Goal: Book appointment/travel/reservation

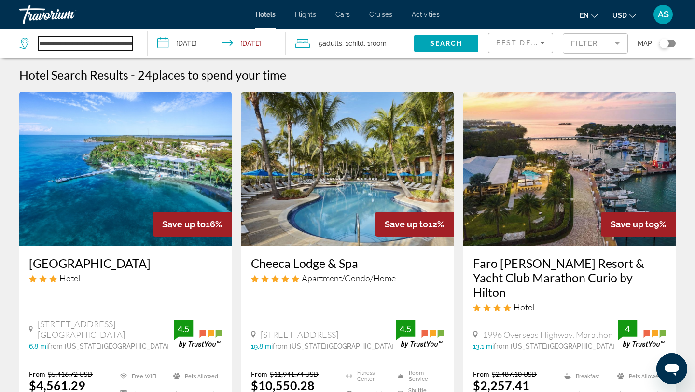
click at [98, 44] on input "**********" at bounding box center [85, 43] width 95 height 14
click at [140, 43] on app-destination-search "**********" at bounding box center [74, 43] width 148 height 29
click at [117, 42] on input "**********" at bounding box center [85, 43] width 95 height 14
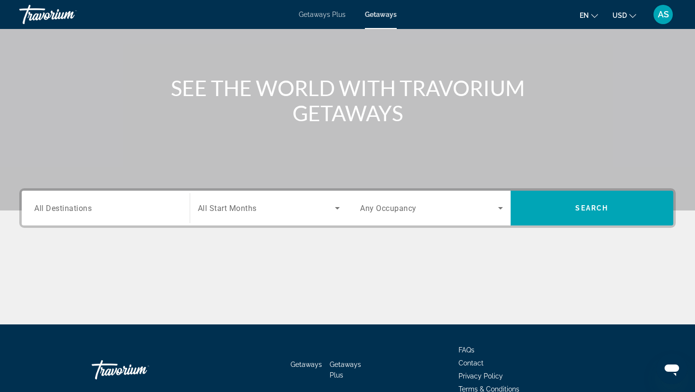
click at [147, 210] on input "Destination All Destinations" at bounding box center [105, 209] width 143 height 12
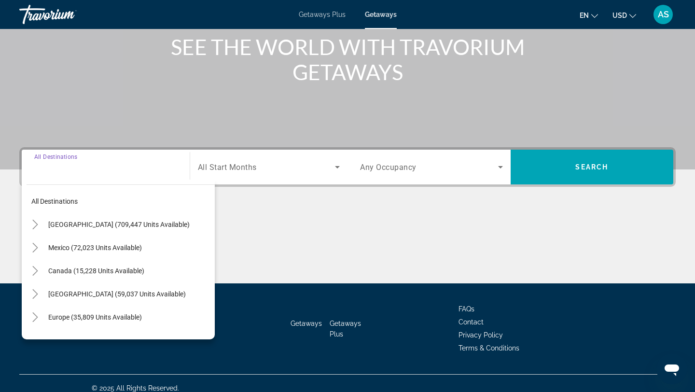
scroll to position [130, 0]
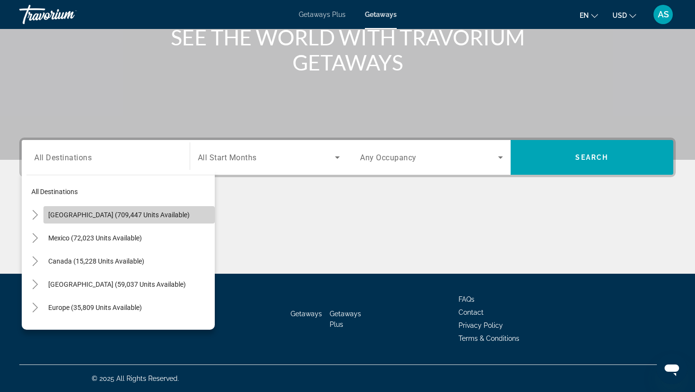
click at [100, 212] on span "United States (709,447 units available)" at bounding box center [118, 215] width 141 height 8
type input "**********"
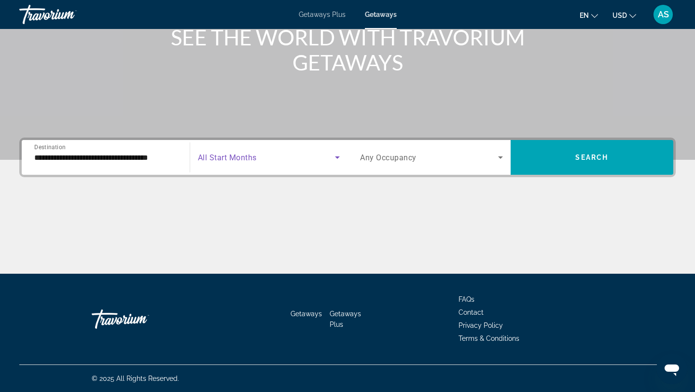
click at [316, 160] on span "Search widget" at bounding box center [267, 158] width 138 height 12
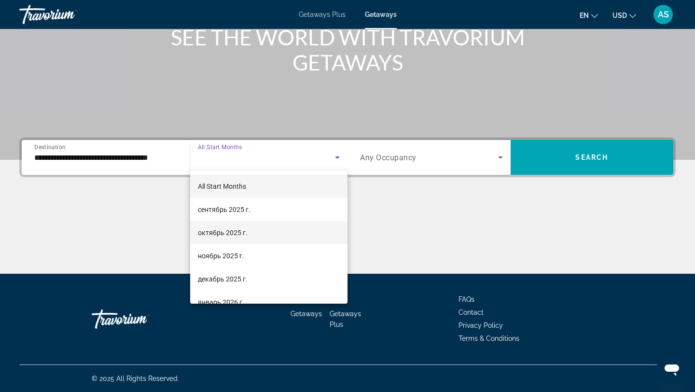
click at [227, 235] on span "октябрь 2025 г." at bounding box center [223, 233] width 50 height 12
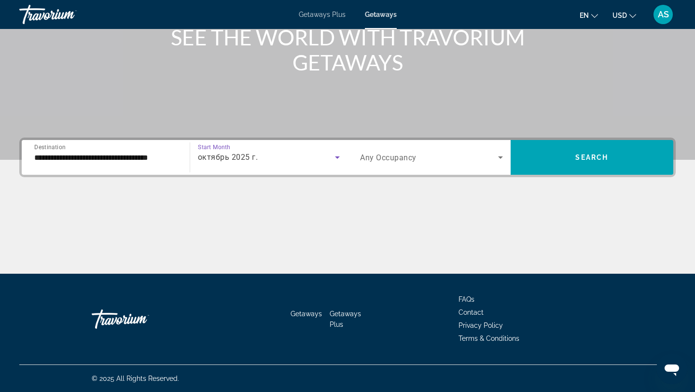
click at [484, 157] on span "Search widget" at bounding box center [429, 158] width 138 height 12
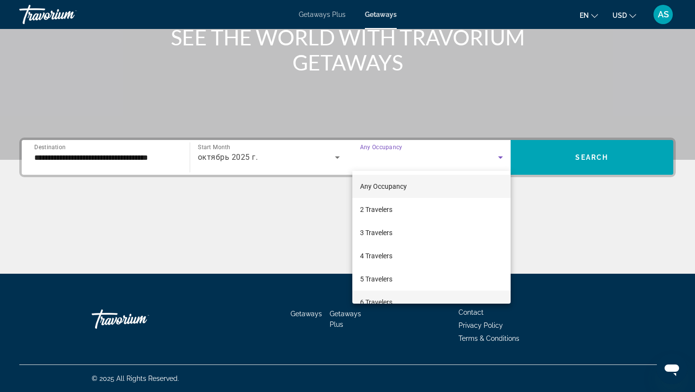
click at [375, 299] on span "6 Travelers" at bounding box center [376, 302] width 32 height 12
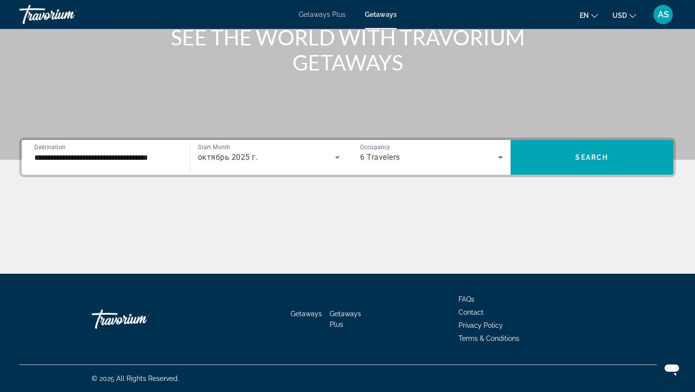
click at [500, 156] on icon "Search widget" at bounding box center [500, 157] width 5 height 2
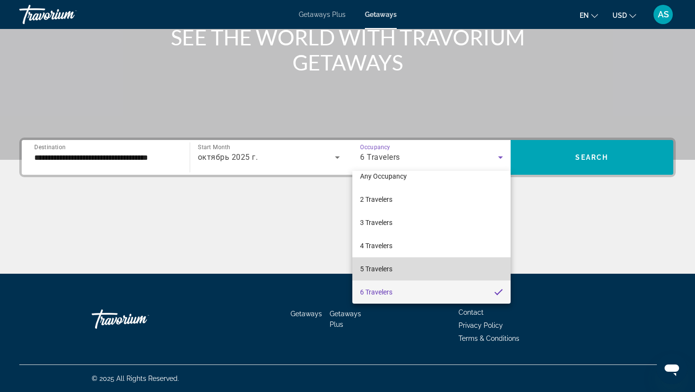
click at [380, 265] on span "5 Travelers" at bounding box center [376, 269] width 32 height 12
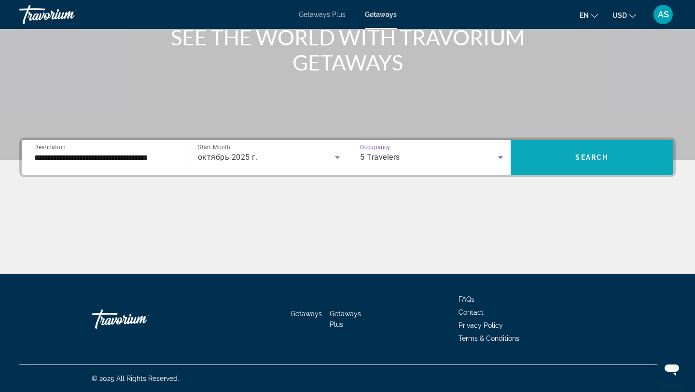
click at [606, 159] on span "Search" at bounding box center [591, 157] width 33 height 8
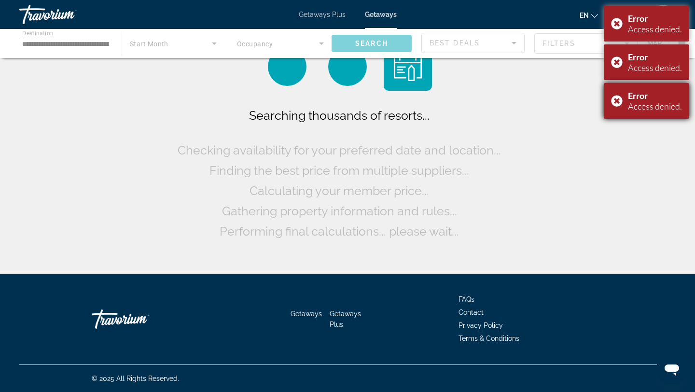
click at [611, 100] on div "Error Access denied." at bounding box center [646, 101] width 85 height 36
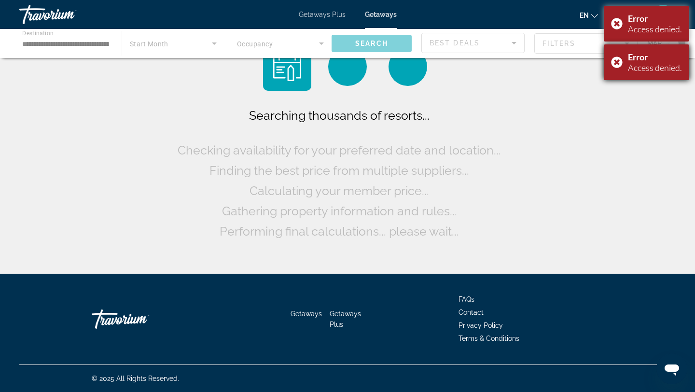
click at [614, 65] on div "Error Access denied." at bounding box center [646, 62] width 85 height 36
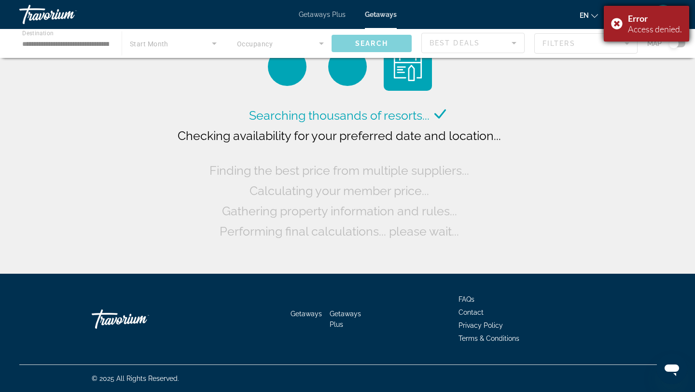
click at [617, 21] on div "Error Access denied." at bounding box center [646, 24] width 85 height 36
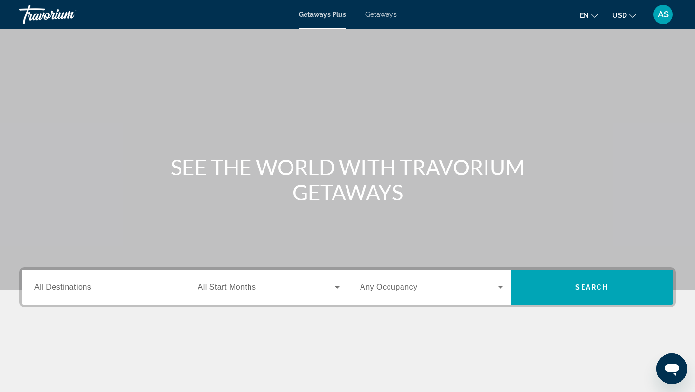
click at [161, 285] on input "Destination All Destinations" at bounding box center [105, 288] width 143 height 12
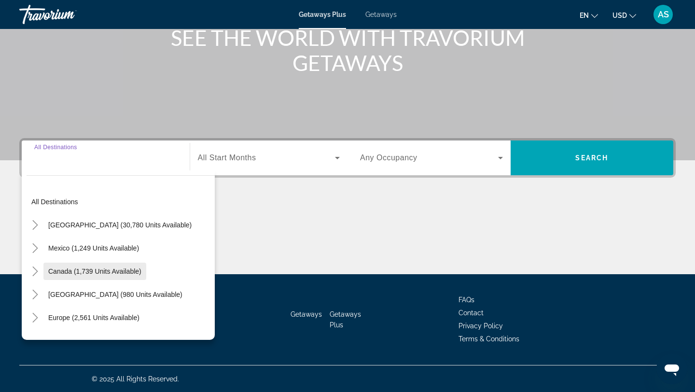
scroll to position [130, 0]
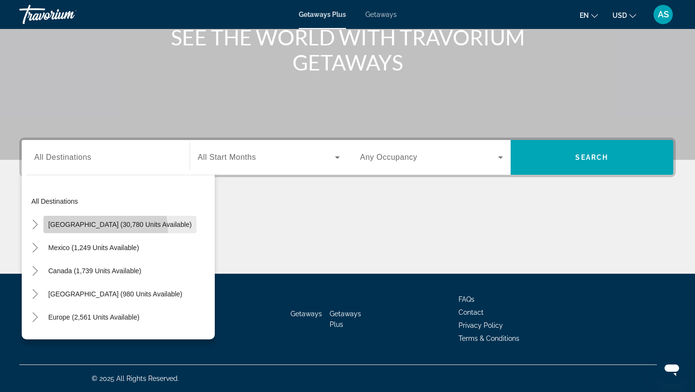
click at [100, 230] on span "Search widget" at bounding box center [119, 224] width 153 height 23
type input "**********"
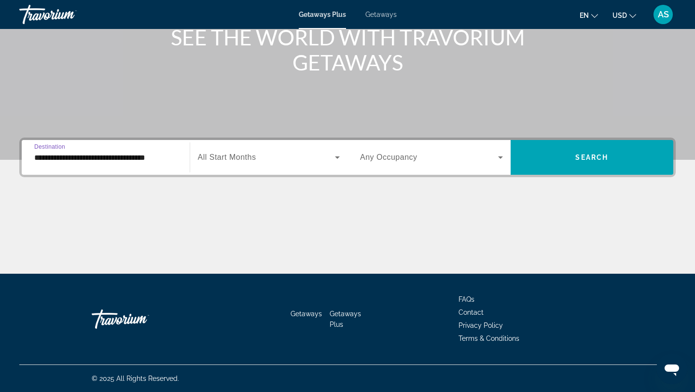
click at [285, 148] on div "Search widget" at bounding box center [269, 157] width 142 height 27
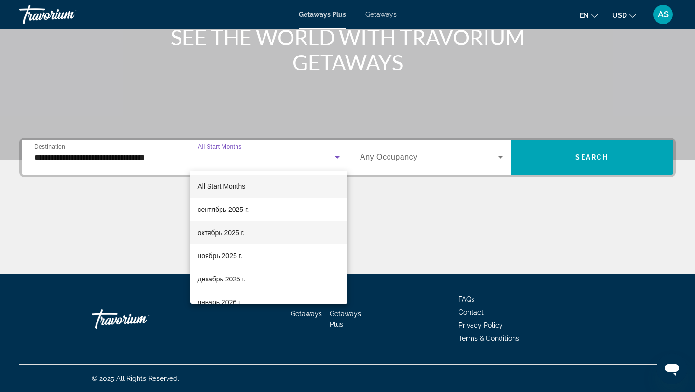
click at [234, 234] on span "октябрь 2025 г." at bounding box center [221, 233] width 47 height 12
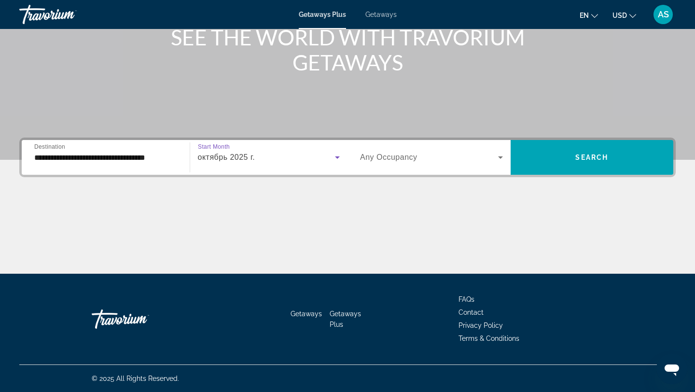
click at [442, 157] on span "Search widget" at bounding box center [429, 158] width 138 height 12
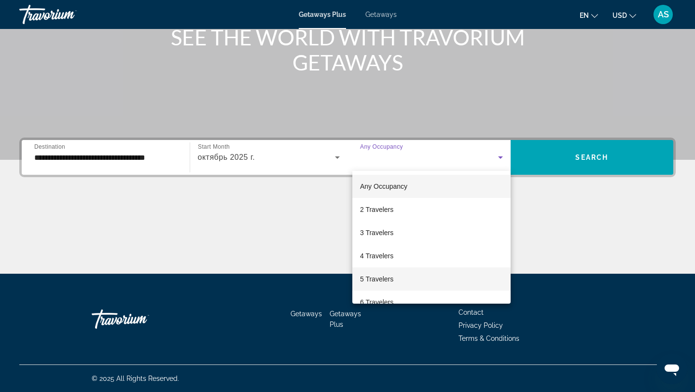
click at [370, 275] on span "5 Travelers" at bounding box center [376, 279] width 33 height 12
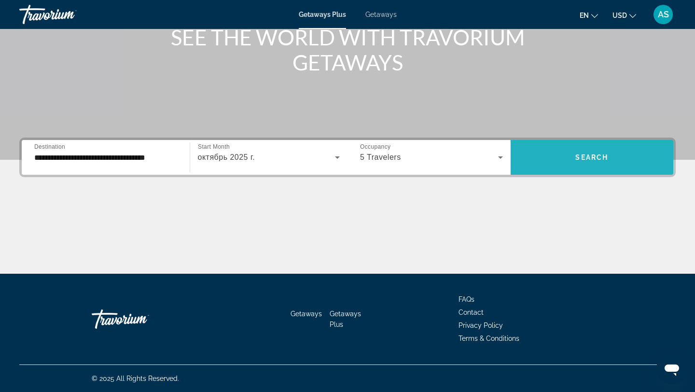
click at [573, 156] on span "Search widget" at bounding box center [592, 157] width 163 height 23
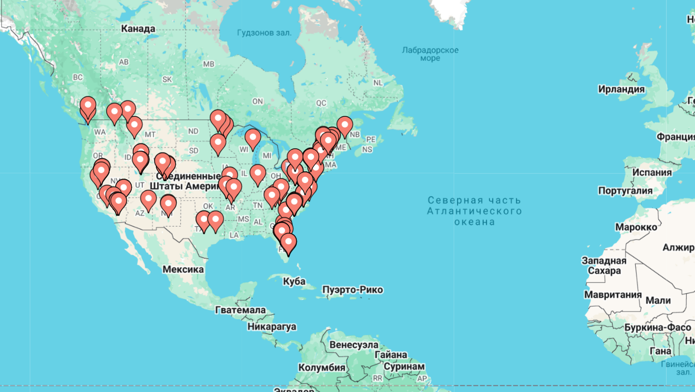
click at [87, 179] on div "Чтобы активировать перетаскивание с помощью клавиатуры, нажмите Alt + Ввод. Пос…" at bounding box center [347, 213] width 656 height 290
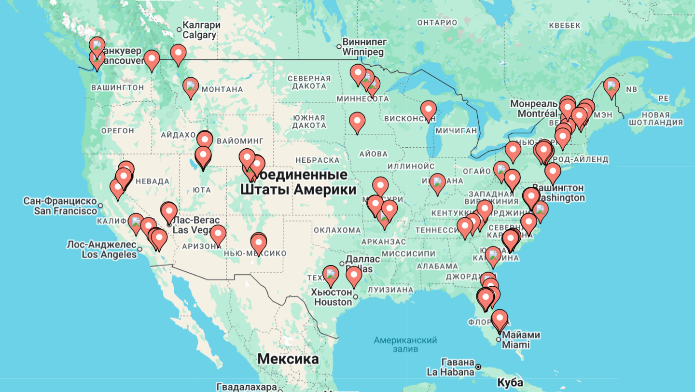
click at [85, 178] on div "Чтобы активировать перетаскивание с помощью клавиатуры, нажмите Alt + Ввод. Пос…" at bounding box center [347, 213] width 656 height 290
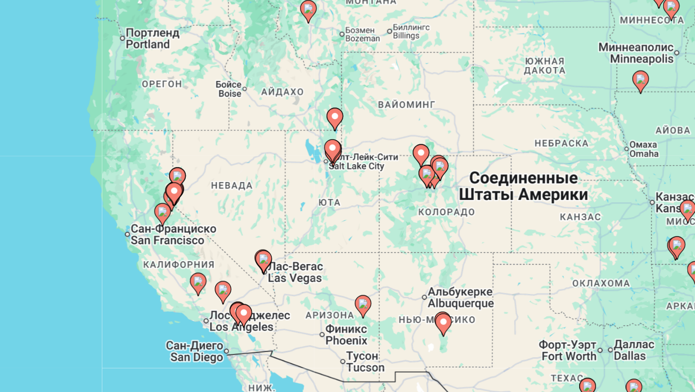
click at [94, 193] on div "Чтобы активировать перетаскивание с помощью клавиатуры, нажмите Alt + Ввод. Пос…" at bounding box center [347, 213] width 656 height 290
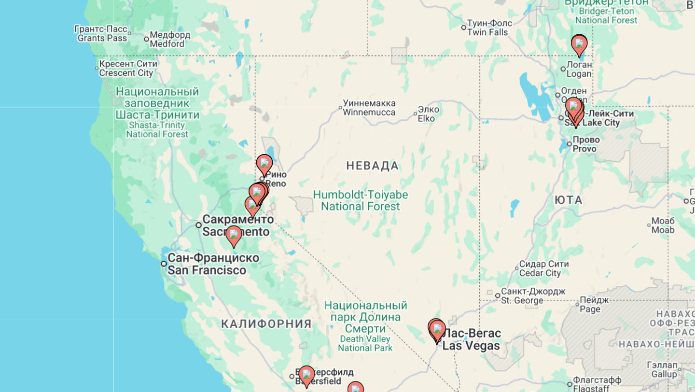
click at [196, 168] on image "Main content" at bounding box center [196, 169] width 6 height 6
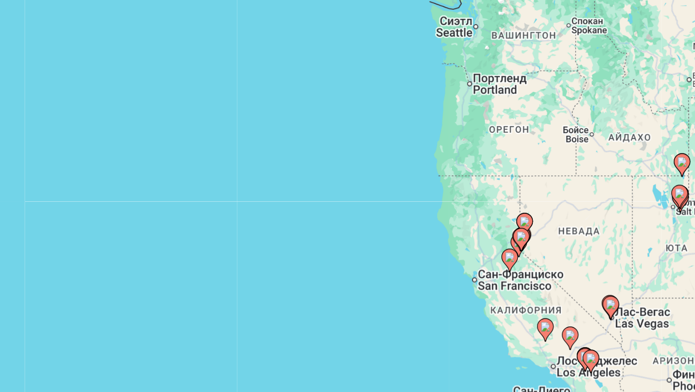
click at [361, 209] on div "Для навигации используйте клавиши со стрелками. Чтобы активировать перетаскиван…" at bounding box center [347, 213] width 656 height 290
click at [361, 209] on div "Чтобы активировать перетаскивание с помощью клавиатуры, нажмите Alt + Ввод. Пос…" at bounding box center [347, 213] width 656 height 290
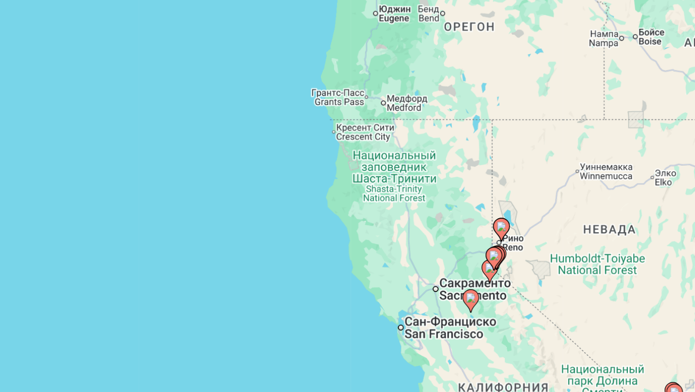
click at [359, 210] on div "Чтобы активировать перетаскивание с помощью клавиатуры, нажмите Alt + Ввод. Пос…" at bounding box center [347, 213] width 656 height 290
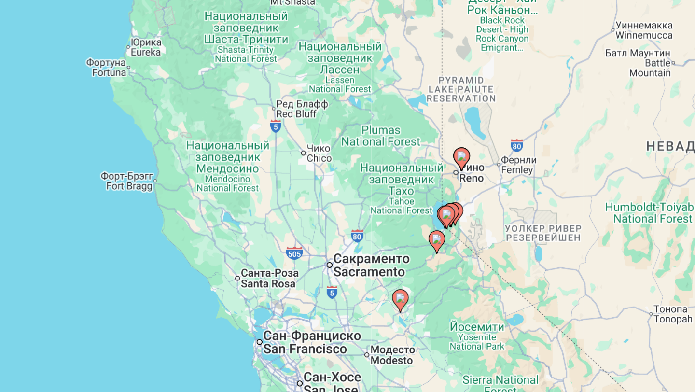
drag, startPoint x: 330, startPoint y: 229, endPoint x: 331, endPoint y: 179, distance: 50.2
click at [331, 179] on div "Чтобы активировать перетаскивание с помощью клавиатуры, нажмите Alt + Ввод. Пос…" at bounding box center [347, 213] width 656 height 290
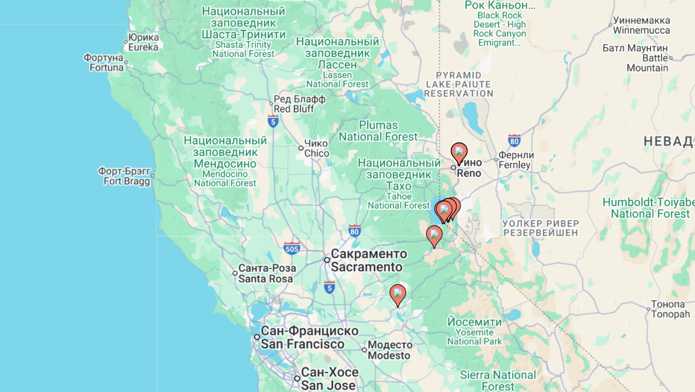
click at [332, 192] on div "Чтобы активировать перетаскивание с помощью клавиатуры, нажмите Alt + Ввод. Пос…" at bounding box center [347, 213] width 656 height 290
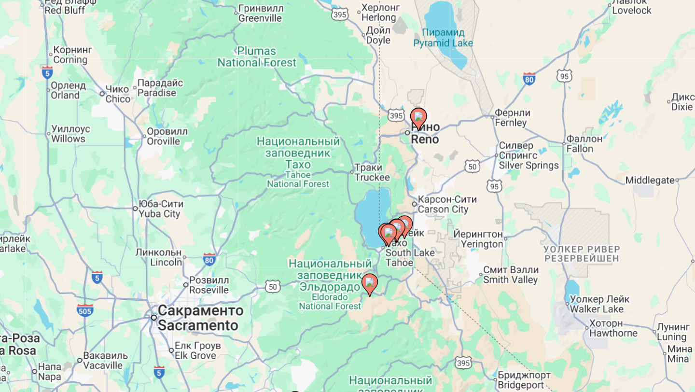
click at [304, 205] on div "Чтобы активировать перетаскивание с помощью клавиатуры, нажмите Alt + Ввод. Пос…" at bounding box center [347, 213] width 656 height 290
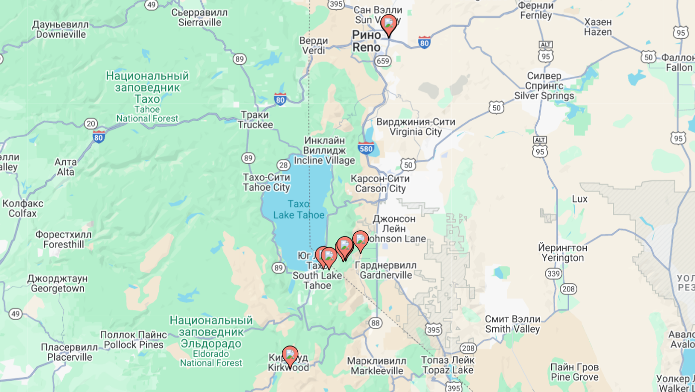
click at [293, 215] on div "Чтобы активировать перетаскивание с помощью клавиатуры, нажмите Alt + Ввод. Пос…" at bounding box center [347, 213] width 656 height 290
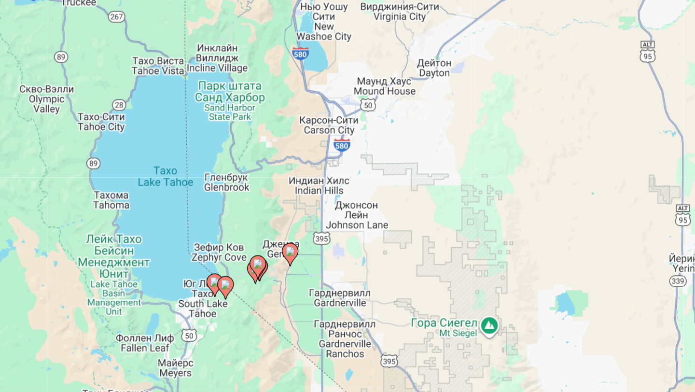
click at [167, 238] on image "Main content" at bounding box center [167, 238] width 6 height 6
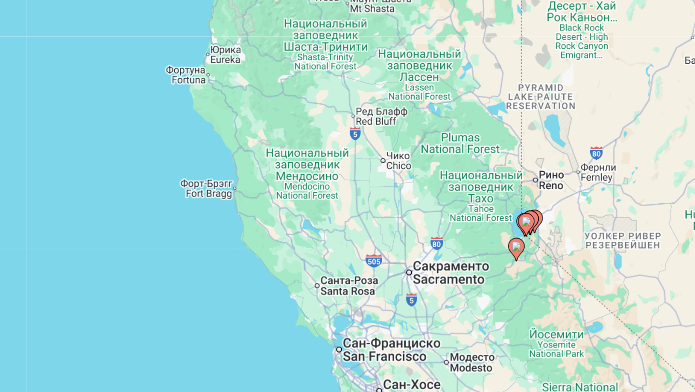
click at [347, 205] on image "Main content" at bounding box center [348, 203] width 6 height 6
type input "**********"
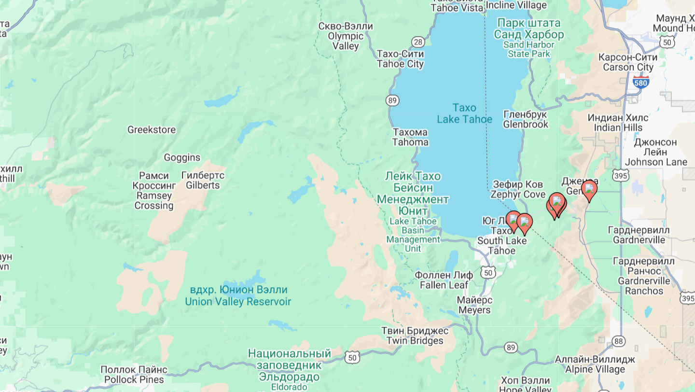
click at [340, 202] on image "Main content" at bounding box center [341, 202] width 6 height 6
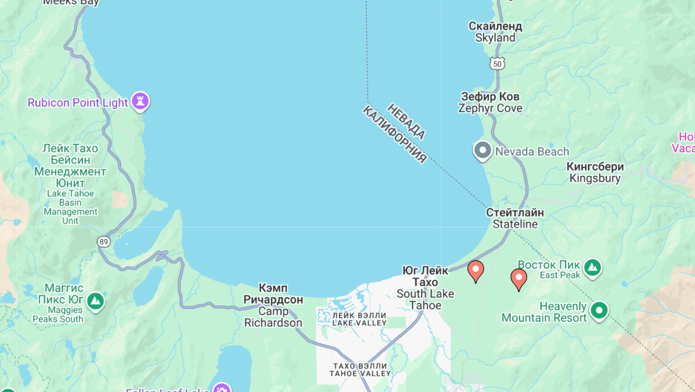
drag, startPoint x: 331, startPoint y: 249, endPoint x: 300, endPoint y: 139, distance: 114.1
click at [301, 140] on div "Чтобы активировать перетаскивание с помощью клавиатуры, нажмите Alt + Ввод. Пос…" at bounding box center [347, 213] width 656 height 290
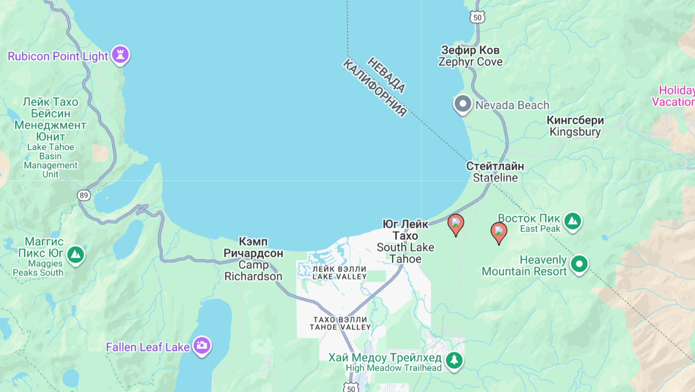
click at [306, 203] on image "Main content" at bounding box center [307, 204] width 6 height 6
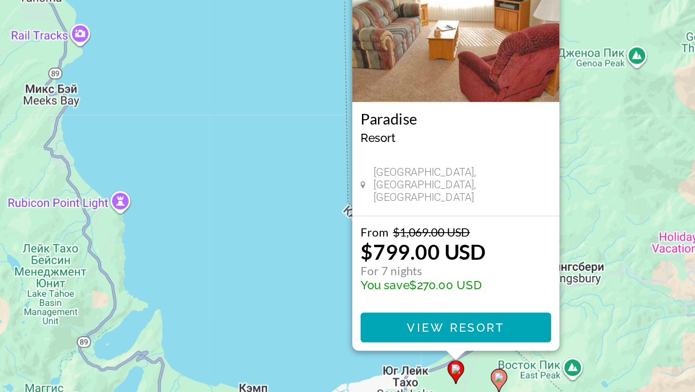
click at [383, 241] on div "Чтобы активировать перетаскивание с помощью клавиатуры, нажмите Alt + Ввод. Пос…" at bounding box center [347, 213] width 656 height 290
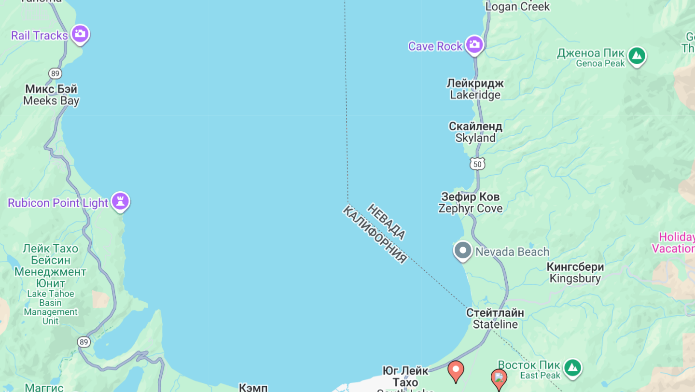
click at [333, 338] on image "Main content" at bounding box center [333, 338] width 6 height 6
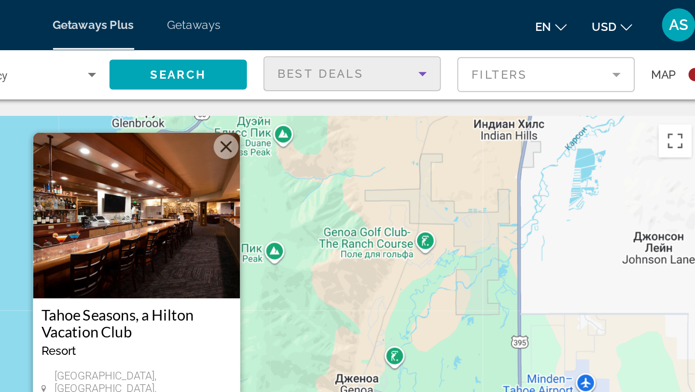
click at [513, 42] on icon "Sort by" at bounding box center [513, 43] width 5 height 2
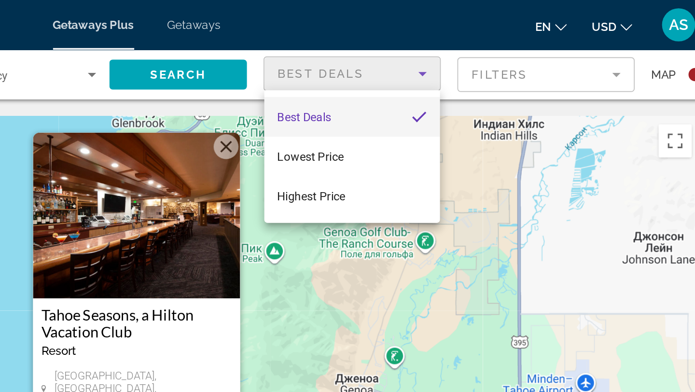
click at [513, 42] on div at bounding box center [347, 196] width 695 height 392
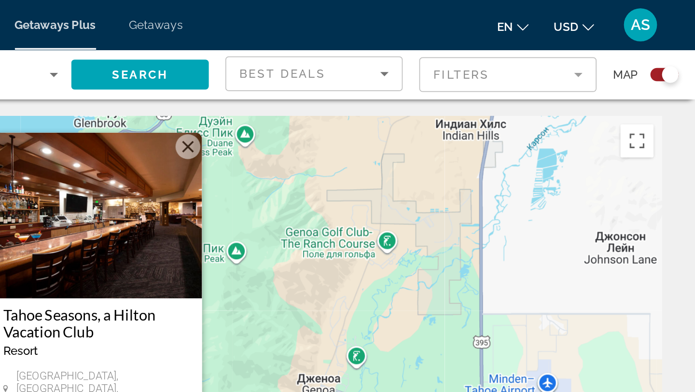
click at [624, 41] on mat-form-field "Filters" at bounding box center [585, 43] width 103 height 20
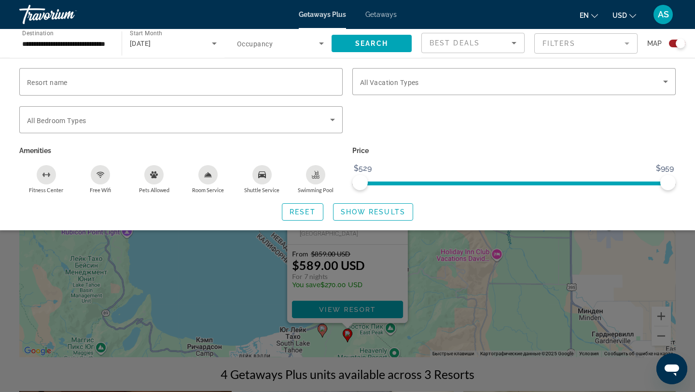
click at [458, 294] on div "Search widget" at bounding box center [347, 268] width 695 height 247
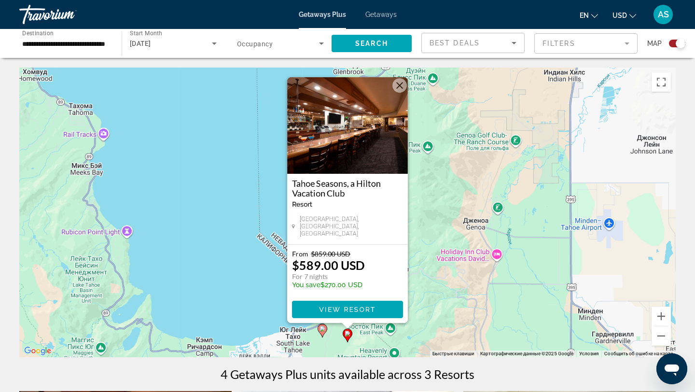
click at [424, 230] on div "Чтобы активировать перетаскивание с помощью клавиатуры, нажмите Alt + Ввод. Пос…" at bounding box center [347, 213] width 656 height 290
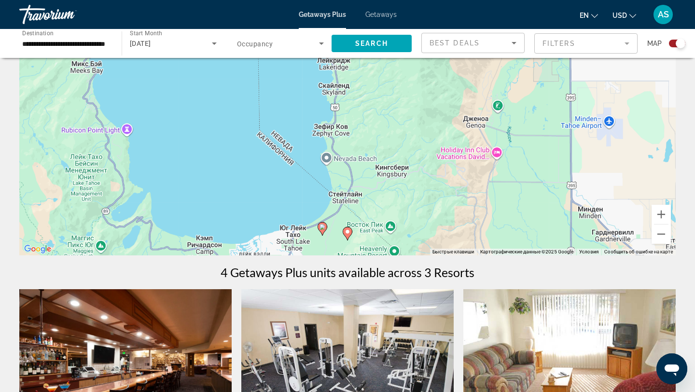
scroll to position [103, 0]
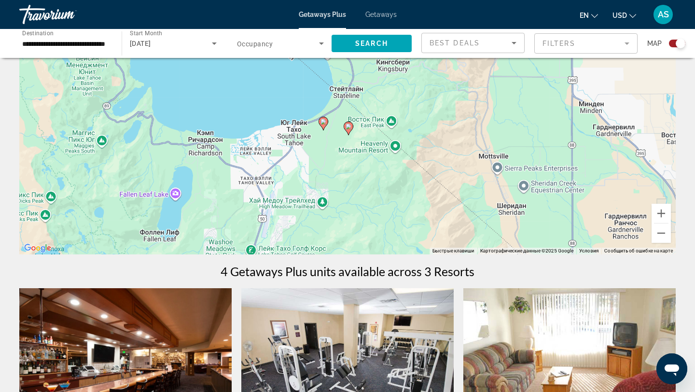
drag, startPoint x: 409, startPoint y: 214, endPoint x: 413, endPoint y: 114, distance: 100.0
click at [413, 114] on div "Чтобы активировать перетаскивание с помощью клавиатуры, нажмите Alt + Ввод. Пос…" at bounding box center [347, 110] width 656 height 290
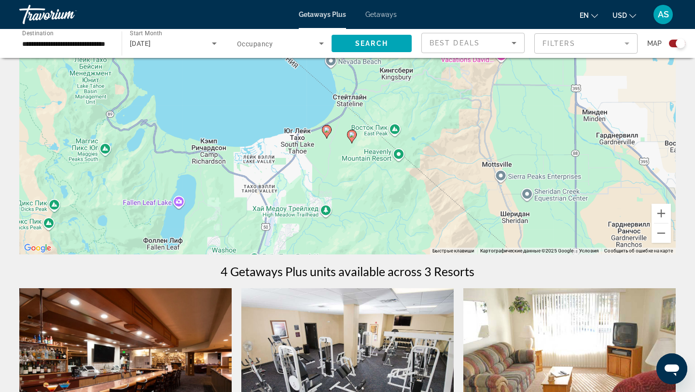
click at [318, 179] on div "Чтобы активировать перетаскивание с помощью клавиатуры, нажмите Alt + Ввод. Пос…" at bounding box center [347, 110] width 656 height 290
click at [661, 235] on button "Уменьшить" at bounding box center [660, 232] width 19 height 19
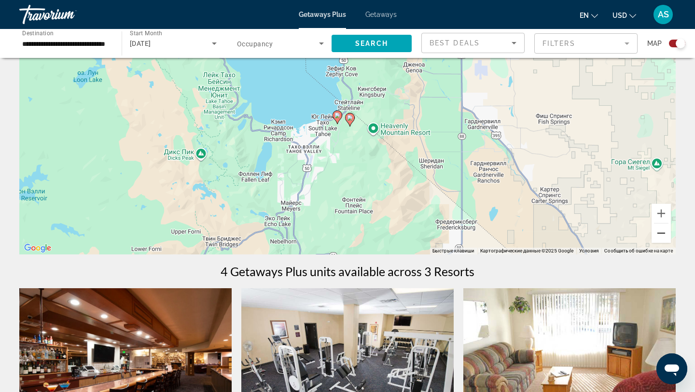
click at [661, 235] on button "Уменьшить" at bounding box center [660, 232] width 19 height 19
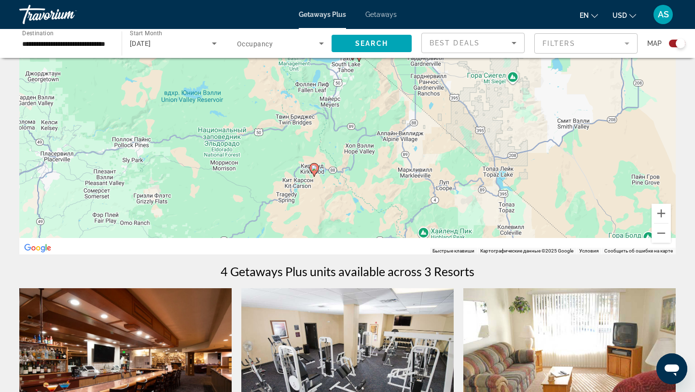
drag, startPoint x: 384, startPoint y: 190, endPoint x: 395, endPoint y: 129, distance: 61.7
click at [395, 129] on div "Чтобы активировать перетаскивание с помощью клавиатуры, нажмите Alt + Ввод. Пос…" at bounding box center [347, 110] width 656 height 290
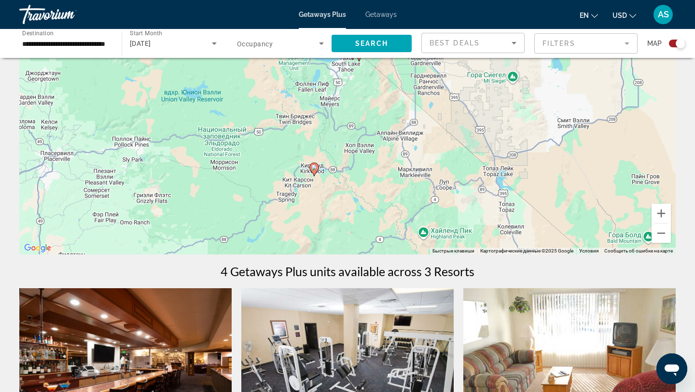
click at [314, 168] on image "Main content" at bounding box center [314, 168] width 6 height 6
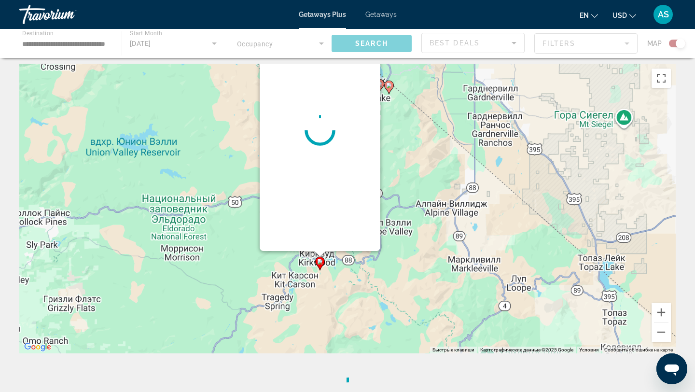
scroll to position [0, 0]
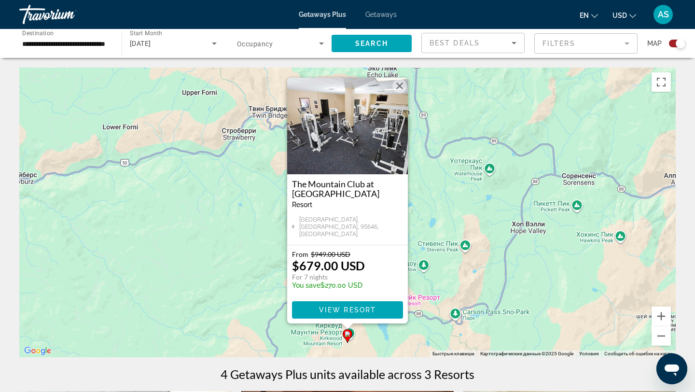
click at [432, 215] on div "Чтобы активировать перетаскивание с помощью клавиатуры, нажмите Alt + Ввод. Пос…" at bounding box center [347, 213] width 656 height 290
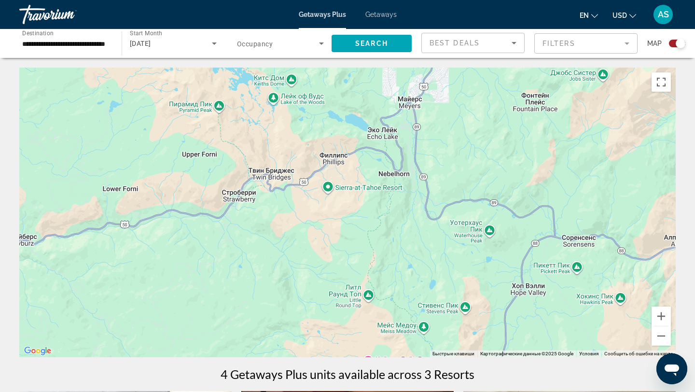
drag, startPoint x: 458, startPoint y: 129, endPoint x: 438, endPoint y: 284, distance: 155.7
click at [438, 283] on div "Чтобы активировать перетаскивание с помощью клавиатуры, нажмите Alt + Ввод. Пос…" at bounding box center [347, 213] width 656 height 290
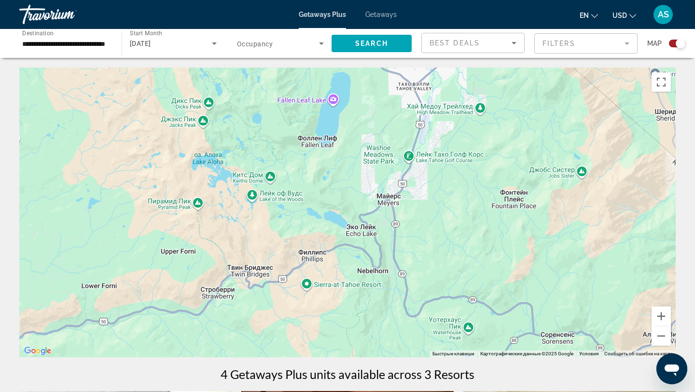
drag, startPoint x: 436, startPoint y: 193, endPoint x: 428, endPoint y: 362, distance: 169.1
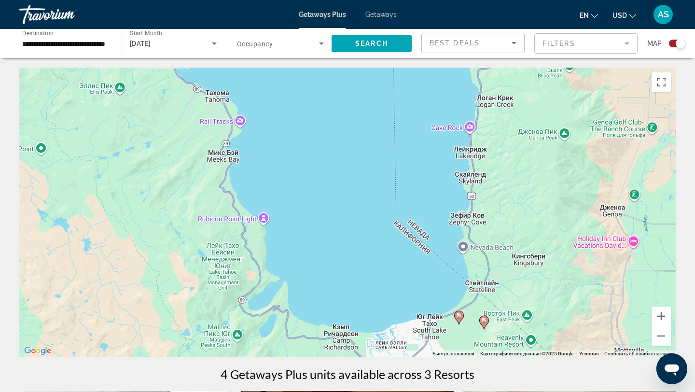
drag, startPoint x: 401, startPoint y: 250, endPoint x: 399, endPoint y: 348, distance: 98.5
click at [399, 348] on div "Чтобы активировать перетаскивание с помощью клавиатуры, нажмите Alt + Ввод. Пос…" at bounding box center [347, 213] width 656 height 290
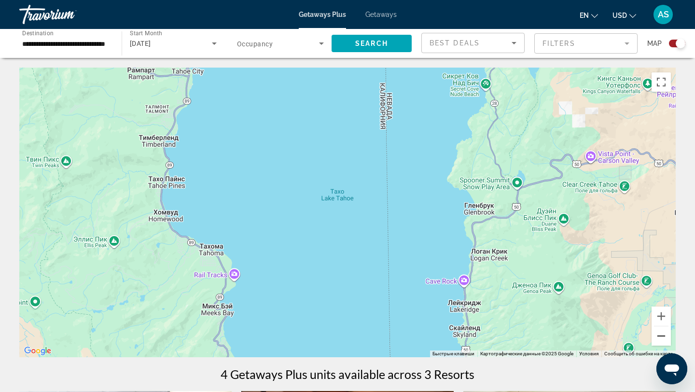
click at [662, 337] on button "Уменьшить" at bounding box center [660, 335] width 19 height 19
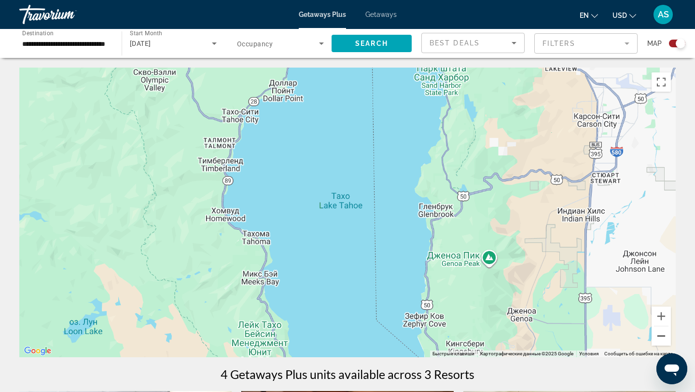
click at [662, 337] on button "Уменьшить" at bounding box center [660, 335] width 19 height 19
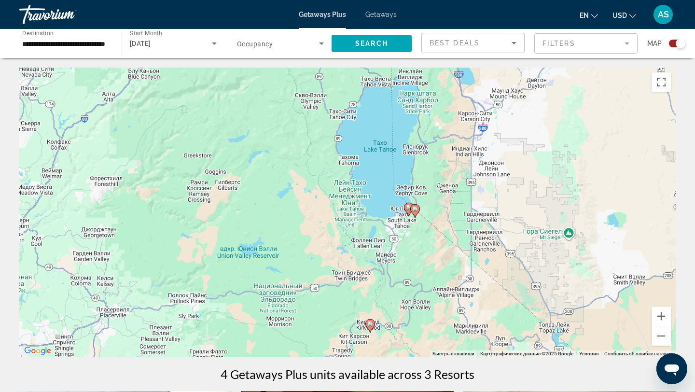
drag, startPoint x: 297, startPoint y: 146, endPoint x: 331, endPoint y: 101, distance: 55.5
click at [331, 101] on div "Чтобы активировать перетаскивание с помощью клавиатуры, нажмите Alt + Ввод. Пос…" at bounding box center [347, 213] width 656 height 290
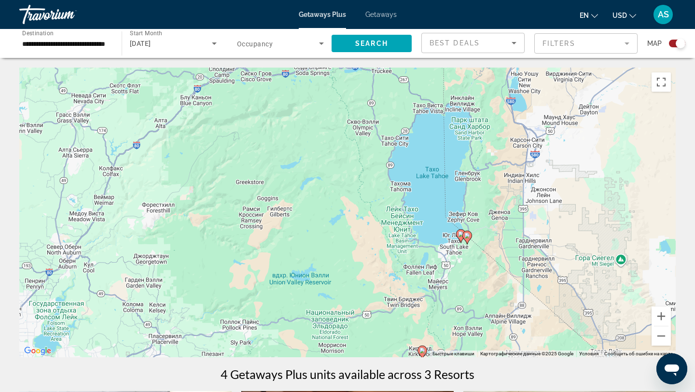
drag, startPoint x: 240, startPoint y: 145, endPoint x: 329, endPoint y: 184, distance: 97.0
click at [329, 183] on div "Чтобы активировать перетаскивание с помощью клавиатуры, нажмите Alt + Ввод. Пос…" at bounding box center [347, 213] width 656 height 290
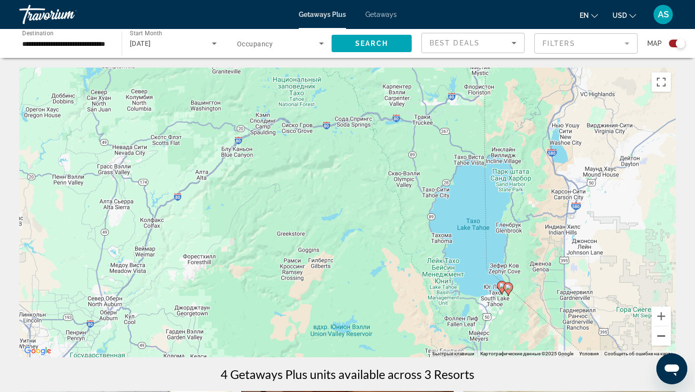
click at [657, 336] on button "Уменьшить" at bounding box center [660, 335] width 19 height 19
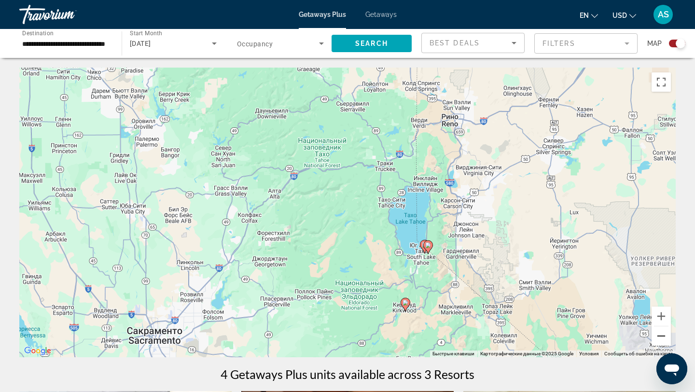
click at [657, 336] on button "Уменьшить" at bounding box center [660, 335] width 19 height 19
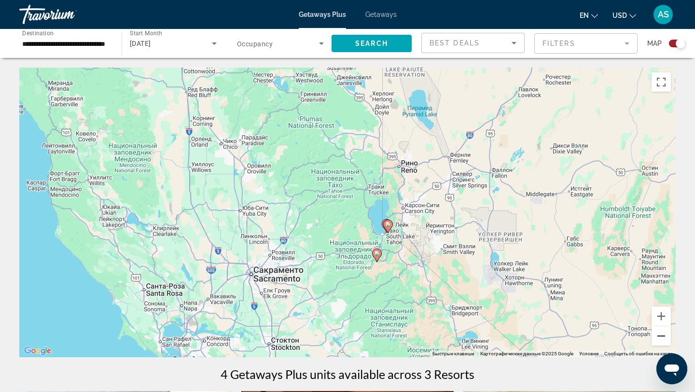
click at [657, 336] on button "Уменьшить" at bounding box center [660, 335] width 19 height 19
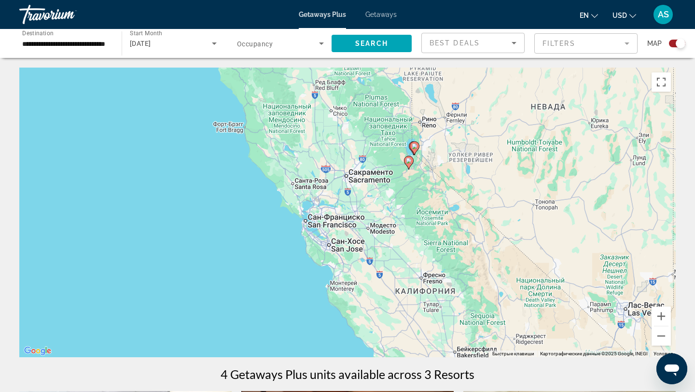
drag, startPoint x: 317, startPoint y: 293, endPoint x: 370, endPoint y: 207, distance: 101.0
click at [370, 207] on div "Чтобы активировать перетаскивание с помощью клавиатуры, нажмите Alt + Ввод. Пос…" at bounding box center [347, 213] width 656 height 290
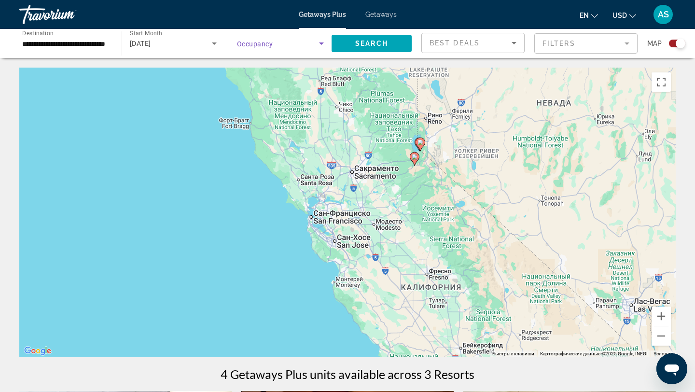
click at [318, 43] on icon "Search widget" at bounding box center [322, 44] width 12 height 12
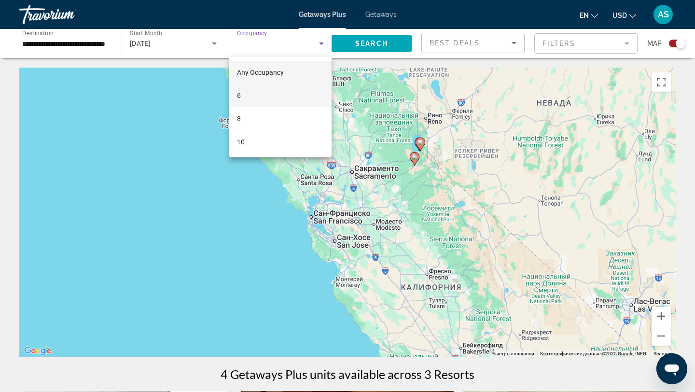
click at [252, 92] on mat-option "6" at bounding box center [280, 95] width 102 height 23
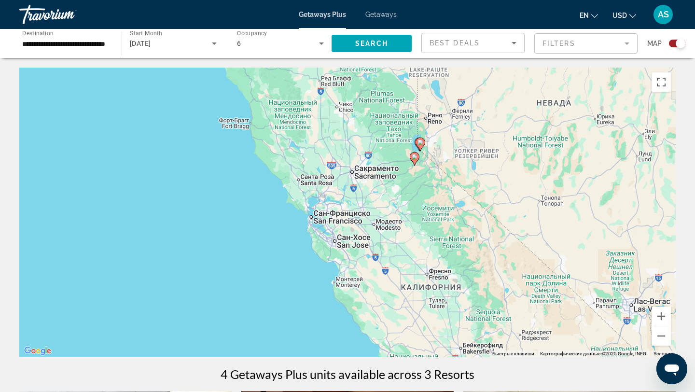
click at [297, 214] on div "Чтобы активировать перетаскивание с помощью клавиатуры, нажмите Alt + Ввод. Пос…" at bounding box center [347, 213] width 656 height 290
click at [380, 13] on span "Getaways" at bounding box center [380, 15] width 31 height 8
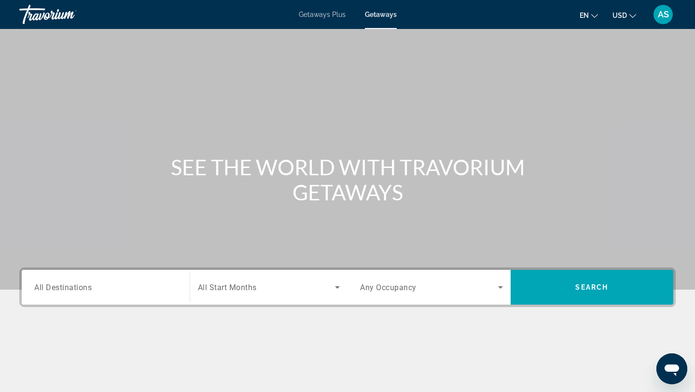
click at [145, 286] on input "Destination All Destinations" at bounding box center [105, 288] width 143 height 12
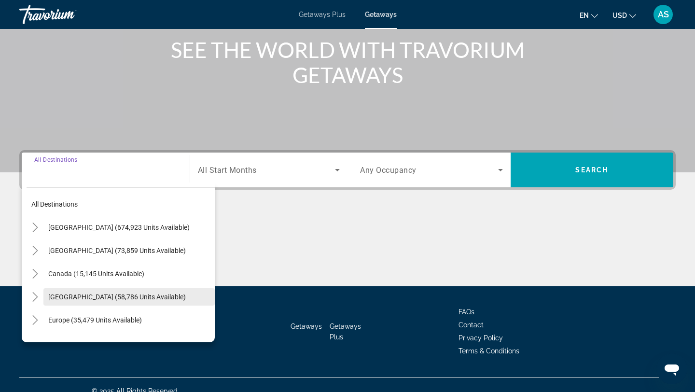
scroll to position [130, 0]
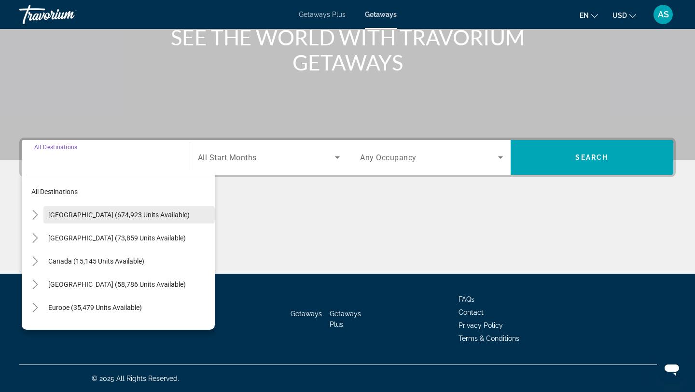
click at [74, 213] on span "[GEOGRAPHIC_DATA] (674,923 units available)" at bounding box center [118, 215] width 141 height 8
type input "**********"
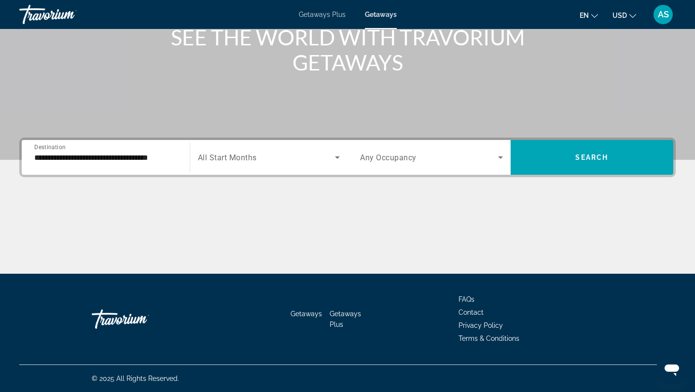
click at [238, 153] on span "All Start Months" at bounding box center [227, 157] width 59 height 9
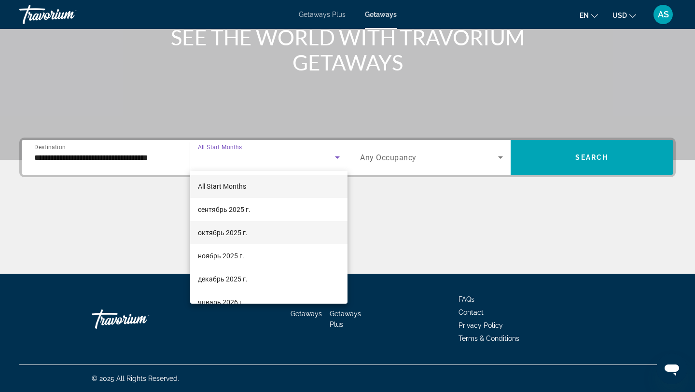
click at [245, 236] on span "октябрь 2025 г." at bounding box center [223, 233] width 50 height 12
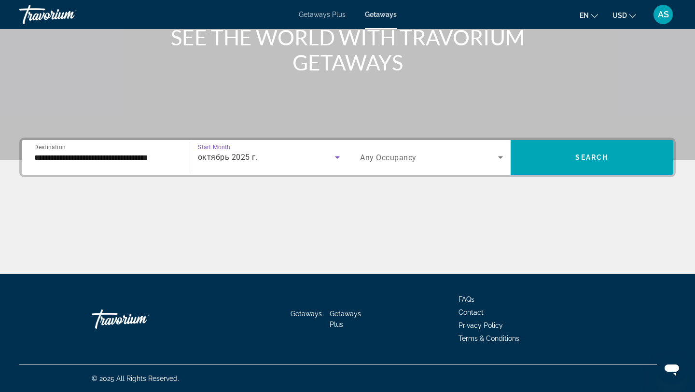
click at [454, 159] on span "Search widget" at bounding box center [429, 158] width 138 height 12
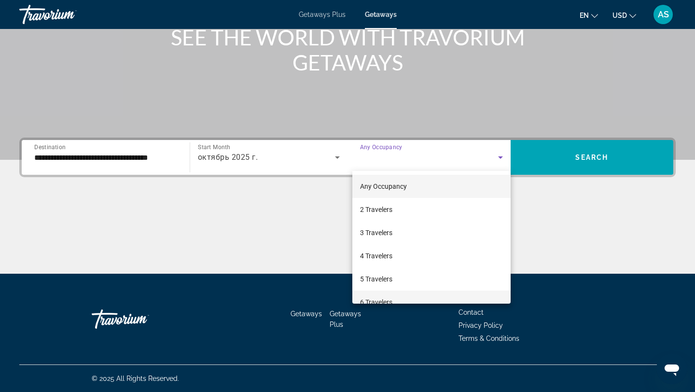
click at [373, 299] on span "6 Travelers" at bounding box center [376, 302] width 32 height 12
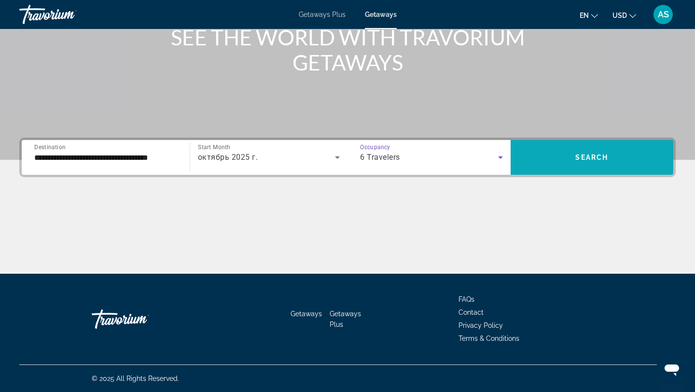
click at [577, 149] on span "Search widget" at bounding box center [592, 157] width 163 height 23
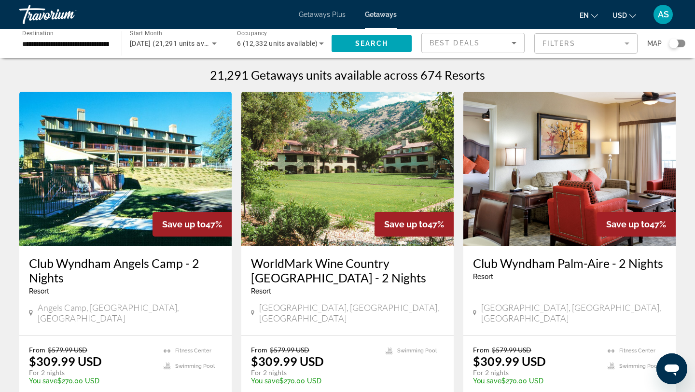
click at [677, 44] on div "Search widget" at bounding box center [674, 44] width 10 height 10
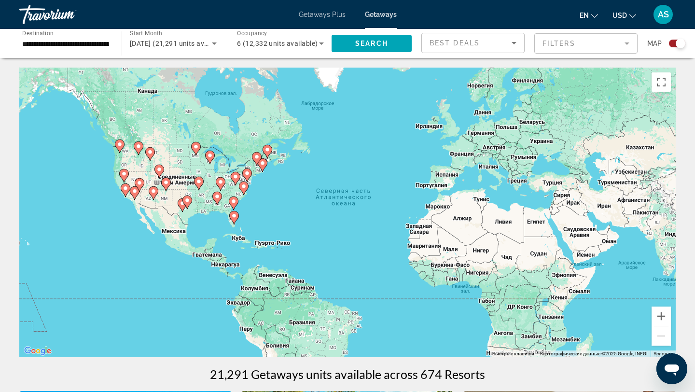
drag, startPoint x: 83, startPoint y: 186, endPoint x: 131, endPoint y: 187, distance: 47.8
click at [131, 187] on div "Чтобы активировать перетаскивание с помощью клавиатуры, нажмите Alt + Ввод. Пос…" at bounding box center [347, 213] width 656 height 290
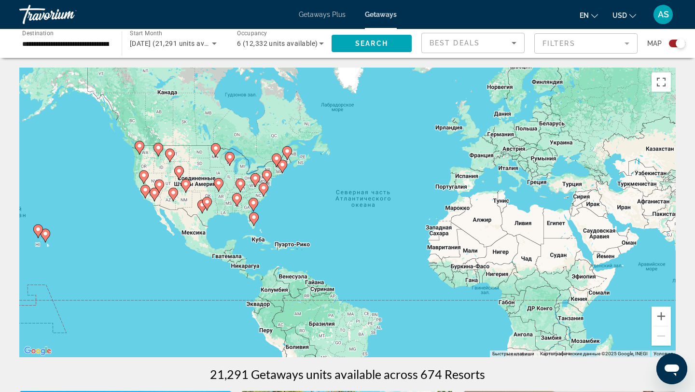
click at [124, 181] on div "Чтобы активировать перетаскивание с помощью клавиатуры, нажмите Alt + Ввод. Пос…" at bounding box center [347, 213] width 656 height 290
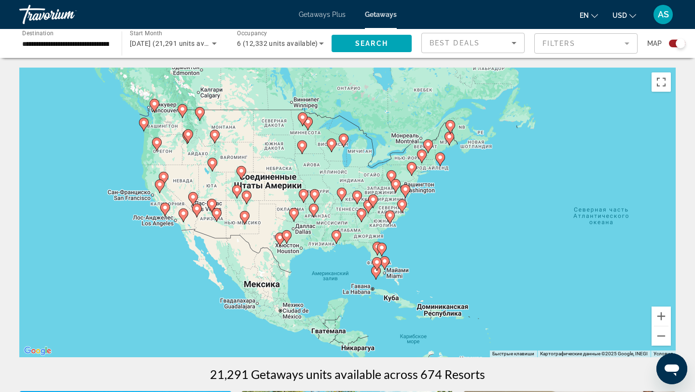
click at [142, 213] on div "Чтобы активировать перетаскивание с помощью клавиатуры, нажмите Alt + Ввод. Пос…" at bounding box center [347, 213] width 656 height 290
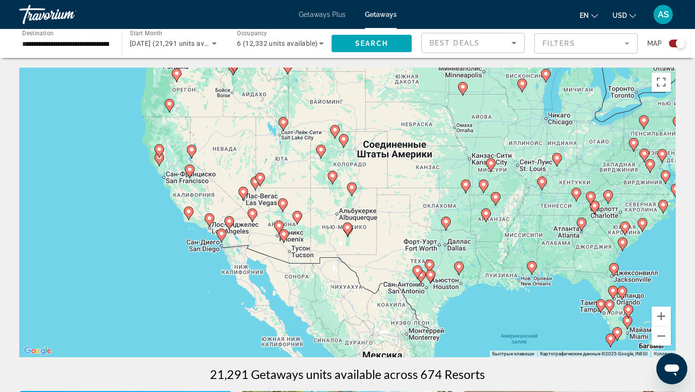
click at [132, 165] on div "Чтобы активировать перетаскивание с помощью клавиатуры, нажмите Alt + Ввод. Пос…" at bounding box center [347, 213] width 656 height 290
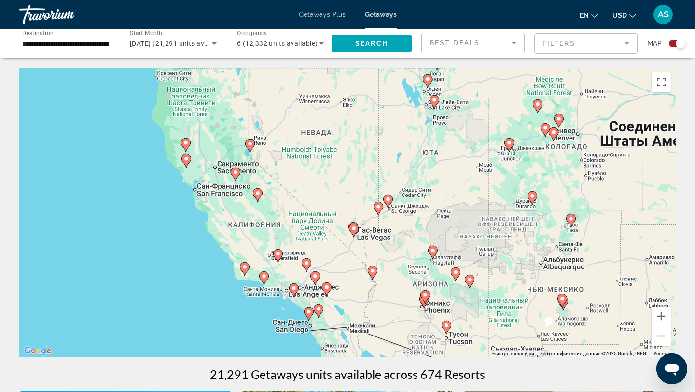
click at [165, 179] on div "Чтобы активировать перетаскивание с помощью клавиатуры, нажмите Alt + Ввод. Пос…" at bounding box center [347, 213] width 656 height 290
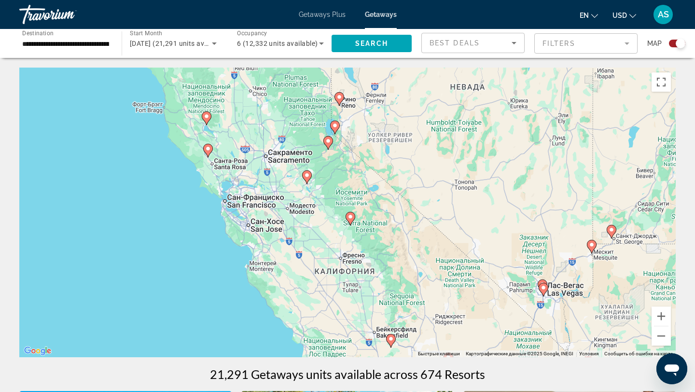
click at [205, 184] on div "Чтобы активировать перетаскивание с помощью клавиатуры, нажмите Alt + Ввод. Пос…" at bounding box center [347, 213] width 656 height 290
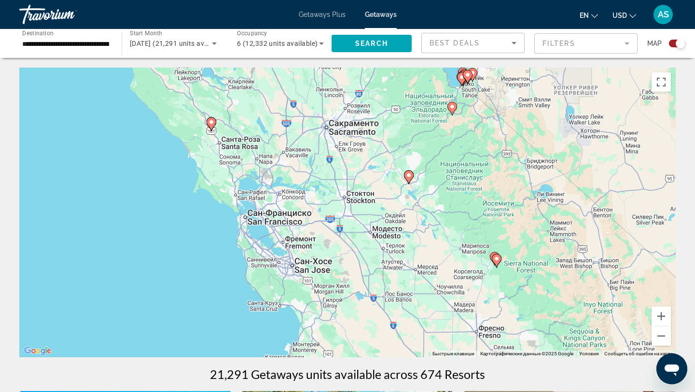
click at [177, 190] on div "Чтобы активировать перетаскивание с помощью клавиатуры, нажмите Alt + Ввод. Пос…" at bounding box center [347, 213] width 656 height 290
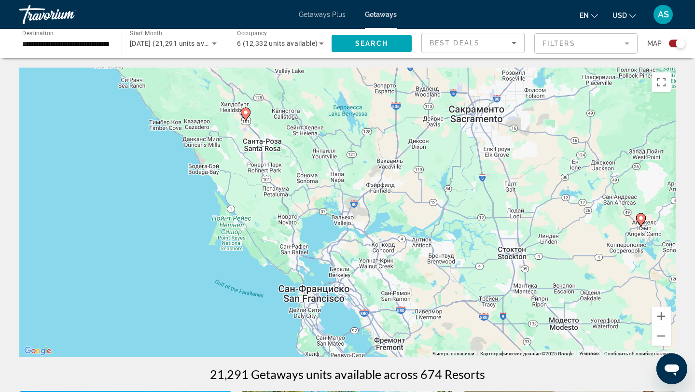
drag, startPoint x: 216, startPoint y: 132, endPoint x: 215, endPoint y: 179, distance: 46.8
click at [215, 179] on div "Чтобы активировать перетаскивание с помощью клавиатуры, нажмите Alt + Ввод. Пос…" at bounding box center [347, 213] width 656 height 290
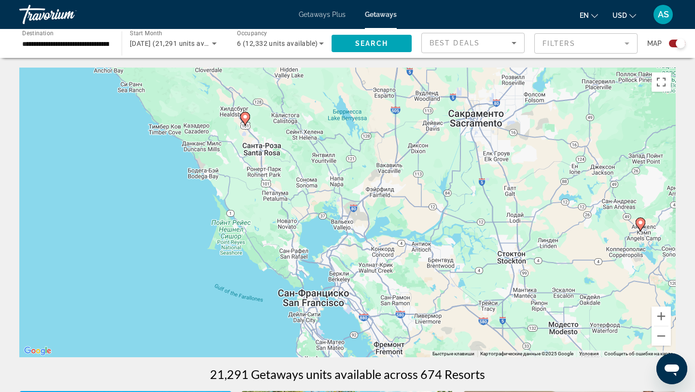
click at [245, 115] on image "Main content" at bounding box center [245, 117] width 6 height 6
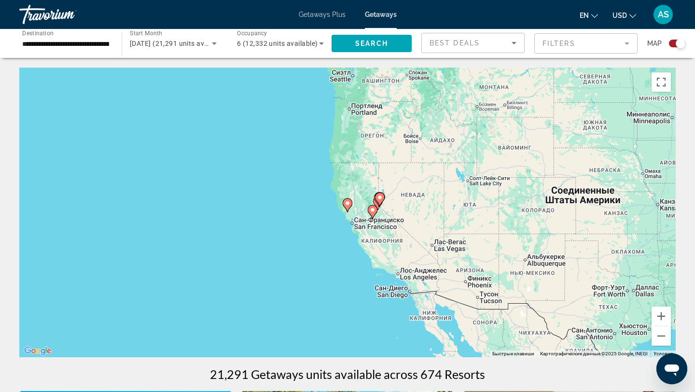
click at [347, 202] on image "Main content" at bounding box center [348, 203] width 6 height 6
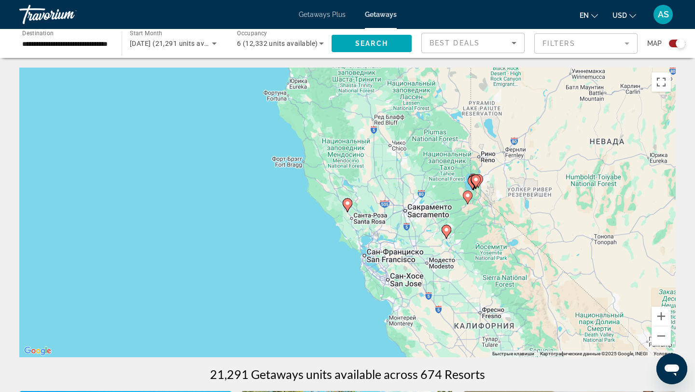
click at [347, 204] on image "Main content" at bounding box center [348, 203] width 6 height 6
type input "**********"
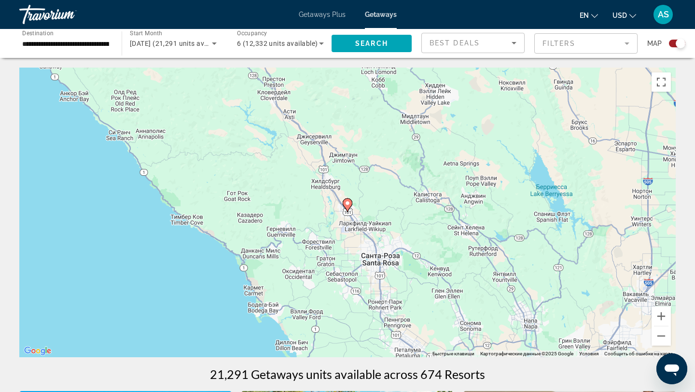
click at [348, 205] on image "Main content" at bounding box center [348, 203] width 6 height 6
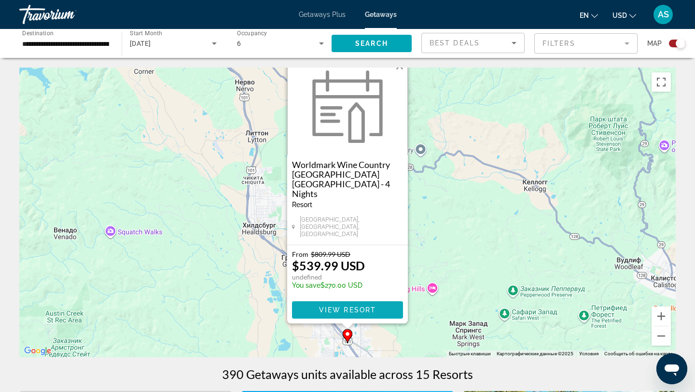
click at [364, 309] on span "View Resort" at bounding box center [347, 310] width 57 height 8
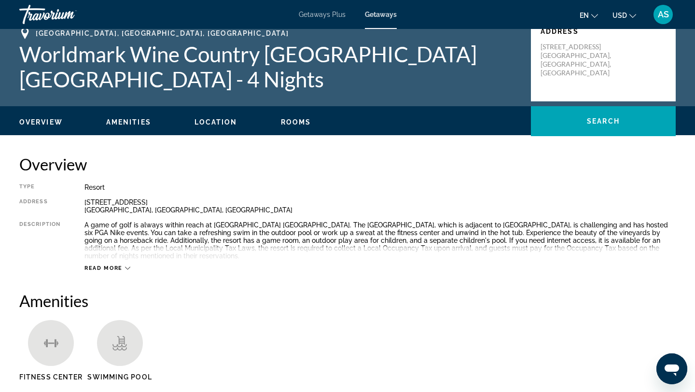
drag, startPoint x: 307, startPoint y: 215, endPoint x: 296, endPoint y: 213, distance: 11.3
click at [296, 212] on div "Type Resort All-Inclusive No All-Inclusive Address [STREET_ADDRESS] Description…" at bounding box center [347, 227] width 656 height 88
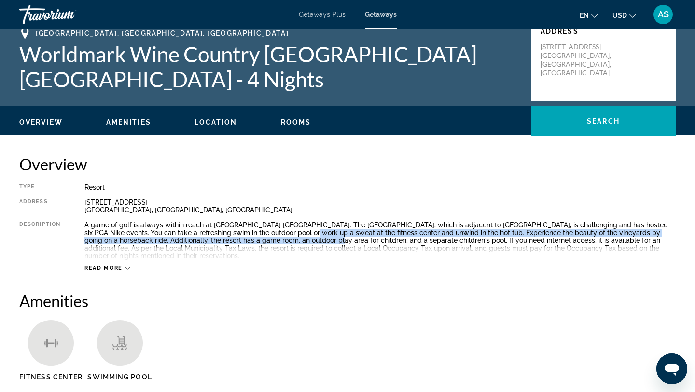
click at [308, 236] on div "A game of golf is always within reach at [GEOGRAPHIC_DATA] [GEOGRAPHIC_DATA]. T…" at bounding box center [379, 240] width 591 height 39
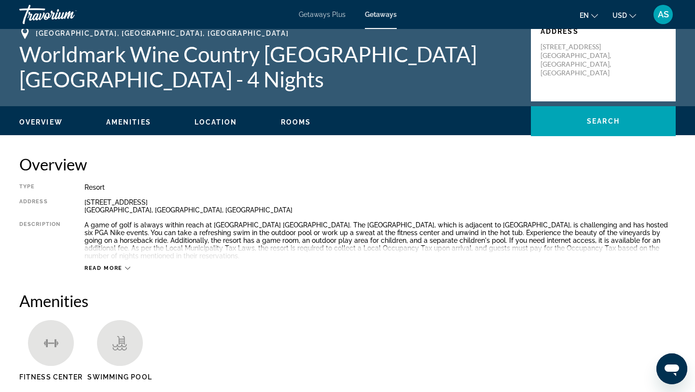
drag, startPoint x: 298, startPoint y: 286, endPoint x: 283, endPoint y: 295, distance: 17.8
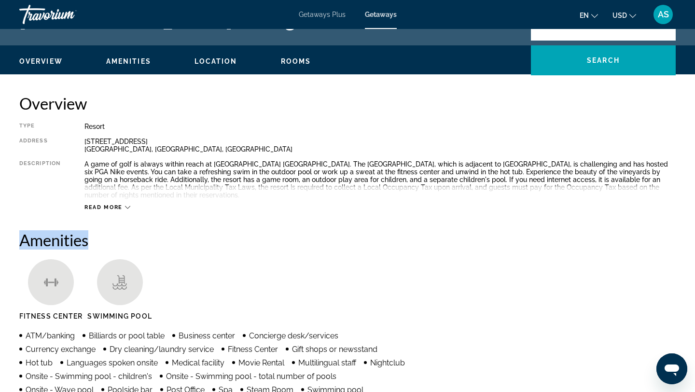
scroll to position [52, 0]
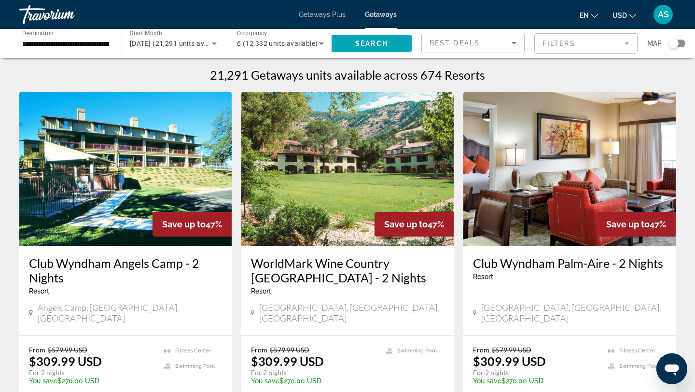
click at [683, 45] on div "Search widget" at bounding box center [677, 44] width 16 height 8
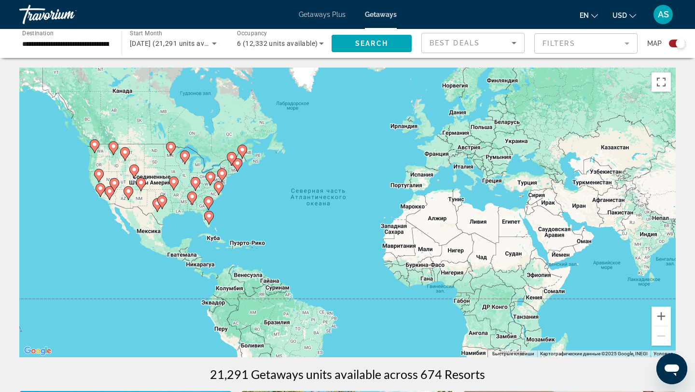
click at [81, 172] on div "Чтобы активировать перетаскивание с помощью клавиатуры, нажмите Alt + Ввод. Пос…" at bounding box center [347, 213] width 656 height 290
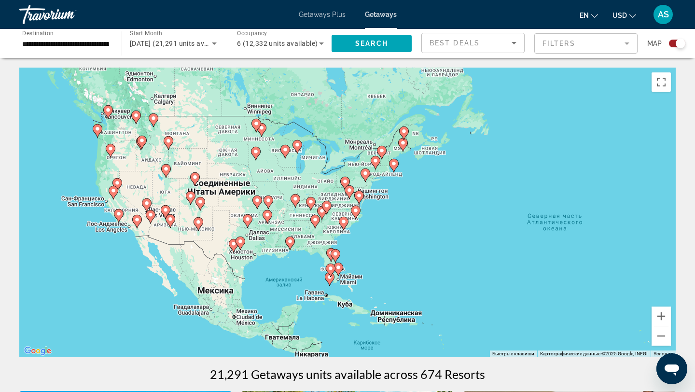
click at [84, 205] on div "Чтобы активировать перетаскивание с помощью клавиатуры, нажмите Alt + Ввод. Пос…" at bounding box center [347, 213] width 656 height 290
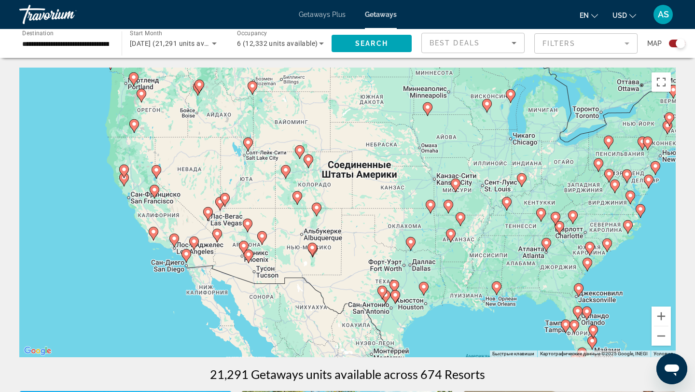
click at [84, 205] on div "Чтобы активировать перетаскивание с помощью клавиатуры, нажмите Alt + Ввод. Пос…" at bounding box center [347, 213] width 656 height 290
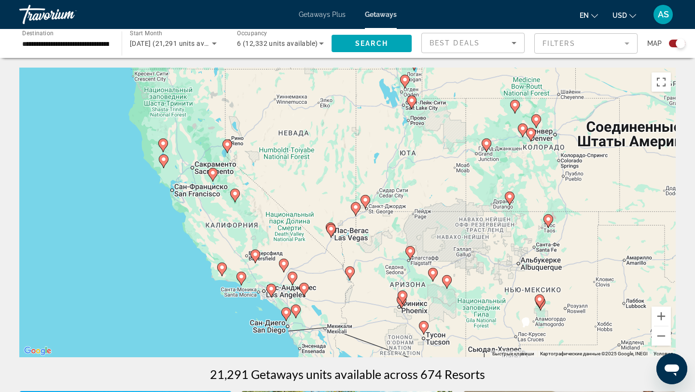
click at [149, 201] on div "Чтобы активировать перетаскивание с помощью клавиатуры, нажмите Alt + Ввод. Пос…" at bounding box center [347, 213] width 656 height 290
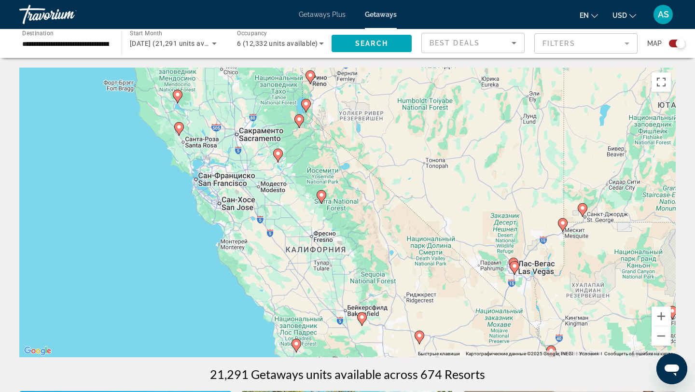
click at [186, 200] on div "Чтобы активировать перетаскивание с помощью клавиатуры, нажмите Alt + Ввод. Пос…" at bounding box center [347, 213] width 656 height 290
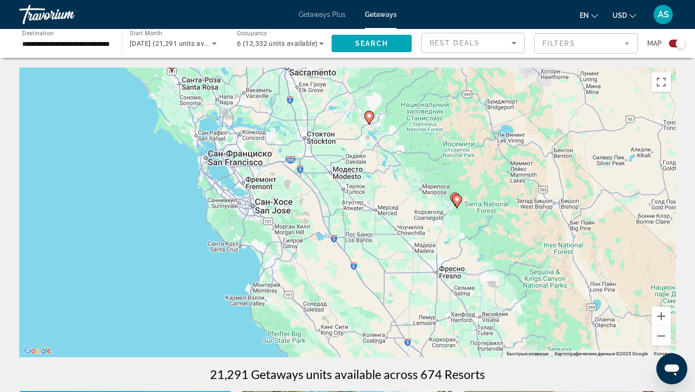
click at [371, 116] on image "Main content" at bounding box center [369, 116] width 6 height 6
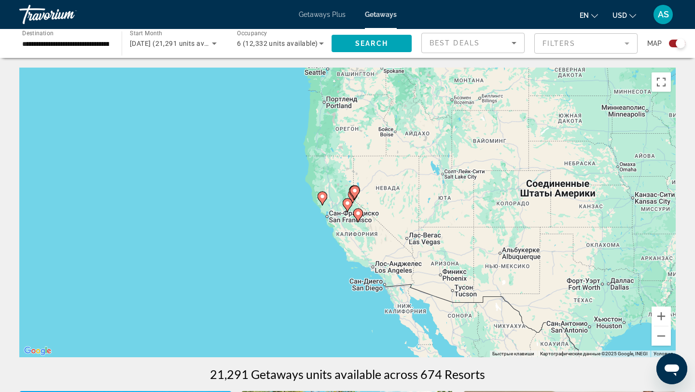
click at [348, 203] on image "Main content" at bounding box center [348, 203] width 6 height 6
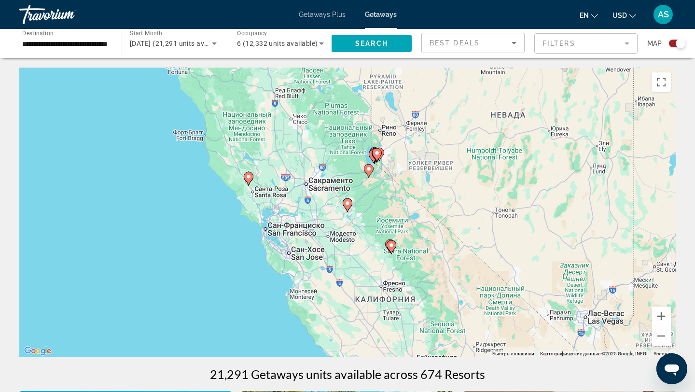
click at [348, 203] on image "Main content" at bounding box center [348, 203] width 6 height 6
type input "**********"
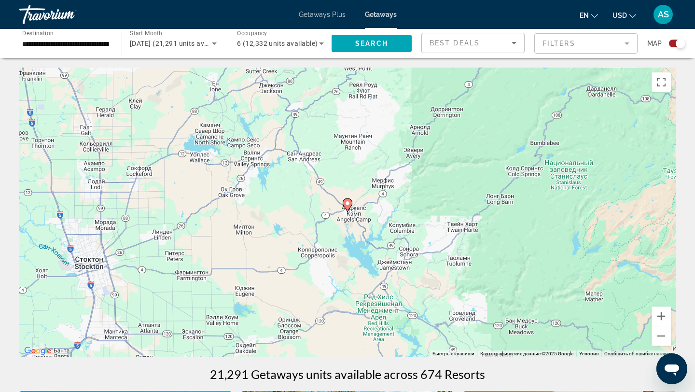
click at [348, 207] on icon "Main content" at bounding box center [347, 205] width 9 height 13
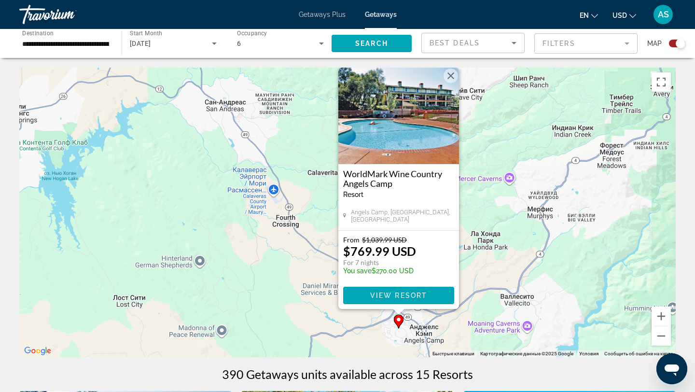
drag, startPoint x: 159, startPoint y: 255, endPoint x: 330, endPoint y: 209, distance: 176.9
click at [325, 210] on div "Чтобы активировать перетаскивание с помощью клавиатуры, нажмите Alt + Ввод. Пос…" at bounding box center [347, 213] width 656 height 290
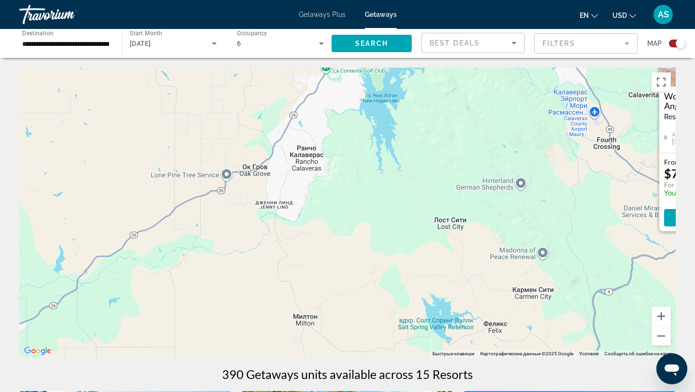
drag, startPoint x: 232, startPoint y: 229, endPoint x: 330, endPoint y: 77, distance: 180.8
click at [330, 80] on div "Чтобы активировать перетаскивание с помощью клавиатуры, нажмите Alt + Ввод. Пос…" at bounding box center [347, 213] width 656 height 290
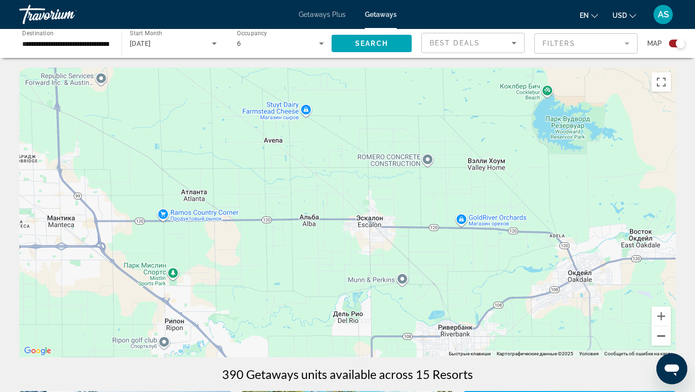
click at [657, 336] on button "Уменьшить" at bounding box center [660, 335] width 19 height 19
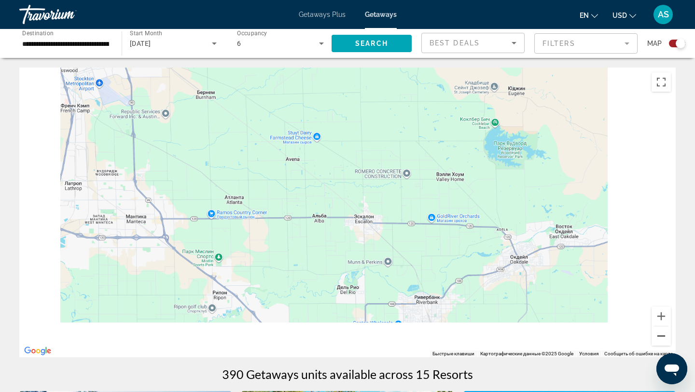
click at [657, 336] on button "Уменьшить" at bounding box center [660, 335] width 19 height 19
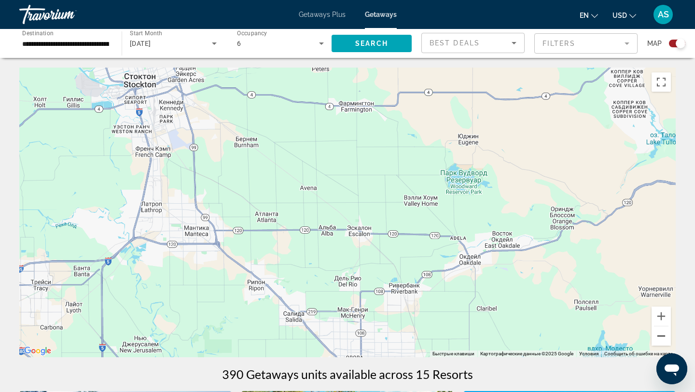
click at [657, 336] on button "Уменьшить" at bounding box center [660, 335] width 19 height 19
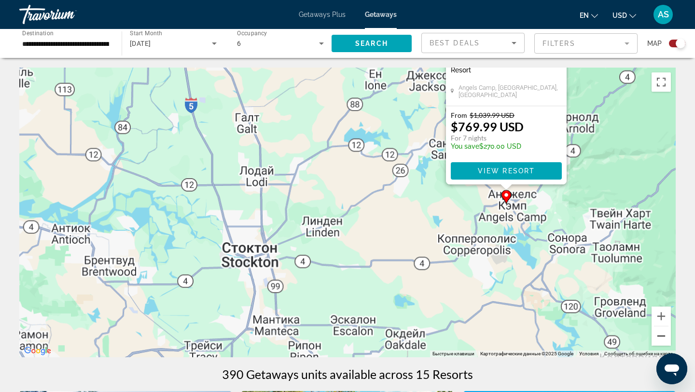
click at [657, 336] on button "Уменьшить" at bounding box center [660, 335] width 19 height 19
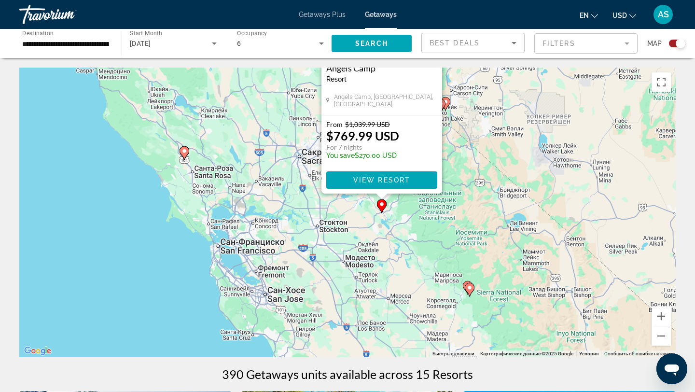
drag, startPoint x: 304, startPoint y: 319, endPoint x: 278, endPoint y: 213, distance: 109.2
click at [278, 213] on div "Чтобы активировать перетаскивание с помощью клавиатуры, нажмите Alt + Ввод. Пос…" at bounding box center [347, 213] width 656 height 290
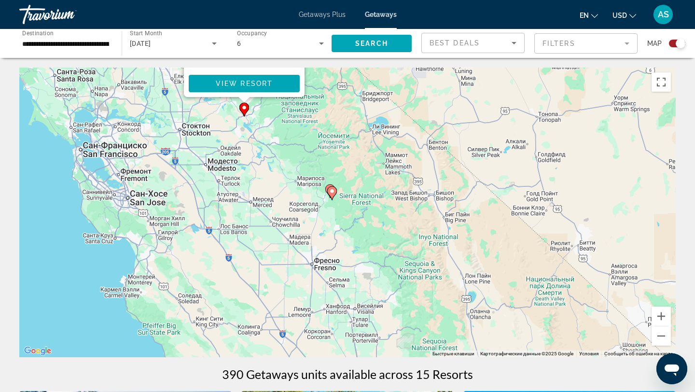
drag, startPoint x: 616, startPoint y: 206, endPoint x: 502, endPoint y: 211, distance: 114.0
click at [503, 211] on div "Чтобы активировать перетаскивание с помощью клавиатуры, нажмите Alt + Ввод. Пос…" at bounding box center [347, 213] width 656 height 290
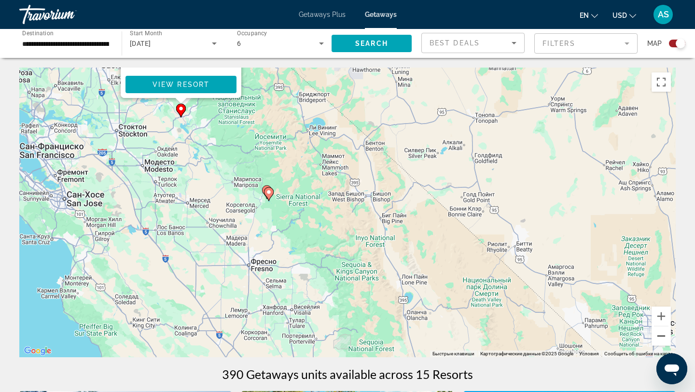
click at [660, 335] on button "Уменьшить" at bounding box center [660, 335] width 19 height 19
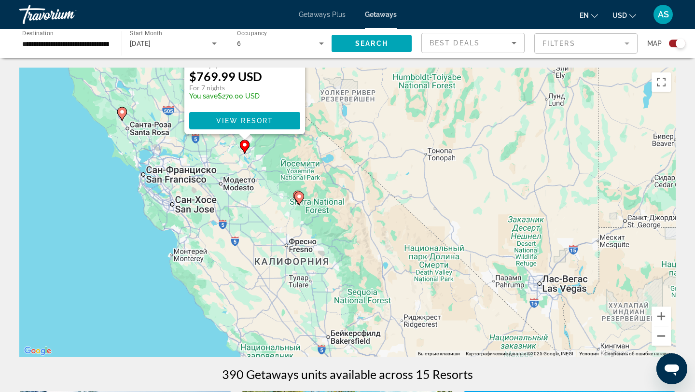
click at [660, 335] on button "Уменьшить" at bounding box center [660, 335] width 19 height 19
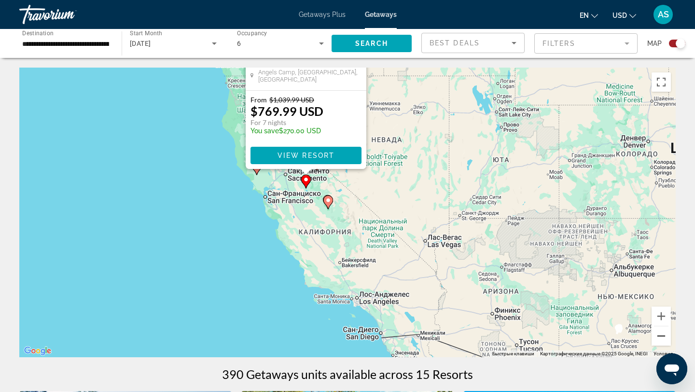
click at [660, 335] on button "Уменьшить" at bounding box center [660, 335] width 19 height 19
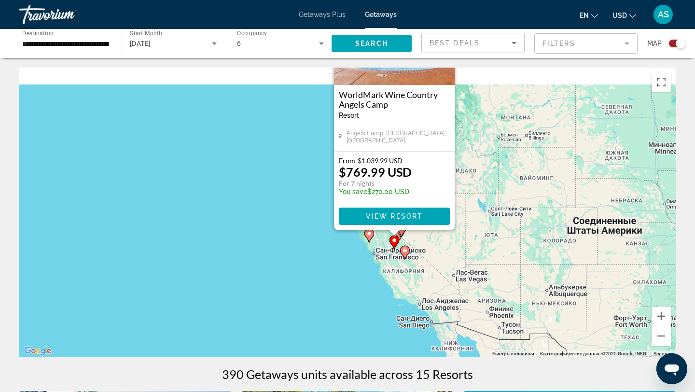
drag, startPoint x: 384, startPoint y: 235, endPoint x: 459, endPoint y: 284, distance: 90.3
click at [459, 284] on div "Чтобы активировать перетаскивание с помощью клавиатуры, нажмите Alt + Ввод. Пос…" at bounding box center [347, 213] width 656 height 290
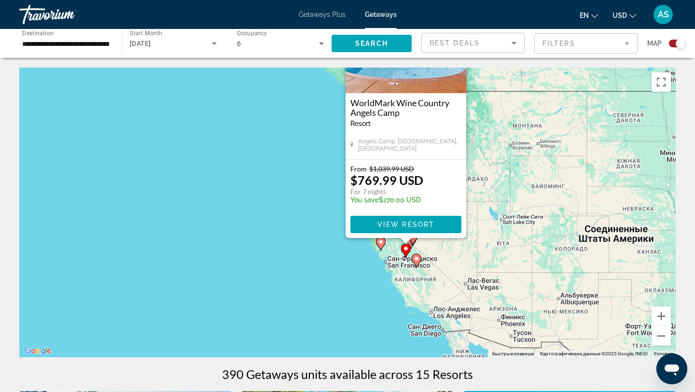
click at [437, 277] on div "Чтобы активировать перетаскивание с помощью клавиатуры, нажмите Alt + Ввод. Пос…" at bounding box center [347, 213] width 656 height 290
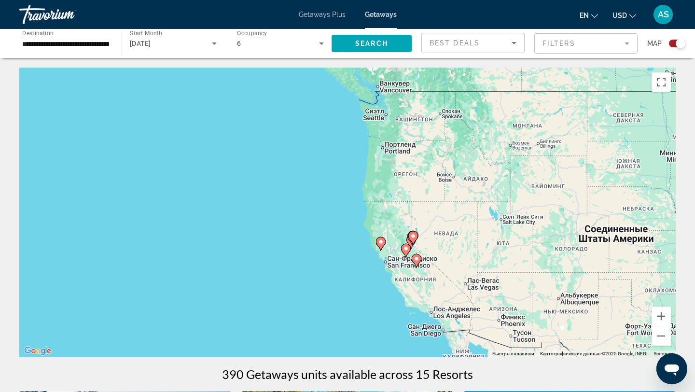
click at [422, 244] on div "Чтобы активировать перетаскивание с помощью клавиатуры, нажмите Alt + Ввод. Пос…" at bounding box center [347, 213] width 656 height 290
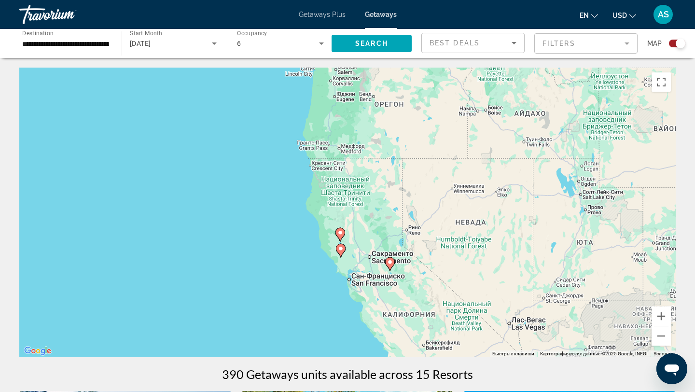
click at [421, 267] on div "Чтобы активировать перетаскивание с помощью клавиатуры, нажмите Alt + Ввод. Пос…" at bounding box center [347, 213] width 656 height 290
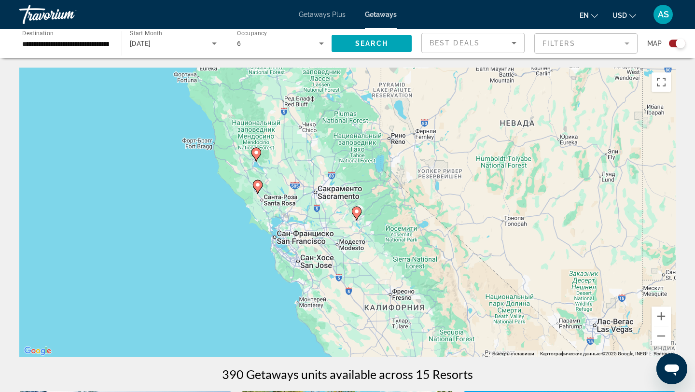
drag, startPoint x: 418, startPoint y: 284, endPoint x: 412, endPoint y: 209, distance: 75.5
click at [412, 209] on div "Чтобы активировать перетаскивание с помощью клавиатуры, нажмите Alt + Ввод. Пос…" at bounding box center [347, 213] width 656 height 290
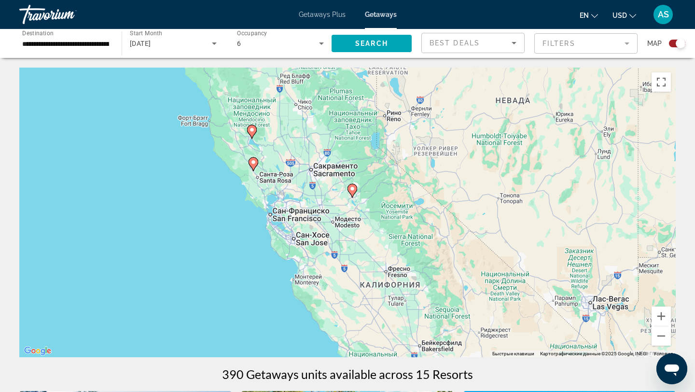
click at [312, 12] on span "Getaways Plus" at bounding box center [322, 15] width 47 height 8
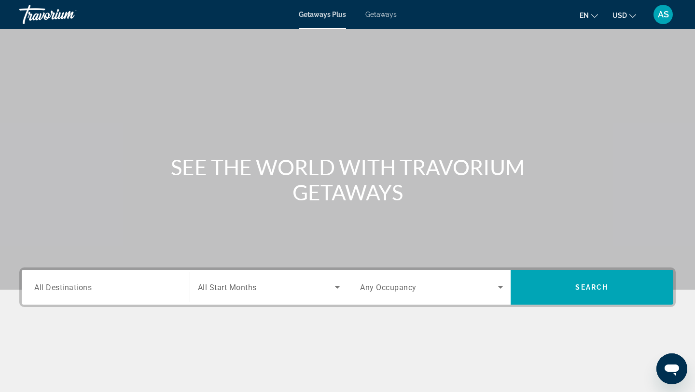
click at [116, 285] on input "Destination All Destinations" at bounding box center [105, 288] width 143 height 12
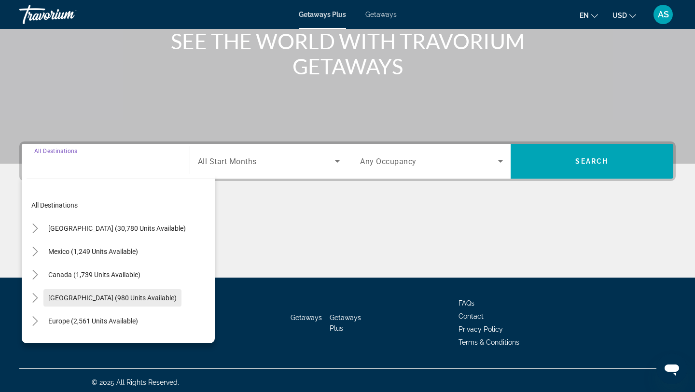
scroll to position [130, 0]
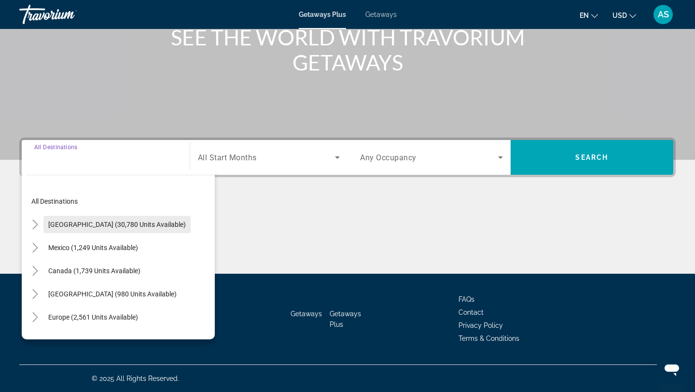
click at [66, 223] on span "[GEOGRAPHIC_DATA] (30,780 units available)" at bounding box center [117, 225] width 138 height 8
type input "**********"
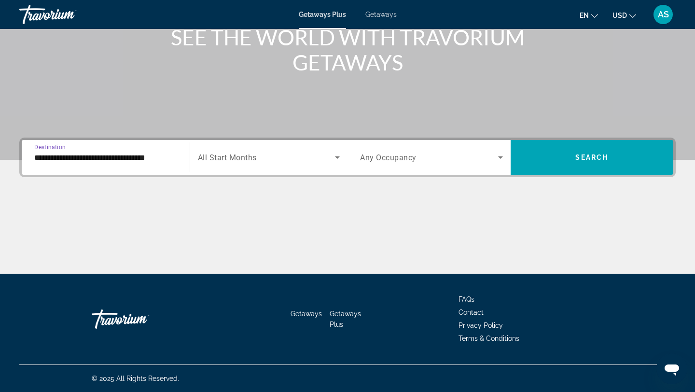
click at [253, 152] on span "Search widget" at bounding box center [267, 158] width 138 height 12
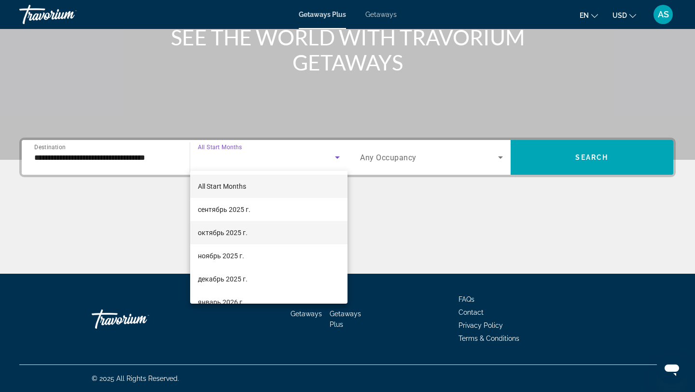
click at [239, 237] on span "октябрь 2025 г." at bounding box center [223, 233] width 50 height 12
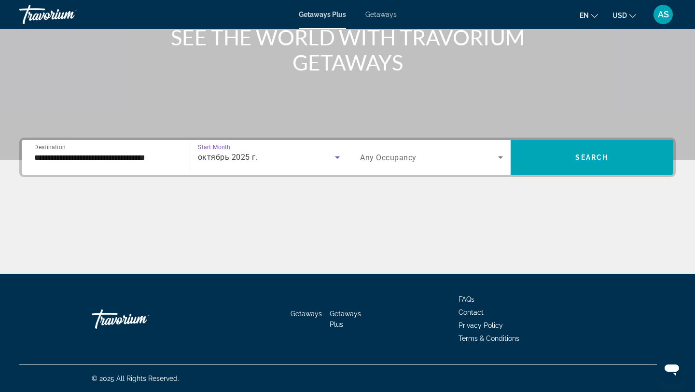
click at [429, 164] on div "Search widget" at bounding box center [431, 157] width 143 height 27
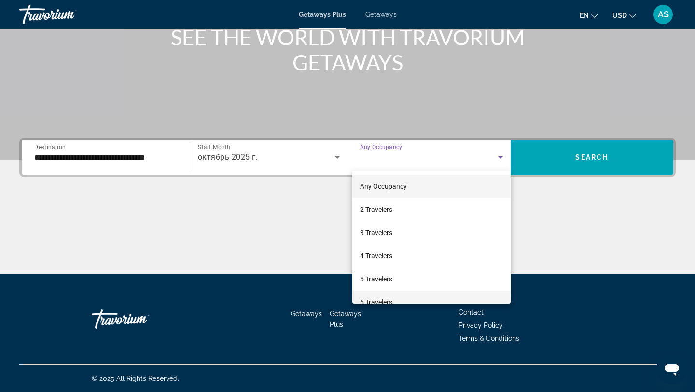
click at [385, 299] on span "6 Travelers" at bounding box center [376, 302] width 32 height 12
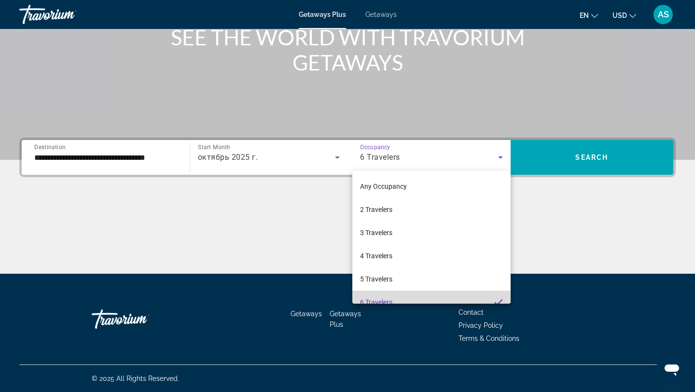
scroll to position [10, 0]
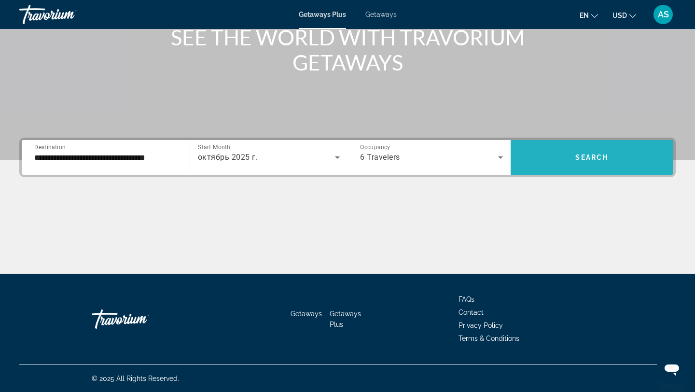
click at [582, 143] on span "Search widget" at bounding box center [592, 157] width 163 height 35
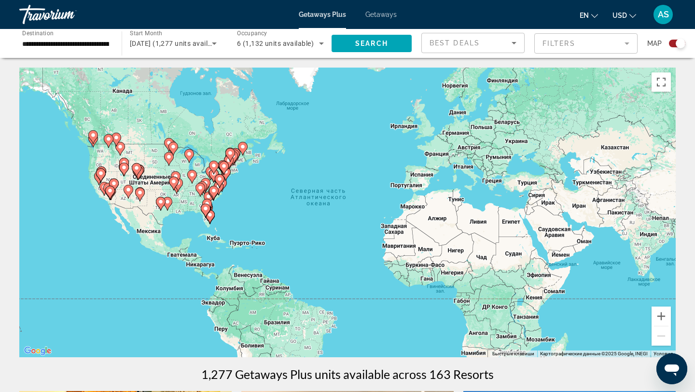
click at [68, 196] on div "Чтобы активировать перетаскивание с помощью клавиатуры, нажмите Alt + Ввод. Пос…" at bounding box center [347, 213] width 656 height 290
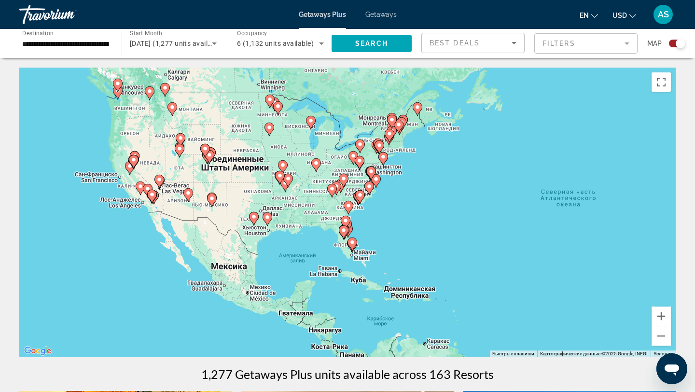
click at [97, 189] on div "Чтобы активировать перетаскивание с помощью клавиатуры, нажмите Alt + Ввод. Пос…" at bounding box center [347, 213] width 656 height 290
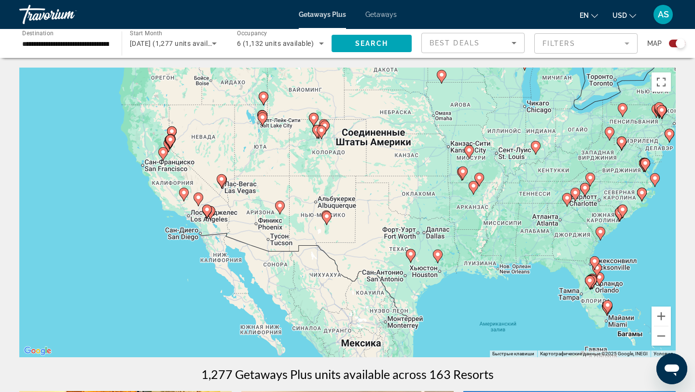
click at [143, 197] on div "Чтобы активировать перетаскивание с помощью клавиатуры, нажмите Alt + Ввод. Пос…" at bounding box center [347, 213] width 656 height 290
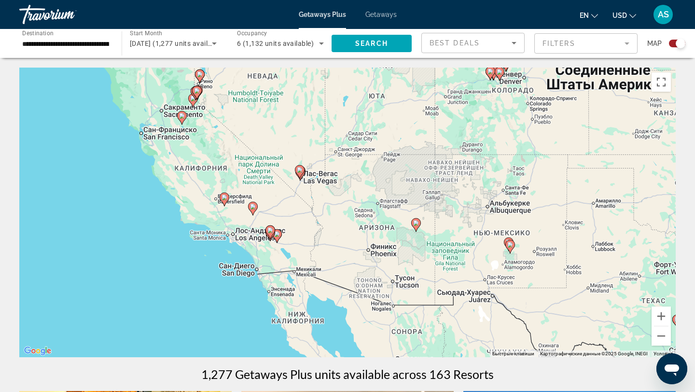
click at [143, 197] on div "Чтобы активировать перетаскивание с помощью клавиатуры, нажмите Alt + Ввод. Пос…" at bounding box center [347, 213] width 656 height 290
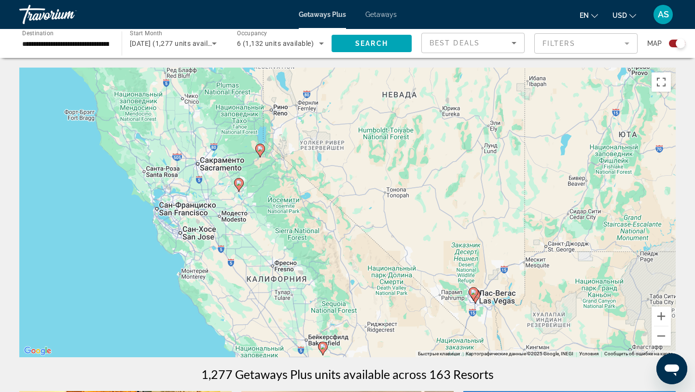
drag, startPoint x: 200, startPoint y: 144, endPoint x: 218, endPoint y: 290, distance: 147.8
click at [218, 290] on div "Чтобы активировать перетаскивание с помощью клавиатуры, нажмите Alt + Ввод. Пос…" at bounding box center [347, 213] width 656 height 290
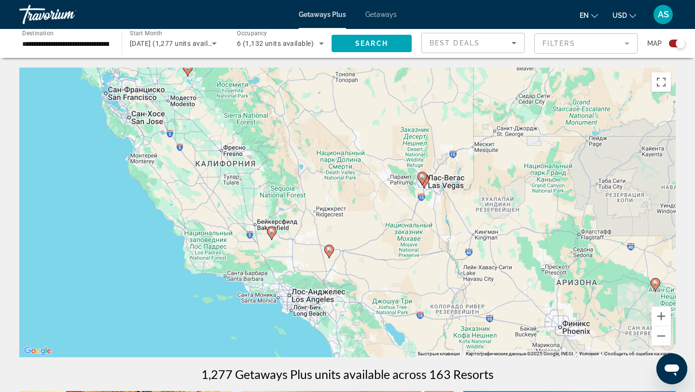
drag, startPoint x: 266, startPoint y: 177, endPoint x: 214, endPoint y: 62, distance: 125.5
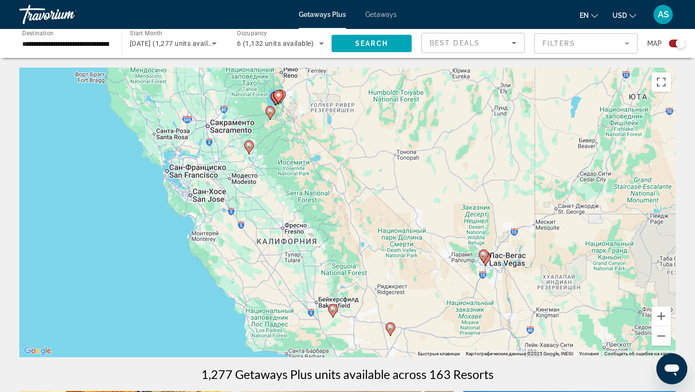
drag, startPoint x: 274, startPoint y: 171, endPoint x: 337, endPoint y: 252, distance: 102.5
click at [337, 252] on div "Чтобы активировать перетаскивание с помощью клавиатуры, нажмите Alt + Ввод. Пос…" at bounding box center [347, 213] width 656 height 290
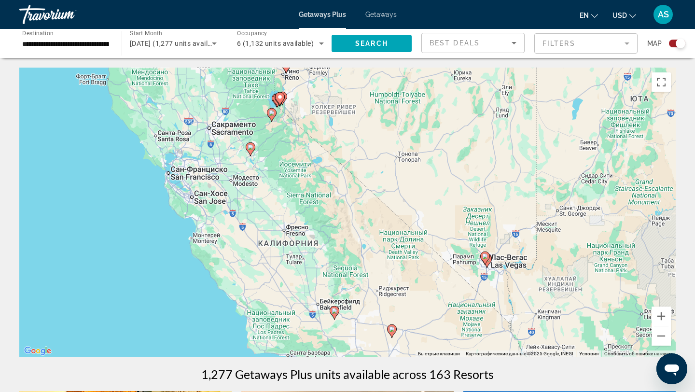
click at [298, 187] on div "Чтобы активировать перетаскивание с помощью клавиатуры, нажмите Alt + Ввод. Пос…" at bounding box center [347, 213] width 656 height 290
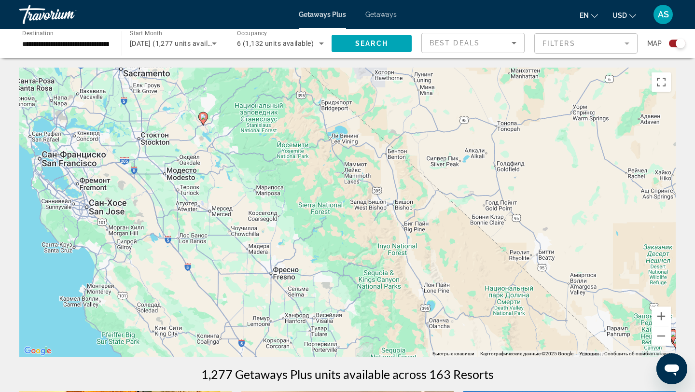
click at [298, 187] on div "Чтобы активировать перетаскивание с помощью клавиатуры, нажмите Alt + Ввод. Пос…" at bounding box center [347, 213] width 656 height 290
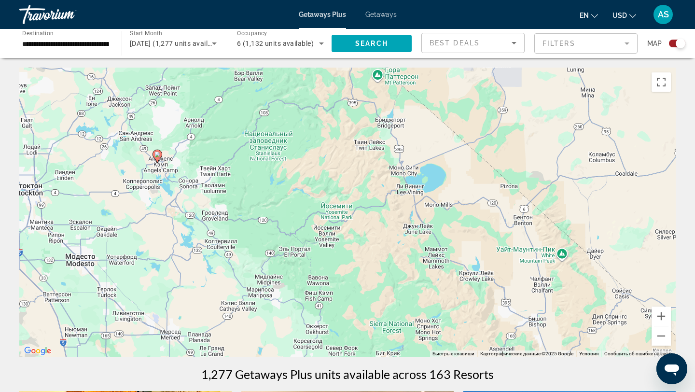
drag, startPoint x: 298, startPoint y: 187, endPoint x: 411, endPoint y: 288, distance: 151.1
click at [407, 286] on div "Чтобы активировать перетаскивание с помощью клавиатуры, нажмите Alt + Ввод. Пос…" at bounding box center [347, 213] width 656 height 290
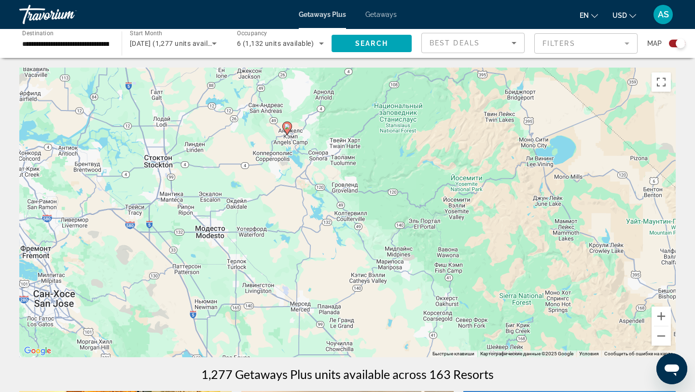
click at [288, 129] on icon "Main content" at bounding box center [287, 128] width 9 height 13
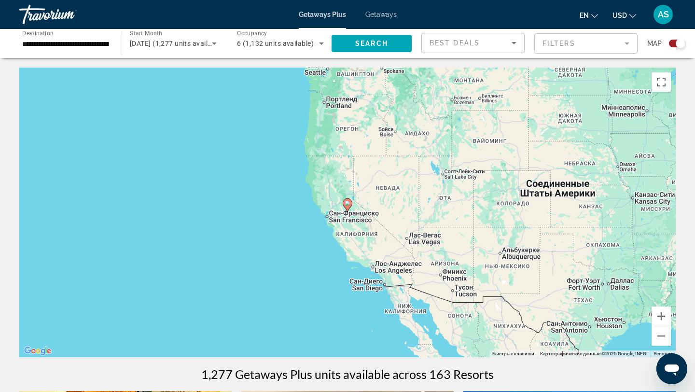
click at [348, 203] on image "Main content" at bounding box center [348, 203] width 6 height 6
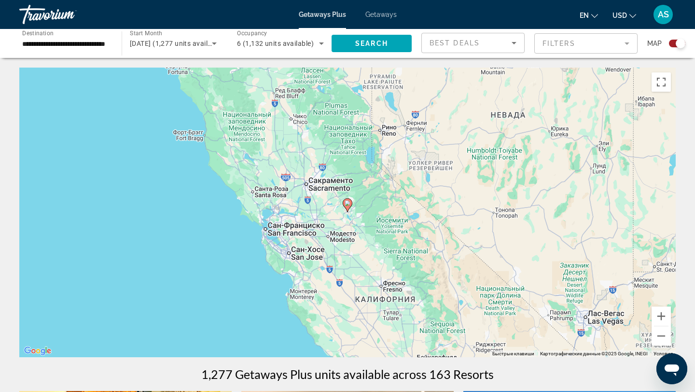
click at [348, 203] on image "Main content" at bounding box center [348, 203] width 6 height 6
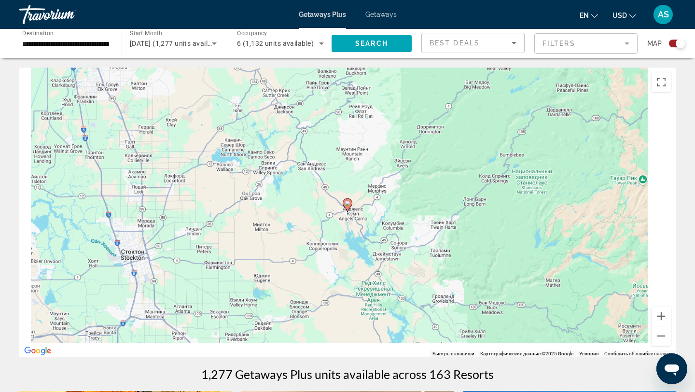
click at [348, 203] on image "Main content" at bounding box center [348, 203] width 6 height 6
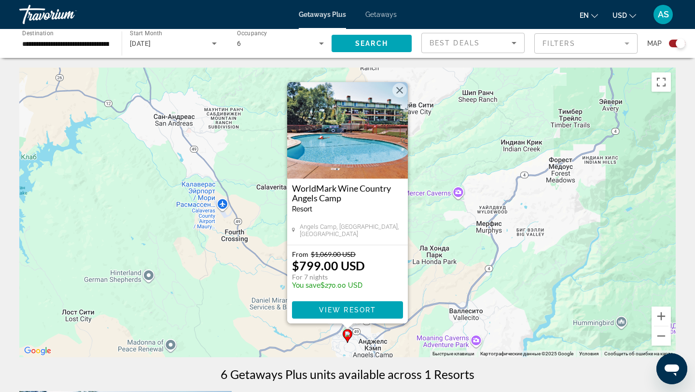
click at [400, 93] on button "Закрыть" at bounding box center [399, 90] width 14 height 14
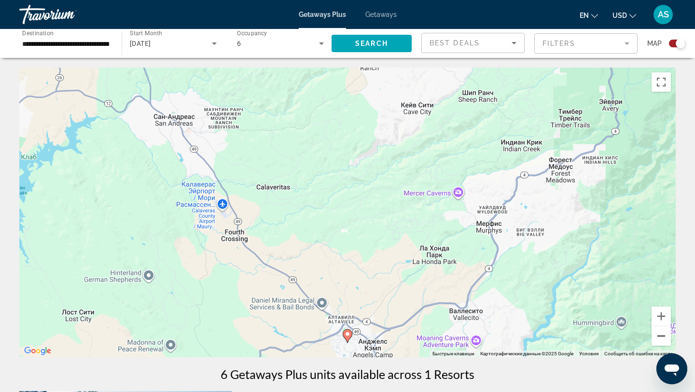
click at [662, 338] on button "Уменьшить" at bounding box center [660, 335] width 19 height 19
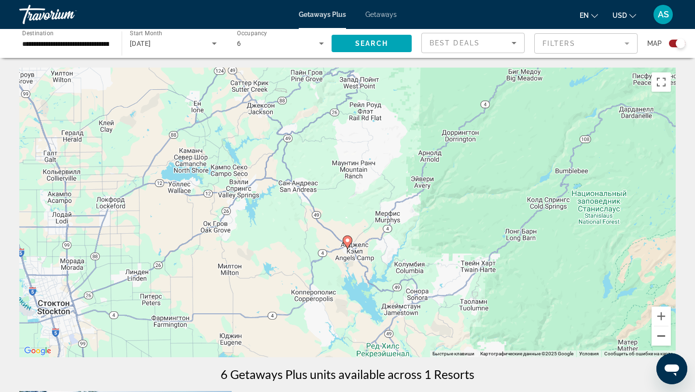
click at [662, 338] on button "Уменьшить" at bounding box center [660, 335] width 19 height 19
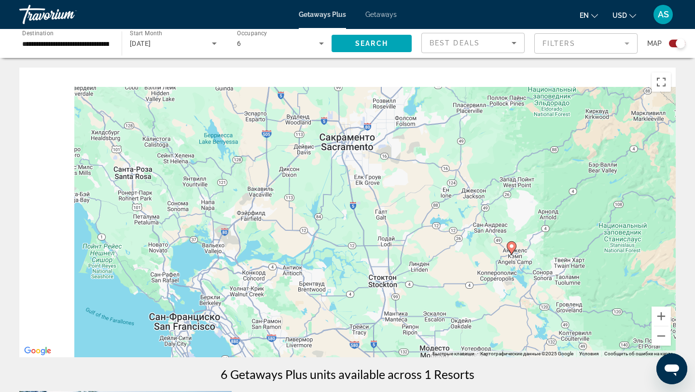
drag, startPoint x: 400, startPoint y: 230, endPoint x: 618, endPoint y: 266, distance: 221.6
click at [617, 266] on div "Чтобы активировать перетаскивание с помощью клавиатуры, нажмите Alt + Ввод. Пос…" at bounding box center [347, 213] width 656 height 290
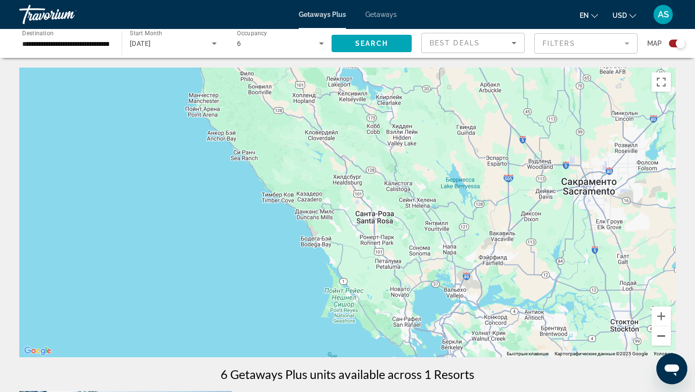
click at [658, 330] on button "Уменьшить" at bounding box center [660, 335] width 19 height 19
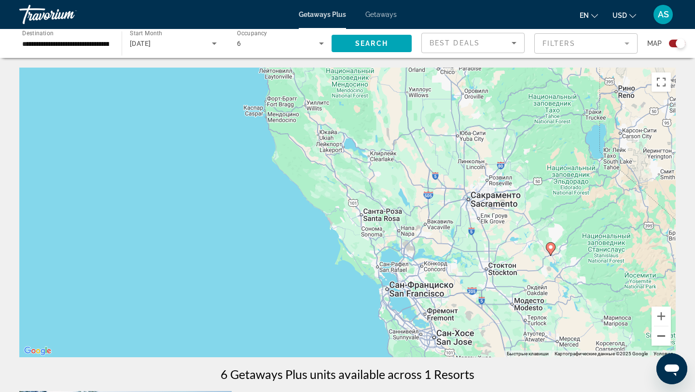
click at [658, 330] on button "Уменьшить" at bounding box center [660, 335] width 19 height 19
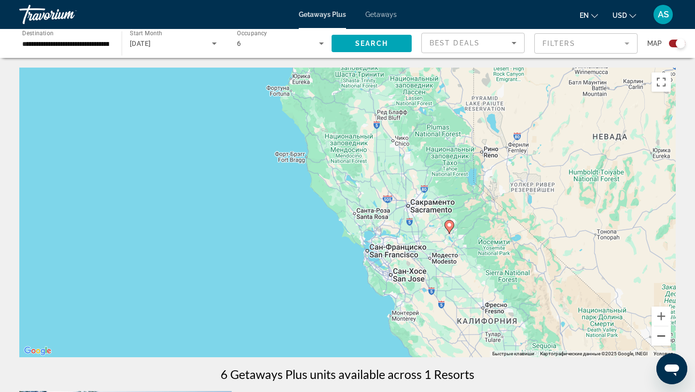
click at [658, 330] on button "Уменьшить" at bounding box center [660, 335] width 19 height 19
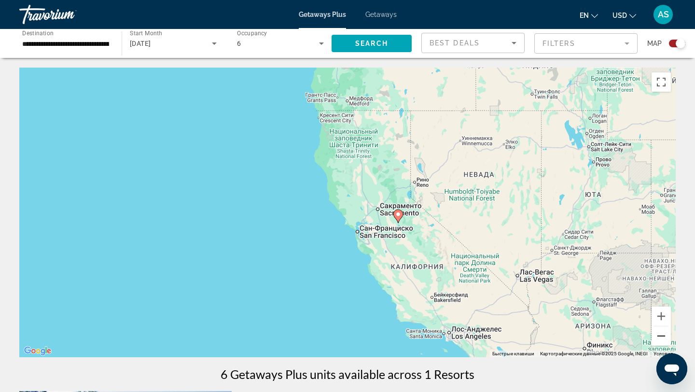
click at [658, 330] on button "Уменьшить" at bounding box center [660, 335] width 19 height 19
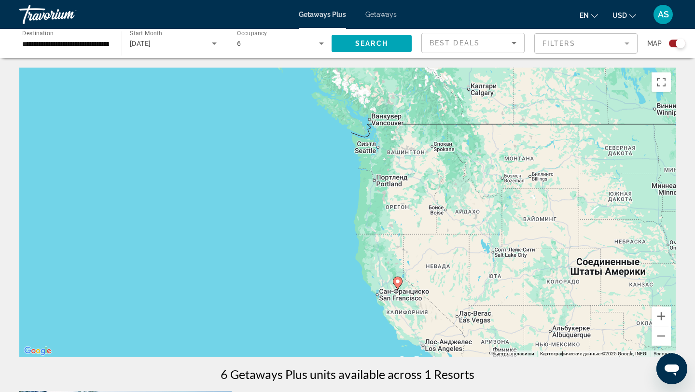
drag, startPoint x: 534, startPoint y: 227, endPoint x: 557, endPoint y: 300, distance: 76.5
click at [556, 300] on div "Чтобы активировать перетаскивание с помощью клавиатуры, нажмите Alt + Ввод. Пос…" at bounding box center [347, 213] width 656 height 290
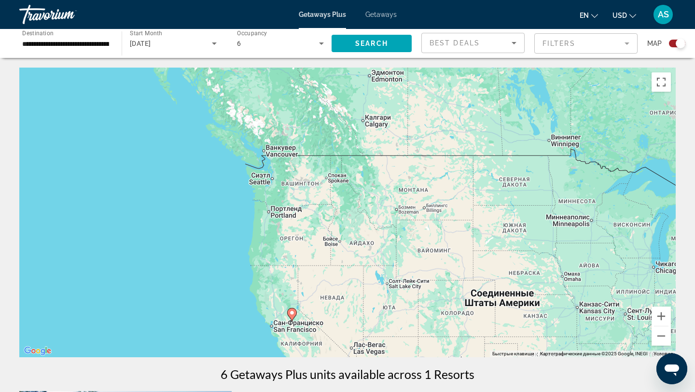
drag, startPoint x: 461, startPoint y: 221, endPoint x: 355, endPoint y: 253, distance: 110.4
click at [355, 253] on div "Чтобы активировать перетаскивание с помощью клавиатуры, нажмите Alt + Ввод. Пос…" at bounding box center [347, 213] width 656 height 290
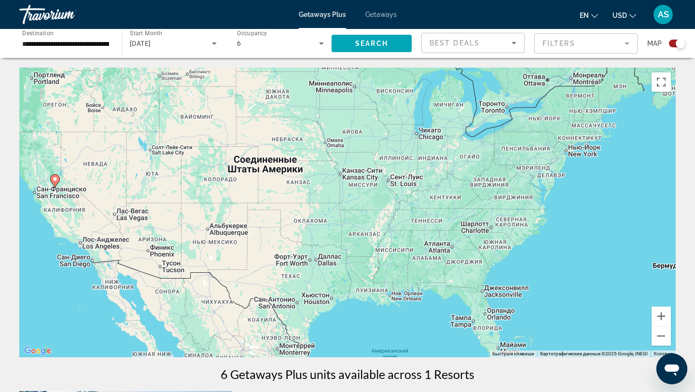
drag, startPoint x: 376, startPoint y: 250, endPoint x: 136, endPoint y: 95, distance: 286.1
click at [136, 95] on div "Чтобы активировать перетаскивание с помощью клавиатуры, нажмите Alt + Ввод. Пос…" at bounding box center [347, 213] width 656 height 290
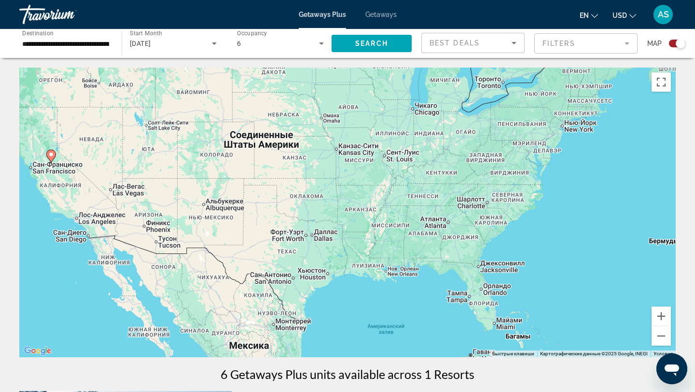
click at [338, 304] on div "Чтобы активировать перетаскивание с помощью клавиатуры, нажмите Alt + Ввод. Пос…" at bounding box center [347, 213] width 656 height 290
click at [656, 331] on button "Уменьшить" at bounding box center [660, 335] width 19 height 19
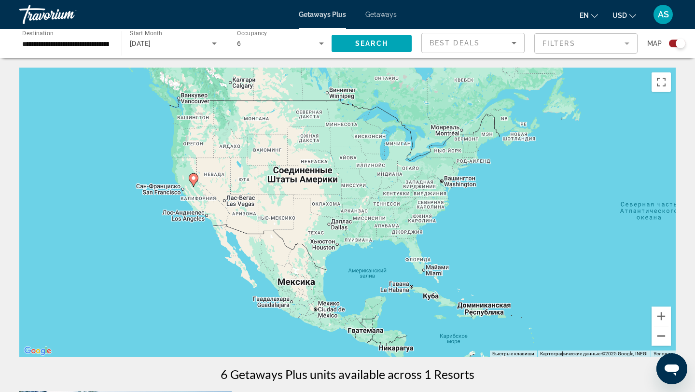
click at [656, 331] on button "Уменьшить" at bounding box center [660, 335] width 19 height 19
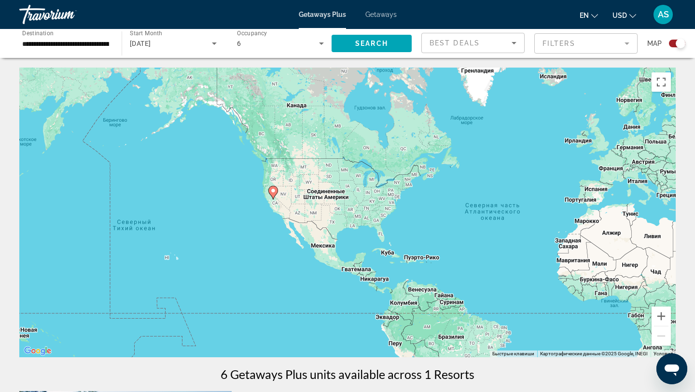
click at [381, 258] on div "Чтобы активировать перетаскивание с помощью клавиатуры, нажмите Alt + Ввод. Пос…" at bounding box center [347, 213] width 656 height 290
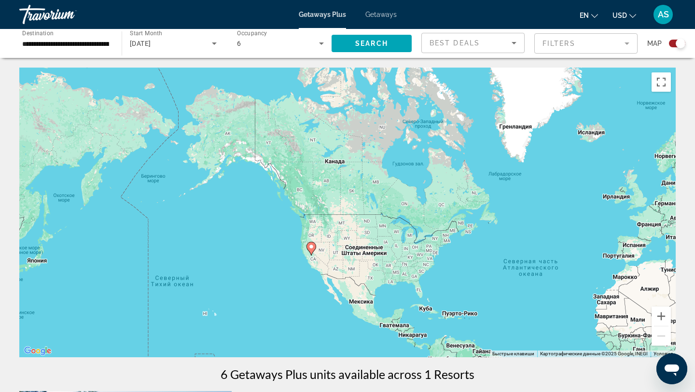
drag, startPoint x: 450, startPoint y: 219, endPoint x: 488, endPoint y: 277, distance: 69.7
click at [488, 277] on div "Чтобы активировать перетаскивание с помощью клавиатуры, нажмите Alt + Ввод. Пос…" at bounding box center [347, 213] width 656 height 290
click at [266, 247] on div "Чтобы активировать перетаскивание с помощью клавиатуры, нажмите Alt + Ввод. Пос…" at bounding box center [347, 213] width 656 height 290
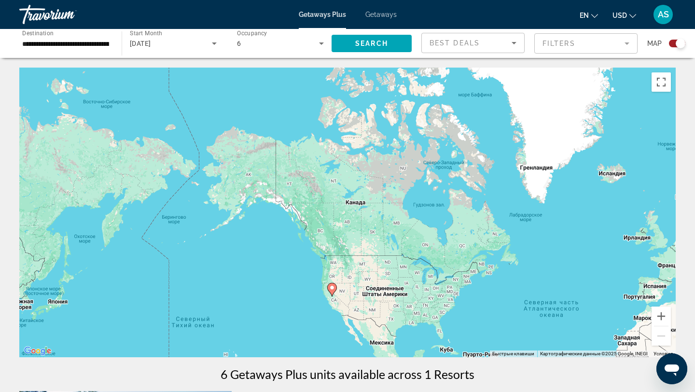
drag, startPoint x: 371, startPoint y: 238, endPoint x: 390, endPoint y: 280, distance: 46.6
click at [390, 280] on div "Чтобы активировать перетаскивание с помощью клавиатуры, нажмите Alt + Ввод. Пос…" at bounding box center [347, 213] width 656 height 290
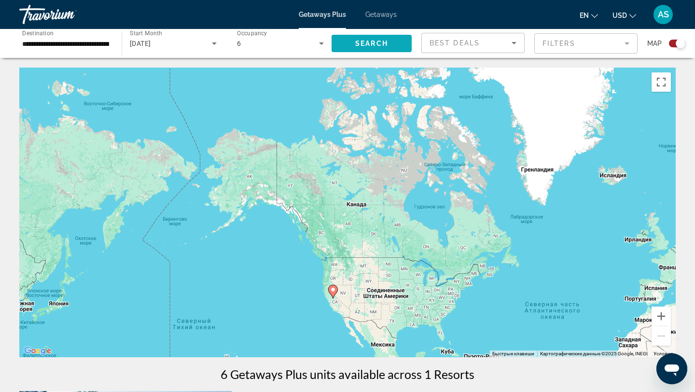
click at [373, 47] on span "Search widget" at bounding box center [371, 43] width 80 height 23
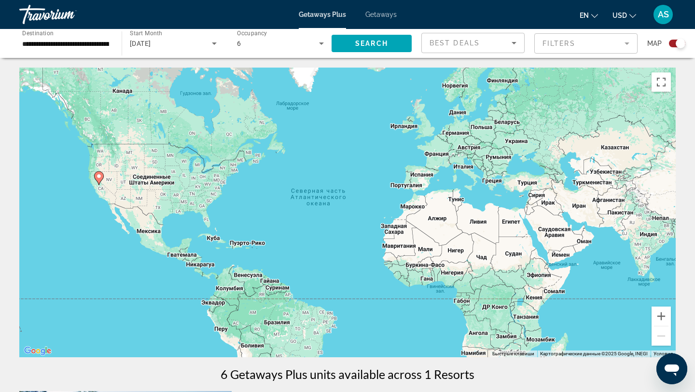
click at [100, 51] on div "**********" at bounding box center [65, 44] width 87 height 28
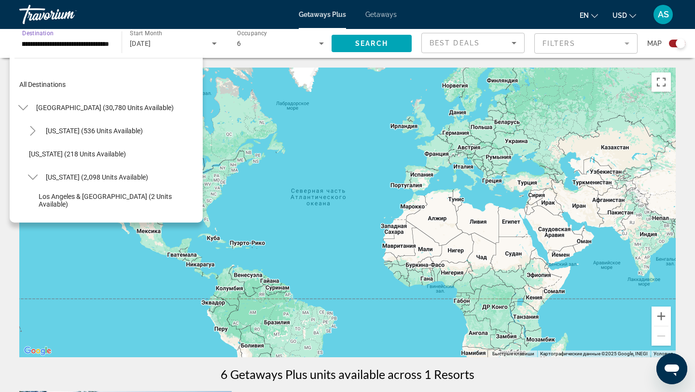
scroll to position [150, 0]
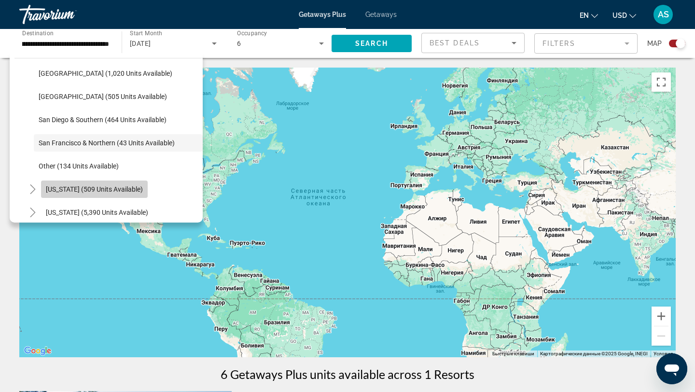
click at [127, 193] on span "Search widget" at bounding box center [94, 189] width 107 height 23
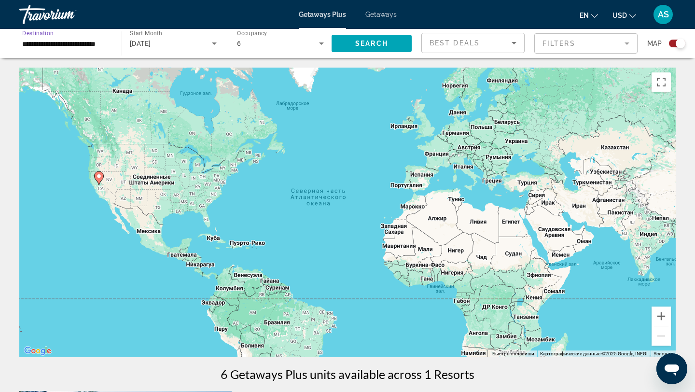
click at [80, 45] on input "**********" at bounding box center [65, 44] width 87 height 12
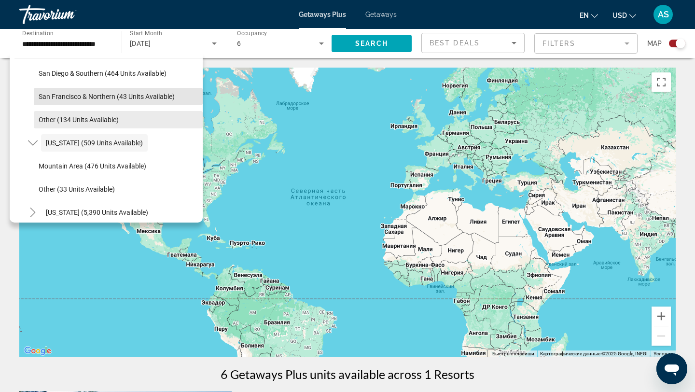
scroll to position [0, 0]
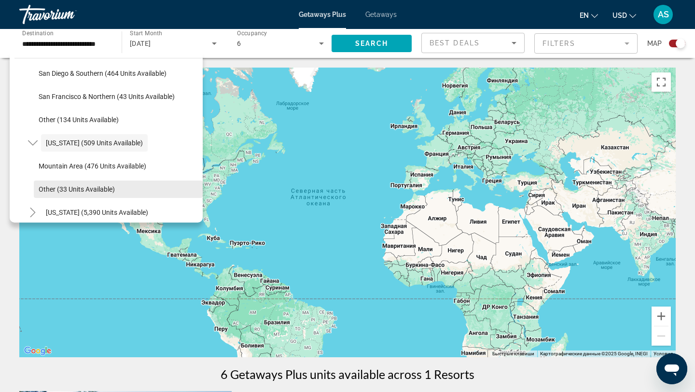
drag, startPoint x: 112, startPoint y: 85, endPoint x: 114, endPoint y: 182, distance: 96.5
click at [114, 182] on span "Search widget" at bounding box center [118, 189] width 169 height 23
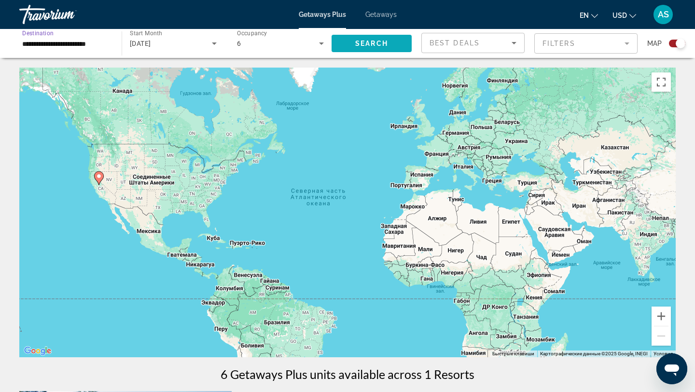
click at [351, 37] on span "Search widget" at bounding box center [371, 43] width 80 height 23
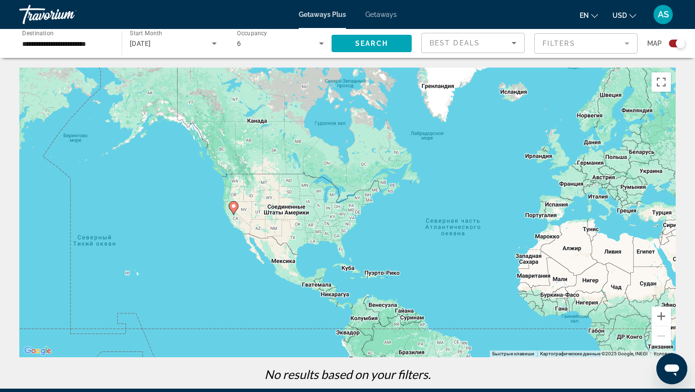
drag, startPoint x: 147, startPoint y: 176, endPoint x: 284, endPoint y: 206, distance: 139.8
click at [284, 206] on div "Чтобы активировать перетаскивание с помощью клавиатуры, нажмите Alt + Ввод. Пос…" at bounding box center [347, 213] width 656 height 290
click at [82, 37] on div "**********" at bounding box center [65, 44] width 87 height 28
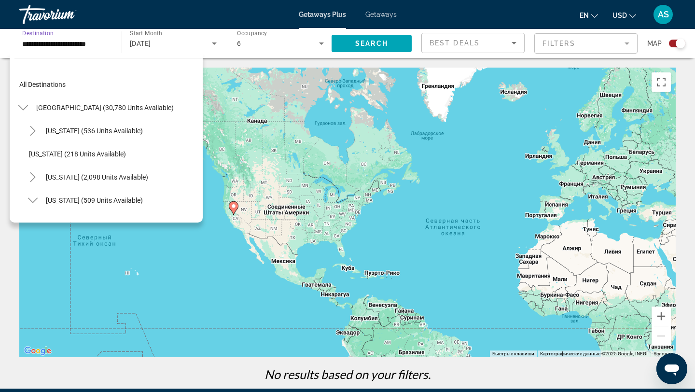
scroll to position [104, 0]
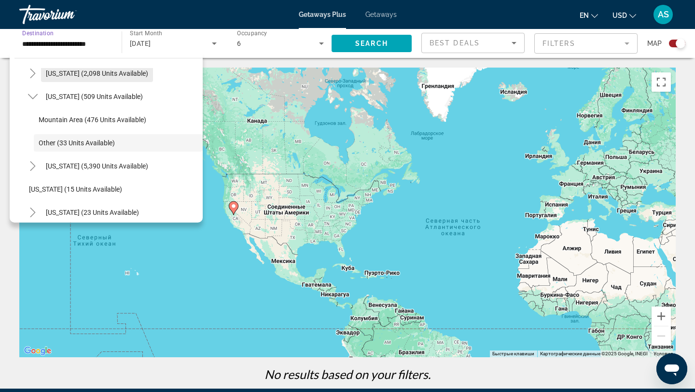
click at [87, 70] on span "[US_STATE] (2,098 units available)" at bounding box center [97, 73] width 102 height 8
type input "**********"
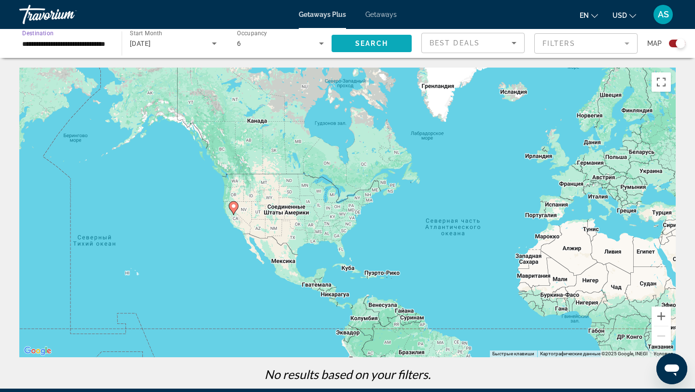
click at [358, 44] on span "Search" at bounding box center [371, 44] width 33 height 8
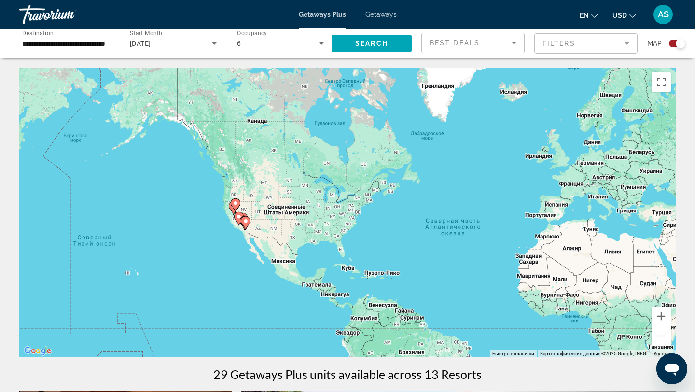
click at [207, 229] on div "Чтобы активировать перетаскивание с помощью клавиатуры, нажмите Alt + Ввод. Пос…" at bounding box center [347, 213] width 656 height 290
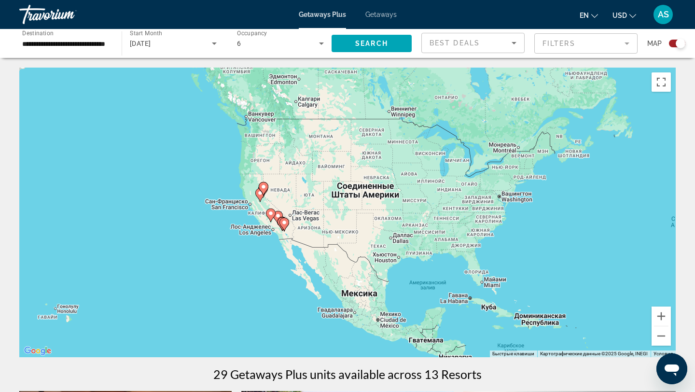
click at [221, 223] on div "Чтобы активировать перетаскивание с помощью клавиатуры, нажмите Alt + Ввод. Пос…" at bounding box center [347, 213] width 656 height 290
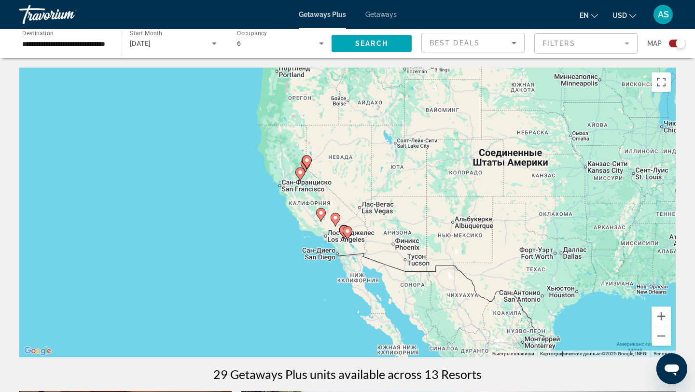
click at [243, 225] on div "Чтобы активировать перетаскивание с помощью клавиатуры, нажмите Alt + Ввод. Пос…" at bounding box center [347, 213] width 656 height 290
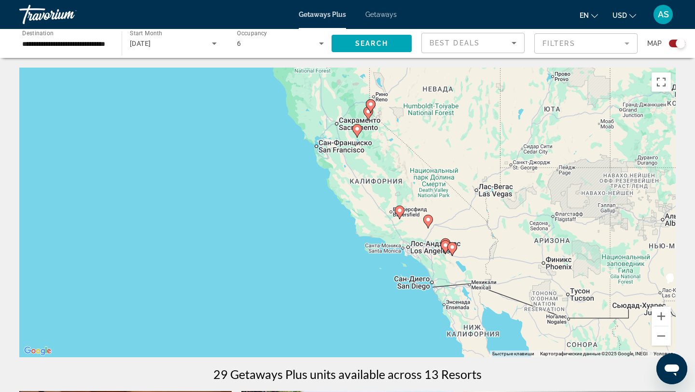
drag, startPoint x: 243, startPoint y: 225, endPoint x: 268, endPoint y: 225, distance: 25.1
click at [247, 225] on div "Чтобы активировать перетаскивание с помощью клавиатуры, нажмите Alt + Ввод. Пос…" at bounding box center [347, 213] width 656 height 290
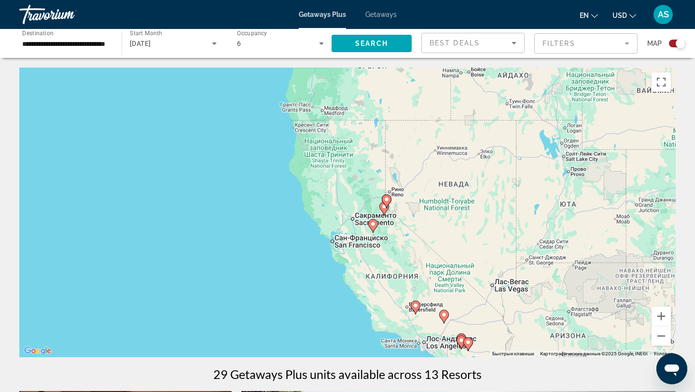
drag, startPoint x: 286, startPoint y: 216, endPoint x: 299, endPoint y: 313, distance: 97.4
click at [299, 313] on div "Чтобы активировать перетаскивание с помощью клавиатуры, нажмите Alt + Ввод. Пос…" at bounding box center [347, 213] width 656 height 290
click at [314, 280] on div "Чтобы активировать перетаскивание с помощью клавиатуры, нажмите Alt + Ввод. Пос…" at bounding box center [347, 213] width 656 height 290
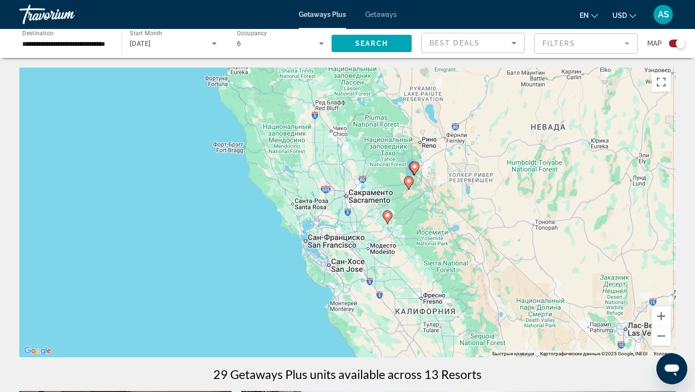
drag, startPoint x: 312, startPoint y: 247, endPoint x: 266, endPoint y: 284, distance: 58.6
click at [265, 284] on div "Чтобы активировать перетаскивание с помощью клавиатуры, нажмите Alt + Ввод. Пос…" at bounding box center [347, 213] width 656 height 290
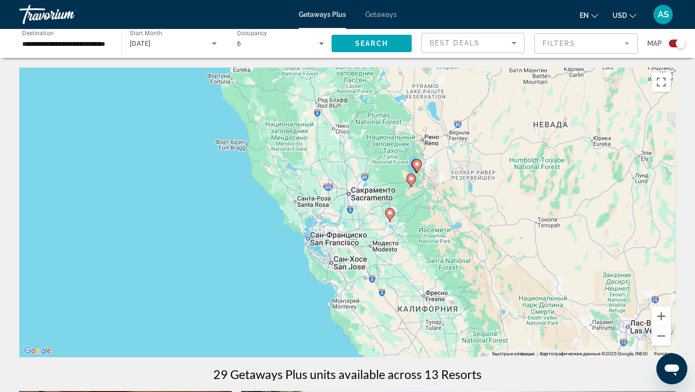
click at [266, 284] on div "Чтобы активировать перетаскивание с помощью клавиатуры, нажмите Alt + Ввод. Пос…" at bounding box center [347, 213] width 656 height 290
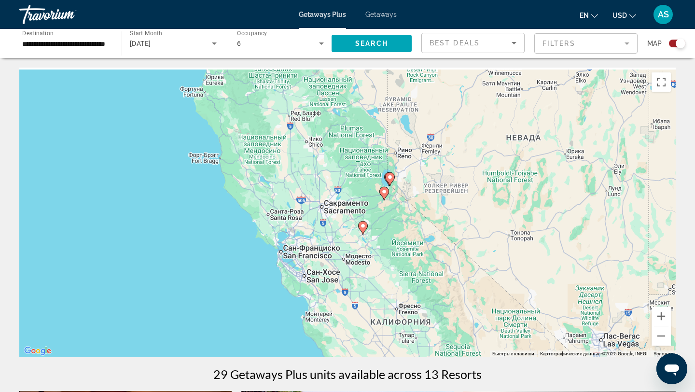
drag, startPoint x: 277, startPoint y: 253, endPoint x: 241, endPoint y: 273, distance: 40.8
click at [241, 272] on div "Чтобы активировать перетаскивание с помощью клавиатуры, нажмите Alt + Ввод. Пос…" at bounding box center [347, 213] width 656 height 290
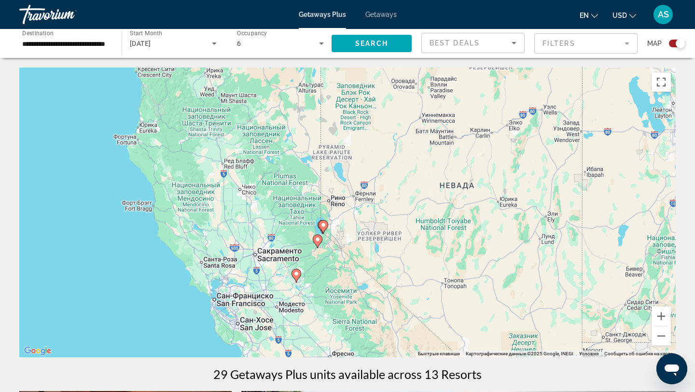
drag, startPoint x: 348, startPoint y: 216, endPoint x: 288, endPoint y: 261, distance: 75.2
click at [287, 261] on div "Чтобы активировать перетаскивание с помощью клавиатуры, нажмите Alt + Ввод. Пос…" at bounding box center [347, 213] width 656 height 290
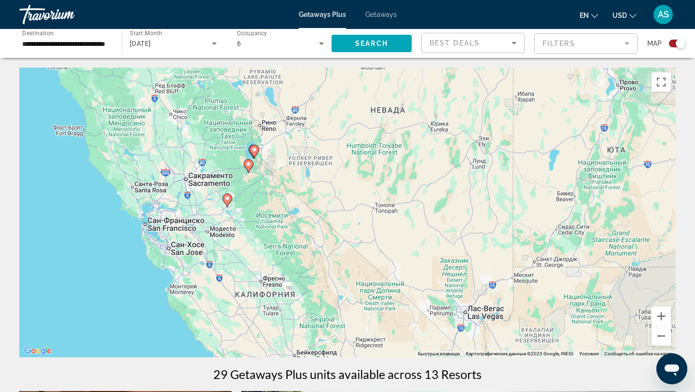
drag, startPoint x: 359, startPoint y: 248, endPoint x: 213, endPoint y: 106, distance: 203.7
click at [214, 106] on div "Чтобы активировать перетаскивание с помощью клавиатуры, нажмите Alt + Ввод. Пос…" at bounding box center [347, 213] width 656 height 290
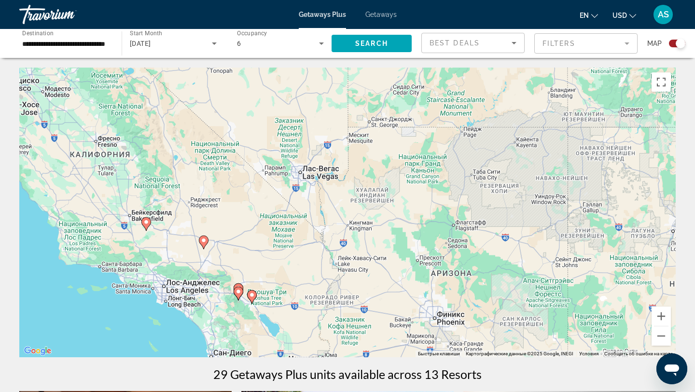
drag, startPoint x: 386, startPoint y: 197, endPoint x: 322, endPoint y: 164, distance: 72.5
click at [322, 164] on div "Чтобы активировать перетаскивание с помощью клавиатуры, нажмите Alt + Ввод. Пос…" at bounding box center [347, 213] width 656 height 290
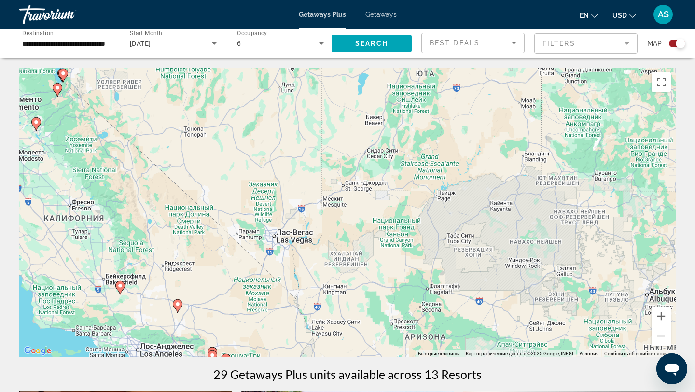
click at [376, 16] on span "Getaways" at bounding box center [380, 15] width 31 height 8
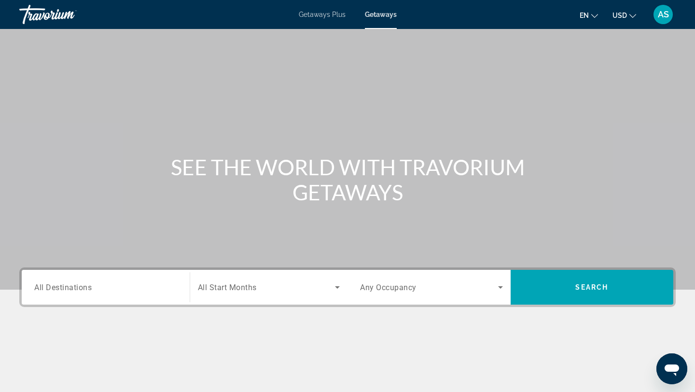
click at [167, 294] on div "Search widget" at bounding box center [105, 288] width 143 height 28
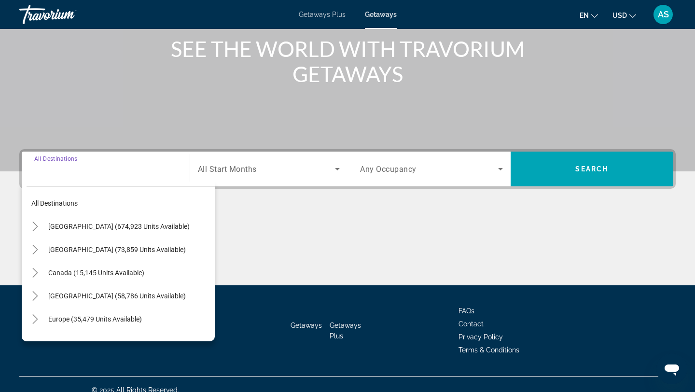
scroll to position [130, 0]
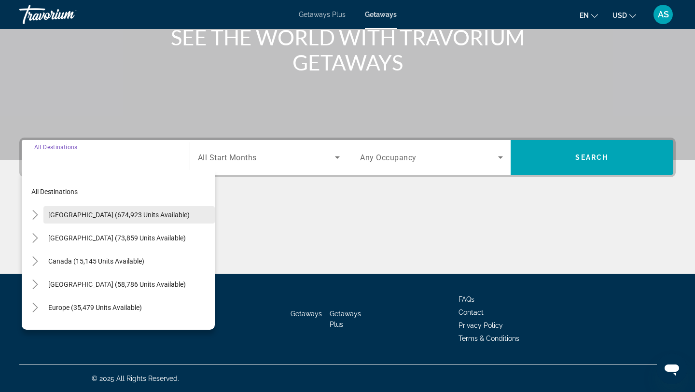
click at [112, 213] on span "[GEOGRAPHIC_DATA] (674,923 units available)" at bounding box center [118, 215] width 141 height 8
type input "**********"
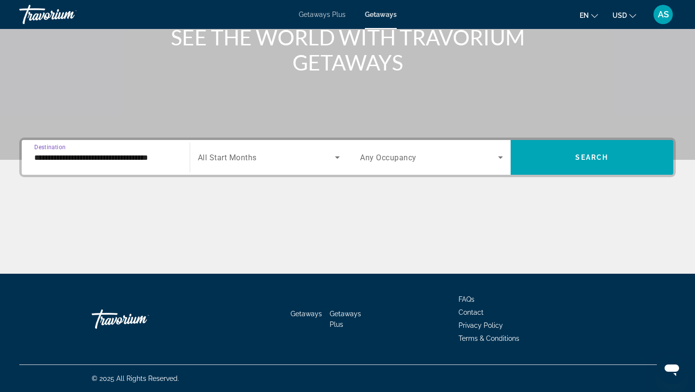
click at [264, 151] on div "Search widget" at bounding box center [269, 157] width 142 height 27
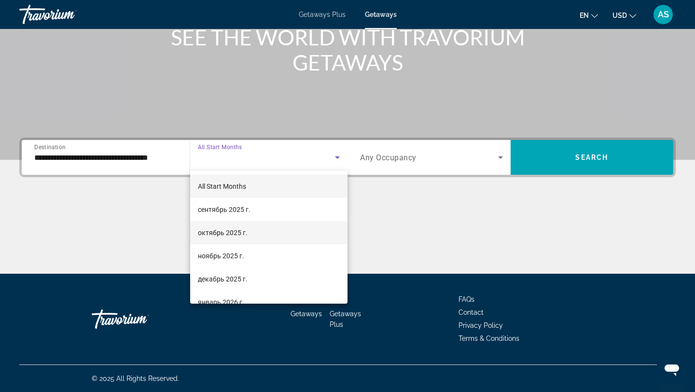
click at [217, 234] on span "октябрь 2025 г." at bounding box center [223, 233] width 50 height 12
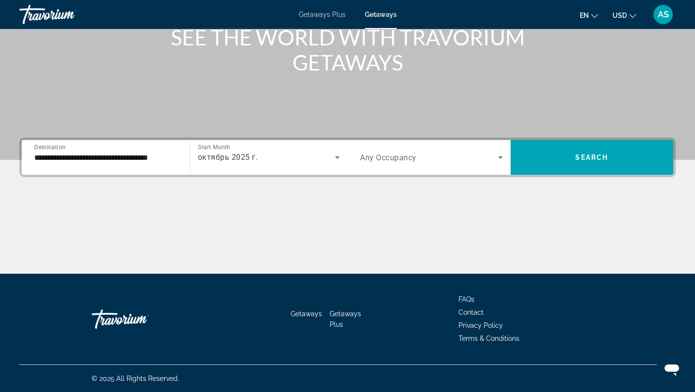
click at [387, 161] on span "Any Occupancy" at bounding box center [388, 157] width 56 height 9
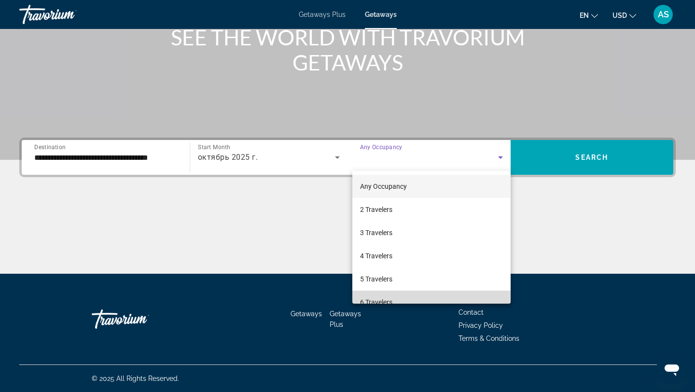
click at [373, 298] on span "6 Travelers" at bounding box center [376, 302] width 32 height 12
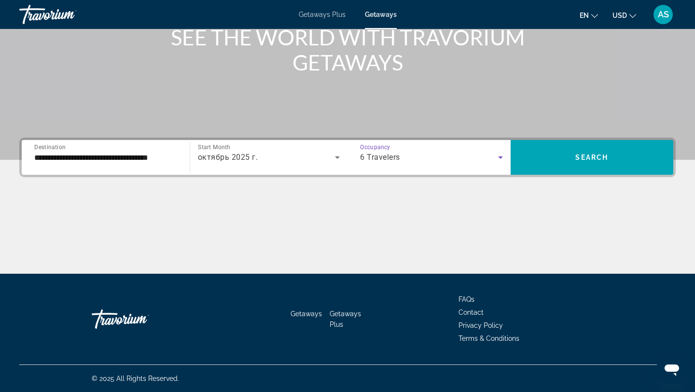
click at [557, 187] on div "**********" at bounding box center [347, 206] width 695 height 136
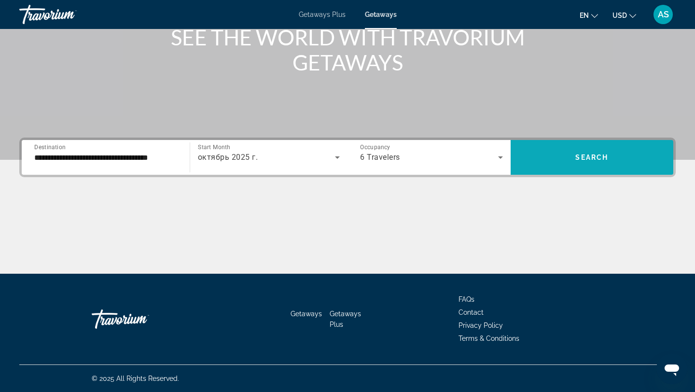
click at [560, 166] on span "Search widget" at bounding box center [592, 157] width 163 height 23
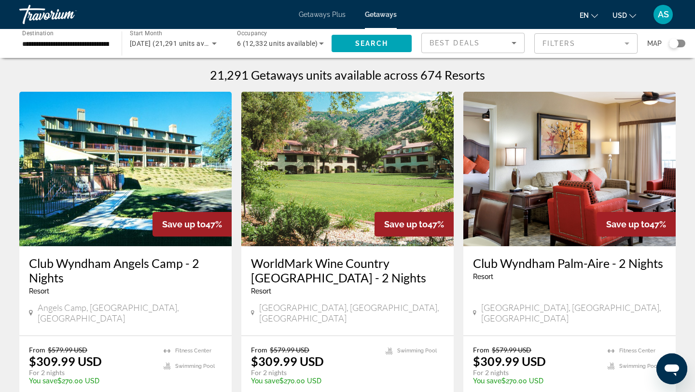
click at [679, 42] on div "Search widget" at bounding box center [677, 44] width 16 height 8
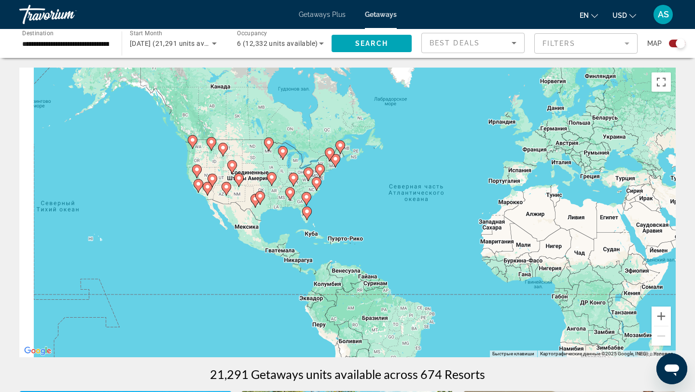
drag, startPoint x: 79, startPoint y: 191, endPoint x: 189, endPoint y: 185, distance: 110.6
click at [189, 185] on div "Чтобы активировать перетаскивание с помощью клавиатуры, нажмите Alt + Ввод. Пос…" at bounding box center [347, 213] width 656 height 290
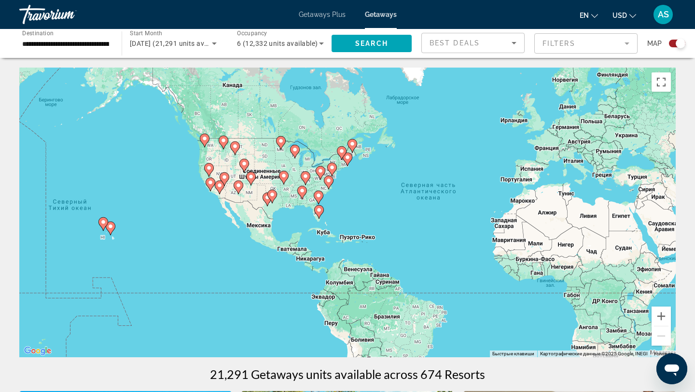
click at [283, 43] on span "6 (12,332 units available)" at bounding box center [277, 44] width 81 height 8
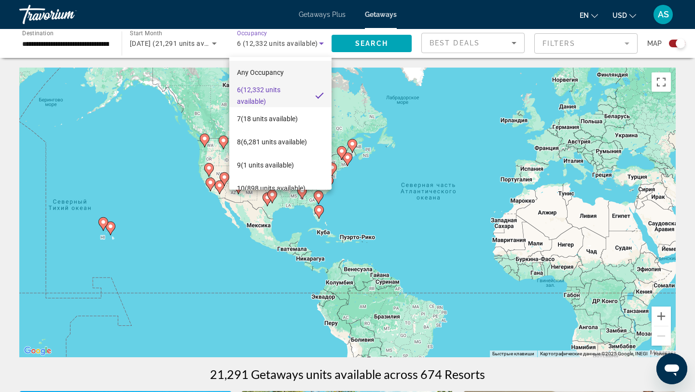
click at [283, 71] on span "Any Occupancy" at bounding box center [260, 73] width 47 height 8
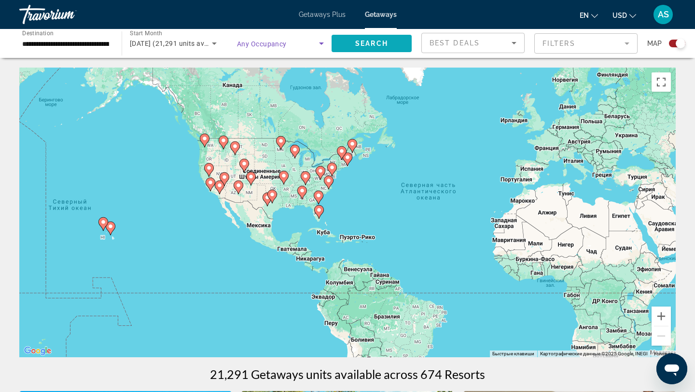
click at [370, 42] on span "Search" at bounding box center [371, 44] width 33 height 8
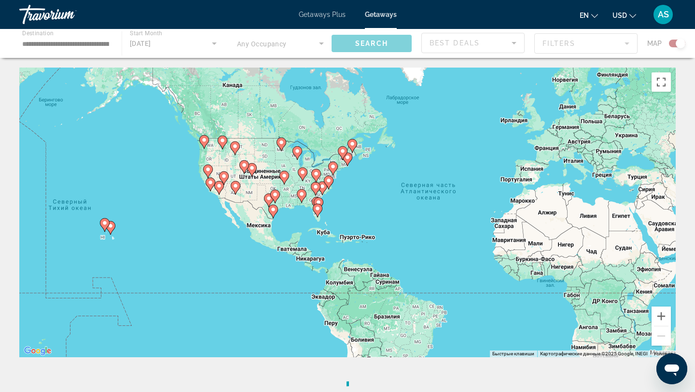
click at [184, 187] on div "Чтобы активировать перетаскивание с помощью клавиатуры, нажмите Alt + Ввод. Пос…" at bounding box center [347, 213] width 656 height 290
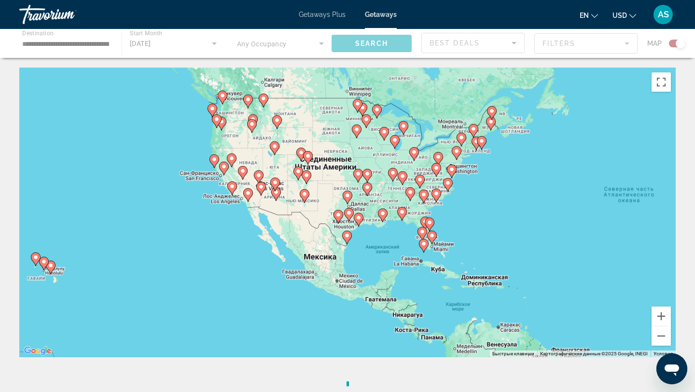
click at [184, 187] on div "Чтобы активировать перетаскивание с помощью клавиатуры, нажмите Alt + Ввод. Пос…" at bounding box center [347, 213] width 656 height 290
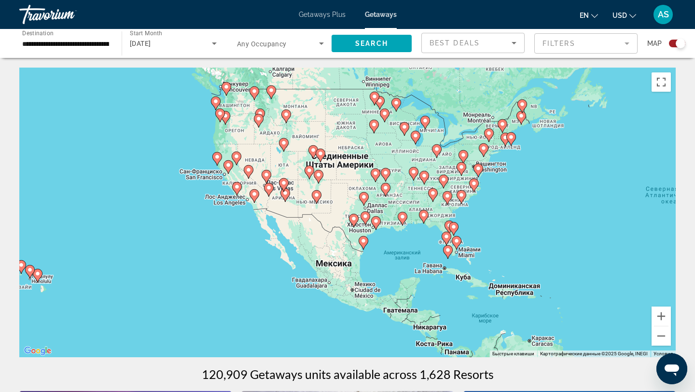
click at [184, 187] on div "Чтобы активировать перетаскивание с помощью клавиатуры, нажмите Alt + Ввод. Пос…" at bounding box center [347, 213] width 656 height 290
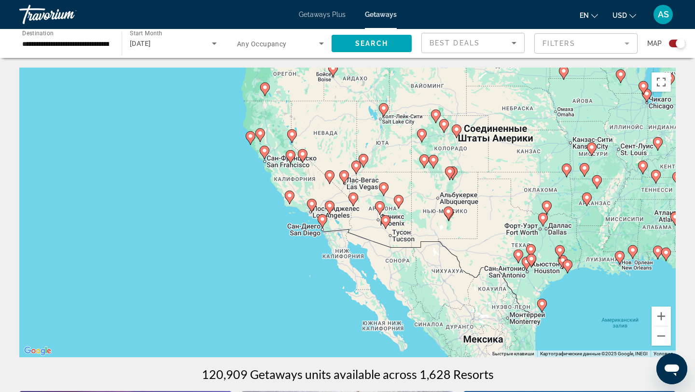
click at [184, 187] on div "Чтобы активировать перетаскивание с помощью клавиатуры, нажмите Alt + Ввод. Пос…" at bounding box center [347, 213] width 656 height 290
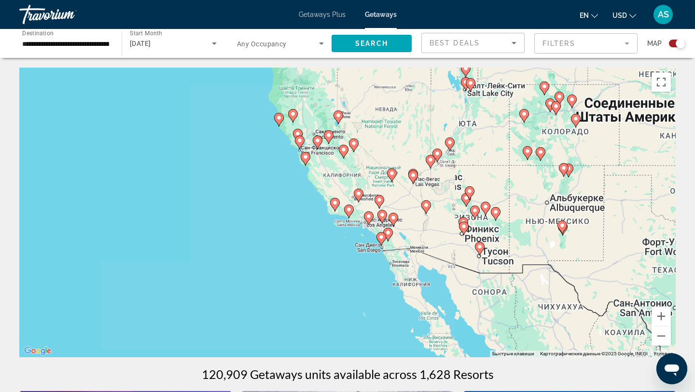
click at [184, 187] on div "Чтобы активировать перетаскивание с помощью клавиатуры, нажмите Alt + Ввод. Пос…" at bounding box center [347, 213] width 656 height 290
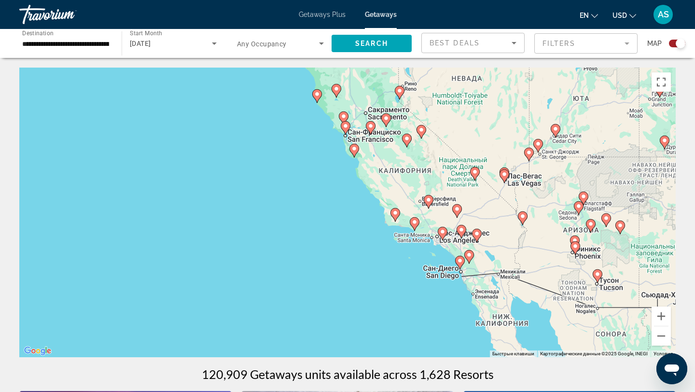
click at [330, 142] on div "Чтобы активировать перетаскивание с помощью клавиатуры, нажмите Alt + Ввод. Пос…" at bounding box center [347, 213] width 656 height 290
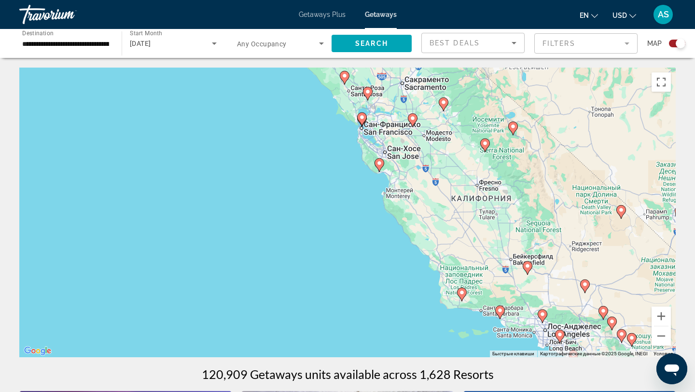
click at [330, 142] on div "Чтобы активировать перетаскивание с помощью клавиатуры, нажмите Alt + Ввод. Пос…" at bounding box center [347, 213] width 656 height 290
click at [329, 142] on div "Чтобы активировать перетаскивание с помощью клавиатуры, нажмите Alt + Ввод. Пос…" at bounding box center [347, 213] width 656 height 290
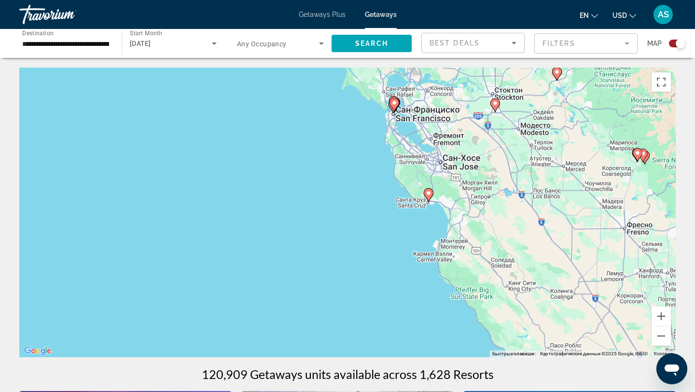
click at [371, 128] on div "Чтобы активировать перетаскивание с помощью клавиатуры, нажмите Alt + Ввод. Пос…" at bounding box center [347, 213] width 656 height 290
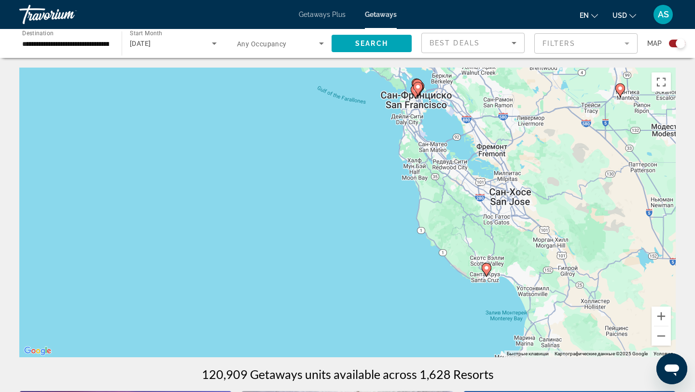
click at [371, 128] on div "Чтобы активировать перетаскивание с помощью клавиатуры, нажмите Alt + Ввод. Пос…" at bounding box center [347, 213] width 656 height 290
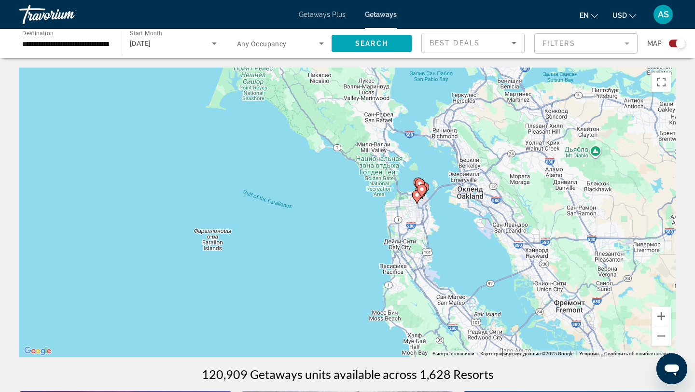
drag, startPoint x: 395, startPoint y: 123, endPoint x: 346, endPoint y: 265, distance: 150.8
click at [346, 266] on div "Чтобы активировать перетаскивание с помощью клавиатуры, нажмите Alt + Ввод. Пос…" at bounding box center [347, 213] width 656 height 290
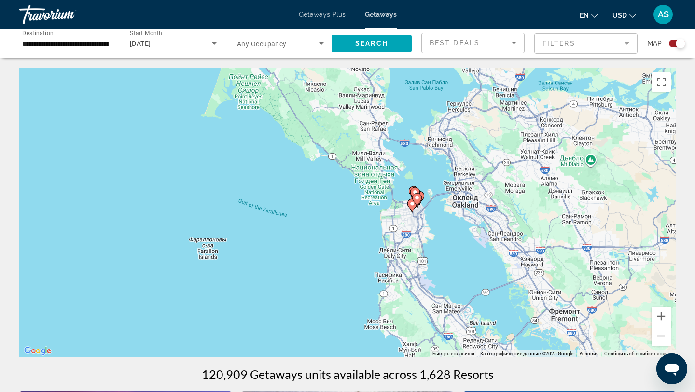
click at [360, 211] on div "Чтобы активировать перетаскивание с помощью клавиатуры, нажмите Alt + Ввод. Пос…" at bounding box center [347, 213] width 656 height 290
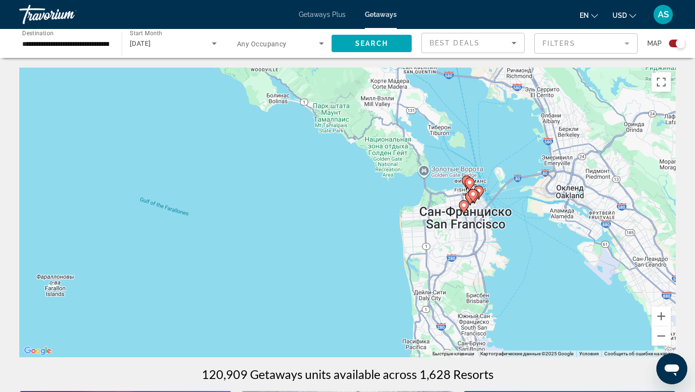
click at [376, 221] on div "Чтобы активировать перетаскивание с помощью клавиатуры, нажмите Alt + Ввод. Пос…" at bounding box center [347, 213] width 656 height 290
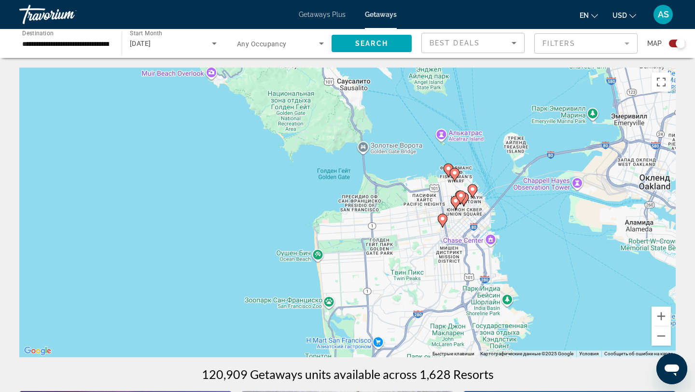
drag, startPoint x: 437, startPoint y: 172, endPoint x: 328, endPoint y: 192, distance: 111.3
click at [328, 192] on div "Чтобы активировать перетаскивание с помощью клавиатуры, нажмите Alt + Ввод. Пос…" at bounding box center [347, 213] width 656 height 290
click at [407, 162] on div "Чтобы активировать перетаскивание с помощью клавиатуры, нажмите Alt + Ввод. Пос…" at bounding box center [347, 213] width 656 height 290
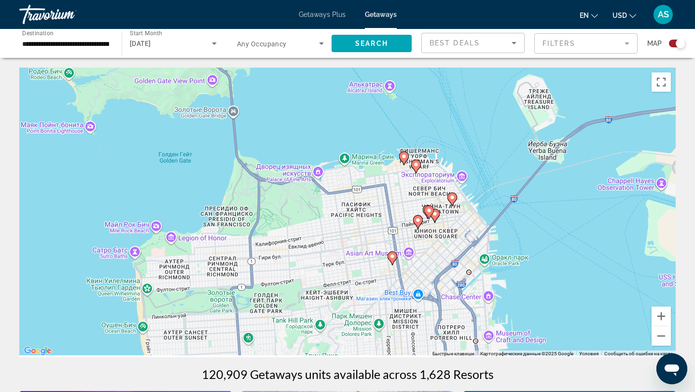
drag, startPoint x: 446, startPoint y: 181, endPoint x: 354, endPoint y: 152, distance: 96.6
click at [354, 152] on div "Чтобы активировать перетаскивание с помощью клавиатуры, нажмите Alt + Ввод. Пос…" at bounding box center [347, 213] width 656 height 290
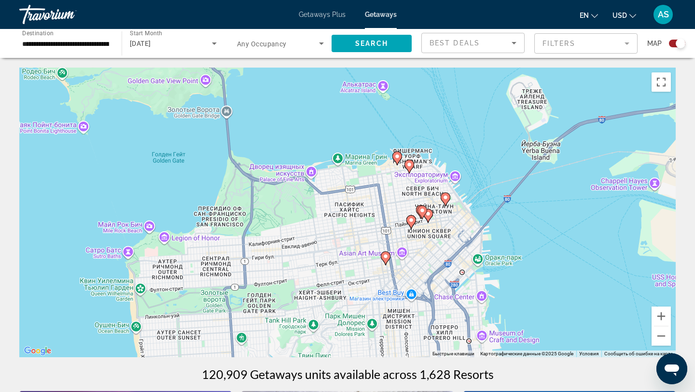
click at [397, 157] on image "Main content" at bounding box center [397, 156] width 6 height 6
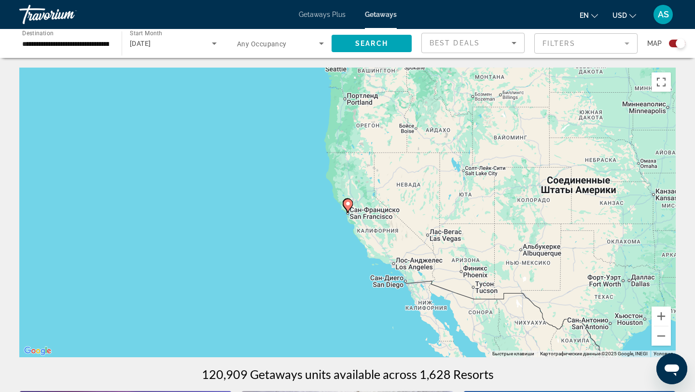
click at [331, 244] on div "Для навигации используйте клавиши со стрелками. Чтобы активировать перетаскиван…" at bounding box center [347, 213] width 656 height 290
click at [331, 244] on div "Чтобы активировать перетаскивание с помощью клавиатуры, нажмите Alt + Ввод. Пос…" at bounding box center [347, 213] width 656 height 290
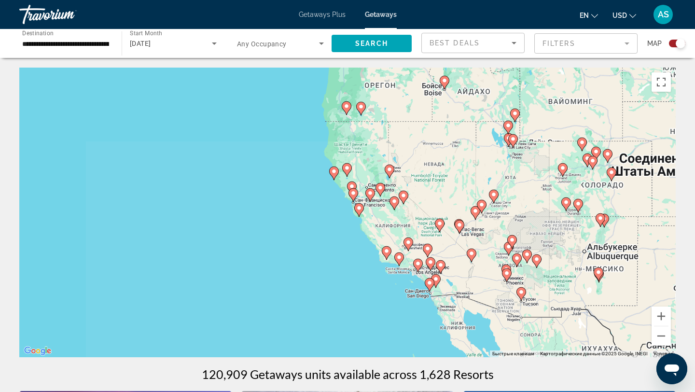
click at [331, 244] on div "Чтобы активировать перетаскивание с помощью клавиатуры, нажмите Alt + Ввод. Пос…" at bounding box center [347, 213] width 656 height 290
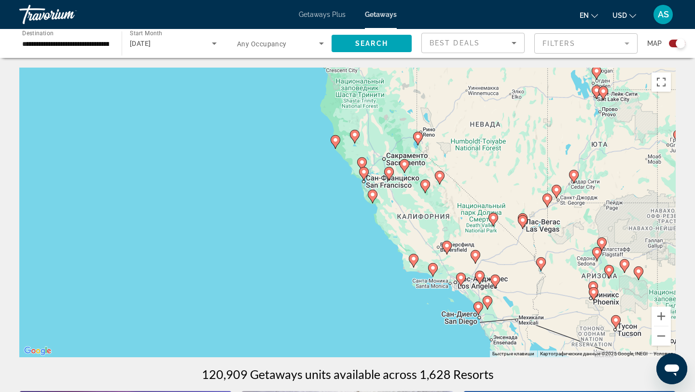
click at [331, 244] on div "Чтобы активировать перетаскивание с помощью клавиатуры, нажмите Alt + Ввод. Пос…" at bounding box center [347, 213] width 656 height 290
click at [340, 222] on div "Чтобы активировать перетаскивание с помощью клавиатуры, нажмите Alt + Ввод. Пос…" at bounding box center [347, 213] width 656 height 290
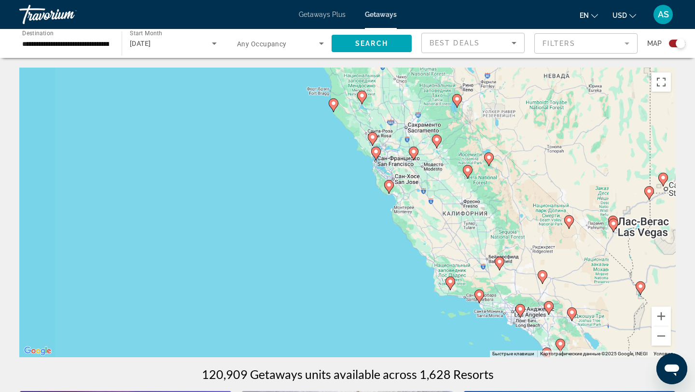
click at [340, 222] on div "Чтобы активировать перетаскивание с помощью клавиатуры, нажмите Alt + Ввод. Пос…" at bounding box center [347, 213] width 656 height 290
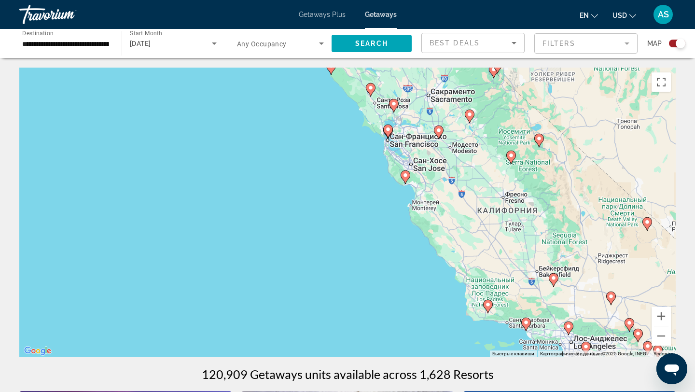
click at [340, 222] on div "Чтобы активировать перетаскивание с помощью клавиатуры, нажмите Alt + Ввод. Пос…" at bounding box center [347, 213] width 656 height 290
click at [356, 142] on div "Чтобы активировать перетаскивание с помощью клавиатуры, нажмите Alt + Ввод. Пос…" at bounding box center [347, 213] width 656 height 290
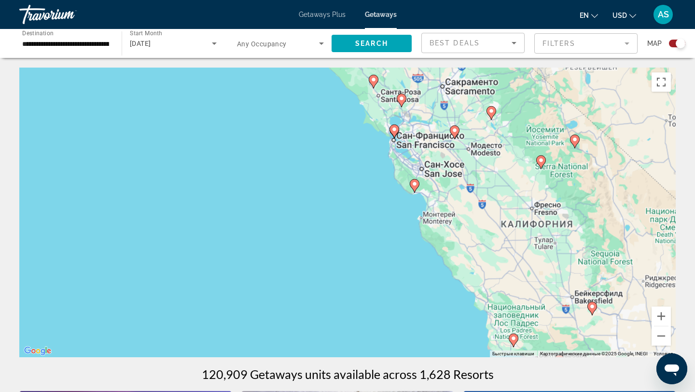
click at [356, 142] on div "Чтобы активировать перетаскивание с помощью клавиатуры, нажмите Alt + Ввод. Пос…" at bounding box center [347, 213] width 656 height 290
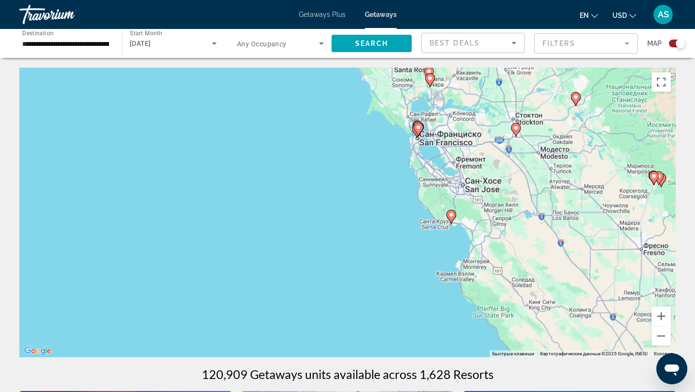
click at [356, 142] on div "Чтобы активировать перетаскивание с помощью клавиатуры, нажмите Alt + Ввод. Пос…" at bounding box center [347, 213] width 656 height 290
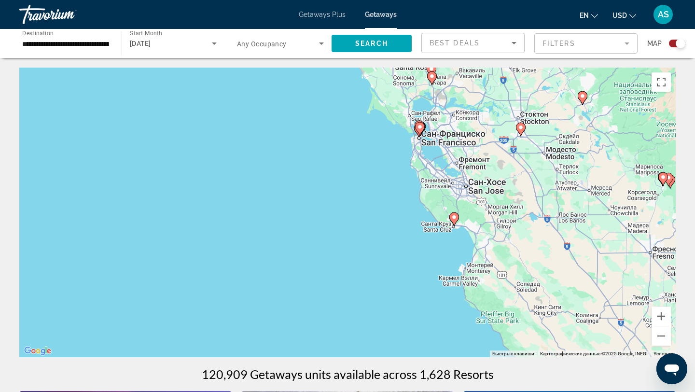
click at [356, 142] on div "Чтобы активировать перетаскивание с помощью клавиатуры, нажмите Alt + Ввод. Пос…" at bounding box center [347, 213] width 656 height 290
click at [420, 129] on image "Main content" at bounding box center [420, 127] width 6 height 6
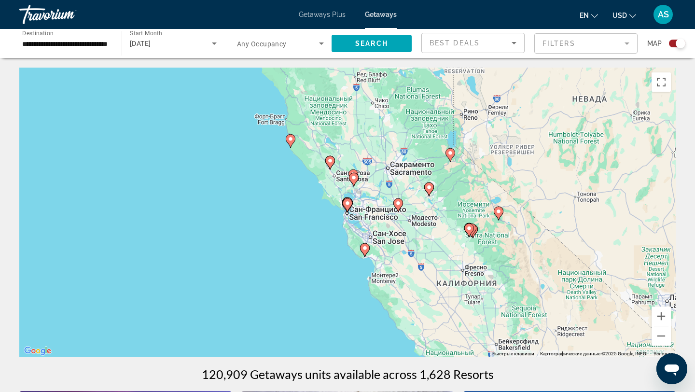
click at [87, 43] on input "**********" at bounding box center [65, 44] width 87 height 12
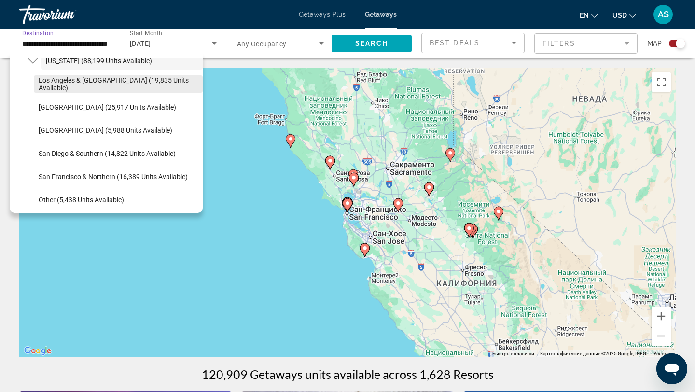
scroll to position [108, 0]
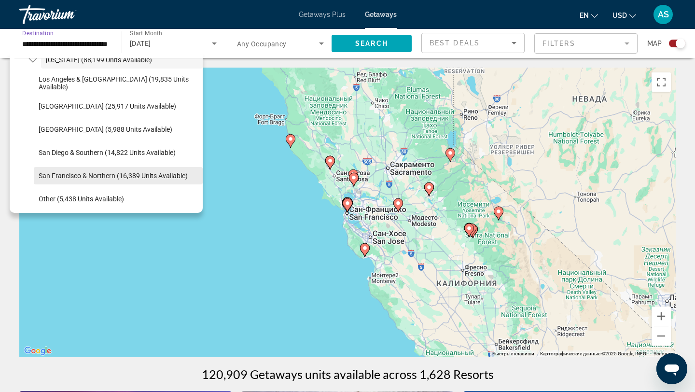
click at [75, 167] on span "Search widget" at bounding box center [118, 175] width 169 height 23
type input "**********"
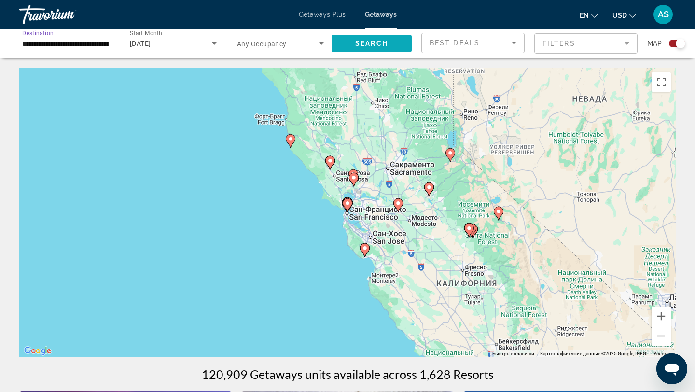
click at [351, 41] on span "Search widget" at bounding box center [371, 43] width 80 height 23
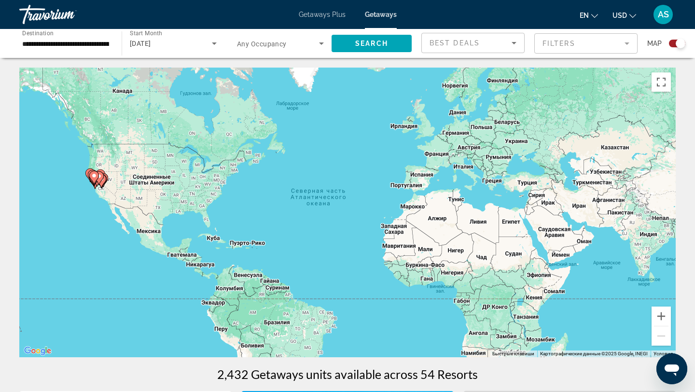
click at [83, 187] on div "Чтобы активировать перетаскивание с помощью клавиатуры, нажмите Alt + Ввод. Пос…" at bounding box center [347, 213] width 656 height 290
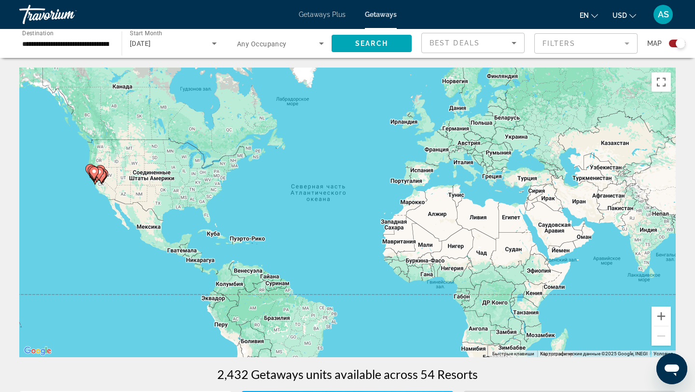
click at [83, 187] on div "Чтобы активировать перетаскивание с помощью клавиатуры, нажмите Alt + Ввод. Пос…" at bounding box center [347, 213] width 656 height 290
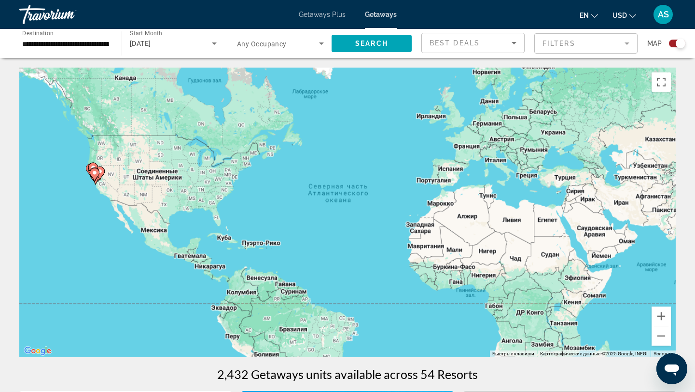
click at [83, 187] on div "Чтобы активировать перетаскивание с помощью клавиатуры, нажмите Alt + Ввод. Пос…" at bounding box center [347, 213] width 656 height 290
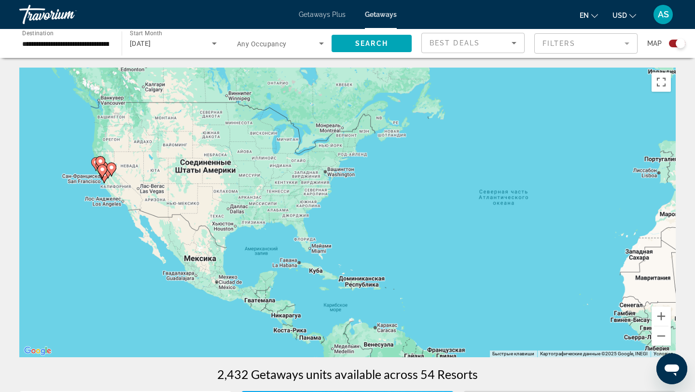
click at [83, 187] on div "Чтобы активировать перетаскивание с помощью клавиатуры, нажмите Alt + Ввод. Пос…" at bounding box center [347, 213] width 656 height 290
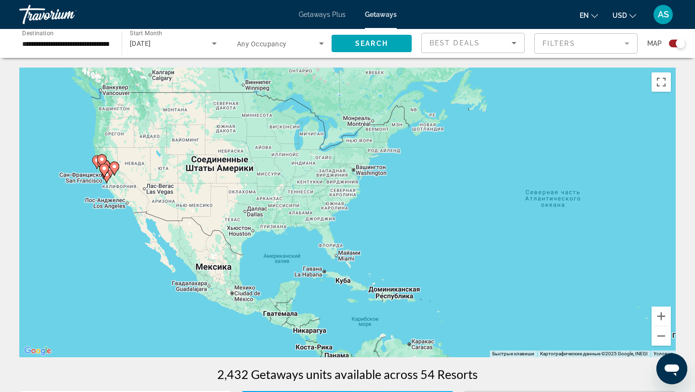
click at [83, 187] on div "Чтобы активировать перетаскивание с помощью клавиатуры, нажмите Alt + Ввод. Пос…" at bounding box center [347, 213] width 656 height 290
click at [83, 186] on div "Чтобы активировать перетаскивание с помощью клавиатуры, нажмите Alt + Ввод. Пос…" at bounding box center [347, 213] width 656 height 290
click at [85, 192] on div "Чтобы активировать перетаскивание с помощью клавиатуры, нажмите Alt + Ввод. Пос…" at bounding box center [347, 213] width 656 height 290
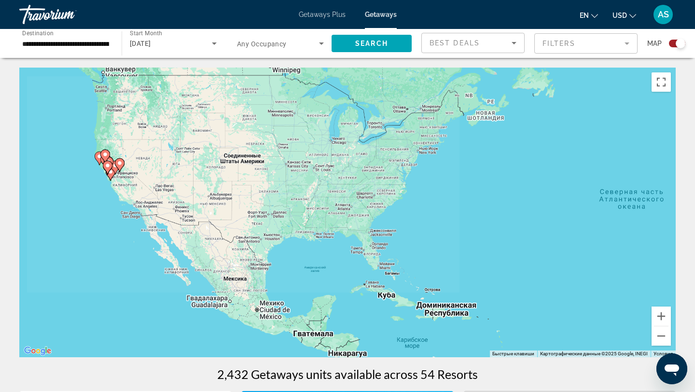
click at [85, 192] on div "Чтобы активировать перетаскивание с помощью клавиатуры, нажмите Alt + Ввод. Пос…" at bounding box center [347, 213] width 656 height 290
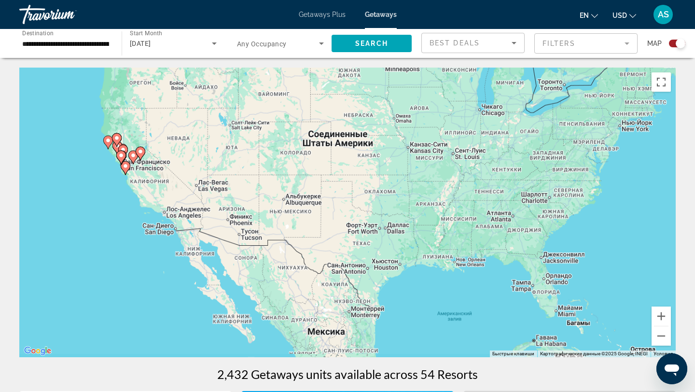
click at [85, 192] on div "Чтобы активировать перетаскивание с помощью клавиатуры, нажмите Alt + Ввод. Пос…" at bounding box center [347, 213] width 656 height 290
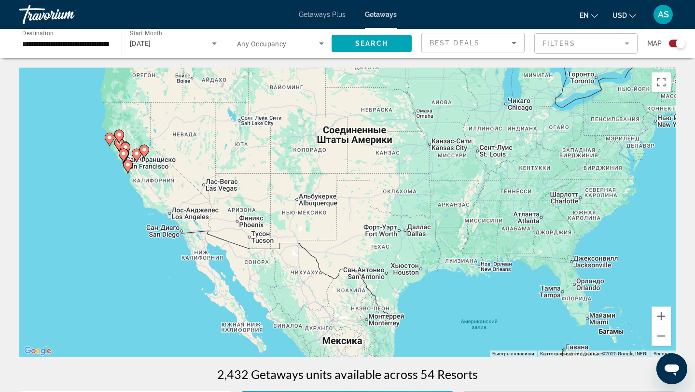
click at [87, 176] on div "Чтобы активировать перетаскивание с помощью клавиатуры, нажмите Alt + Ввод. Пос…" at bounding box center [347, 213] width 656 height 290
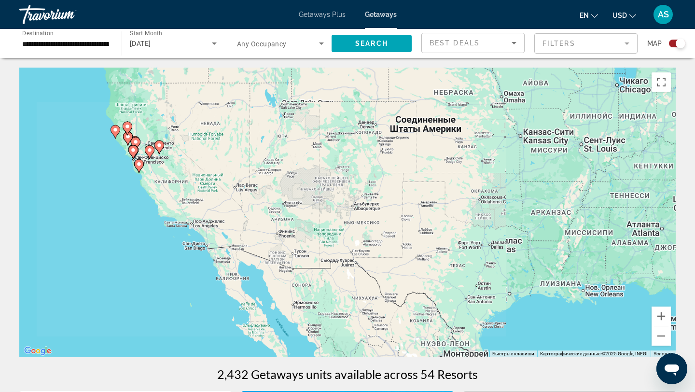
click at [87, 176] on div "Чтобы активировать перетаскивание с помощью клавиатуры, нажмите Alt + Ввод. Пос…" at bounding box center [347, 213] width 656 height 290
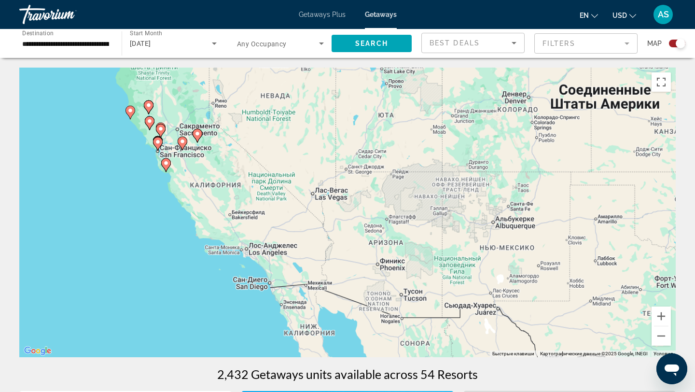
click at [87, 176] on div "Чтобы активировать перетаскивание с помощью клавиатуры, нажмите Alt + Ввод. Пос…" at bounding box center [347, 213] width 656 height 290
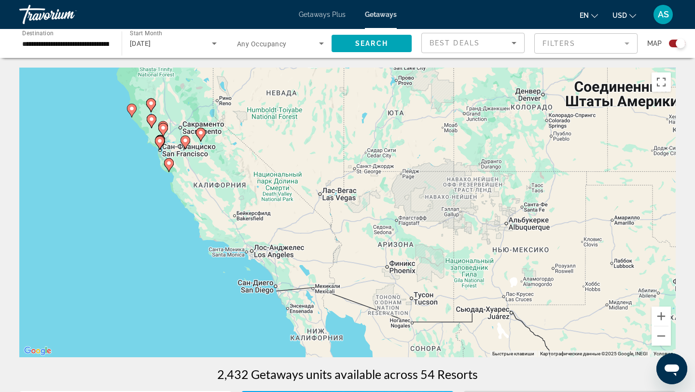
click at [87, 176] on div "Чтобы активировать перетаскивание с помощью клавиатуры, нажмите Alt + Ввод. Пос…" at bounding box center [347, 213] width 656 height 290
click at [132, 153] on div "Чтобы активировать перетаскивание с помощью клавиатуры, нажмите Alt + Ввод. Пос…" at bounding box center [347, 213] width 656 height 290
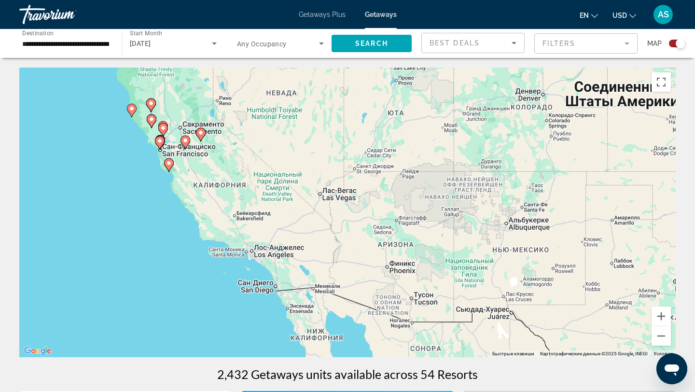
click at [132, 153] on div "Чтобы активировать перетаскивание с помощью клавиатуры, нажмите Alt + Ввод. Пос…" at bounding box center [347, 213] width 656 height 290
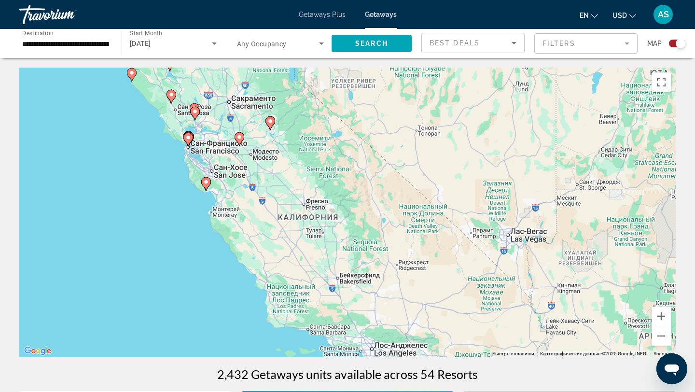
click at [168, 162] on div "Чтобы активировать перетаскивание с помощью клавиатуры, нажмите Alt + Ввод. Пос…" at bounding box center [347, 213] width 656 height 290
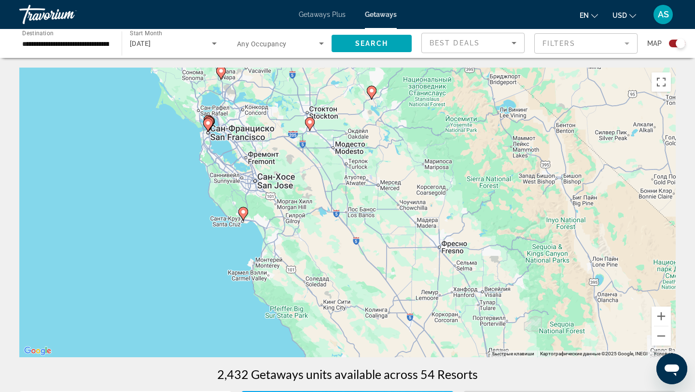
click at [176, 150] on div "Чтобы активировать перетаскивание с помощью клавиатуры, нажмите Alt + Ввод. Пос…" at bounding box center [347, 213] width 656 height 290
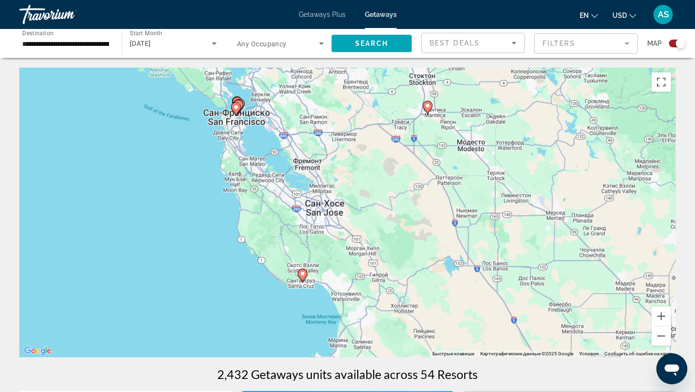
click at [176, 150] on div "Чтобы активировать перетаскивание с помощью клавиатуры, нажмите Alt + Ввод. Пос…" at bounding box center [347, 213] width 656 height 290
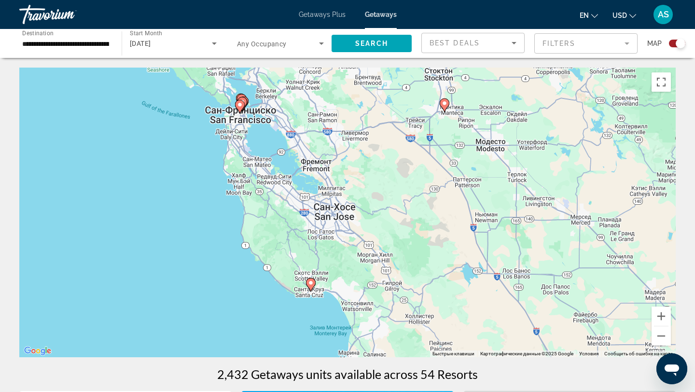
click at [176, 150] on div "Чтобы активировать перетаскивание с помощью клавиатуры, нажмите Alt + Ввод. Пос…" at bounding box center [347, 213] width 656 height 290
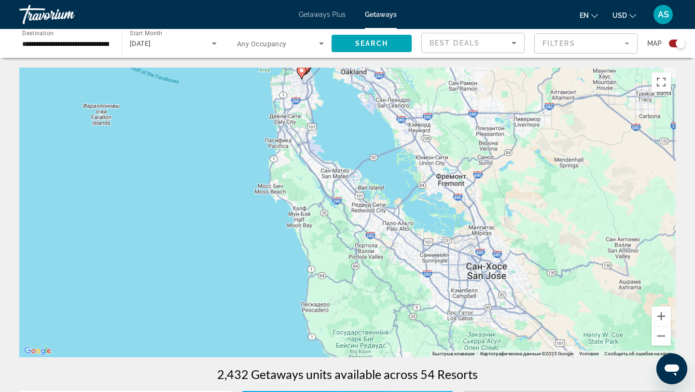
click at [176, 150] on div "Чтобы активировать перетаскивание с помощью клавиатуры, нажмите Alt + Ввод. Пос…" at bounding box center [347, 213] width 656 height 290
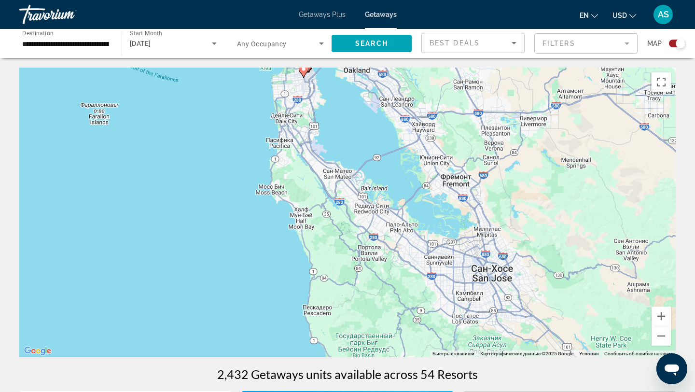
click at [176, 150] on div "Чтобы активировать перетаскивание с помощью клавиатуры, нажмите Alt + Ввод. Пос…" at bounding box center [347, 213] width 656 height 290
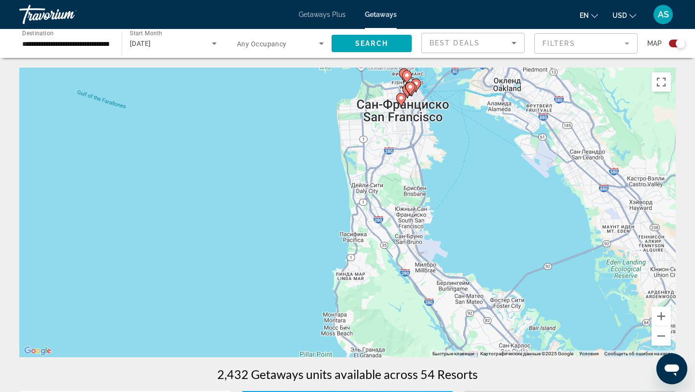
drag, startPoint x: 236, startPoint y: 117, endPoint x: 206, endPoint y: 225, distance: 112.3
click at [206, 225] on div "Чтобы активировать перетаскивание с помощью клавиатуры, нажмите Alt + Ввод. Пос…" at bounding box center [347, 213] width 656 height 290
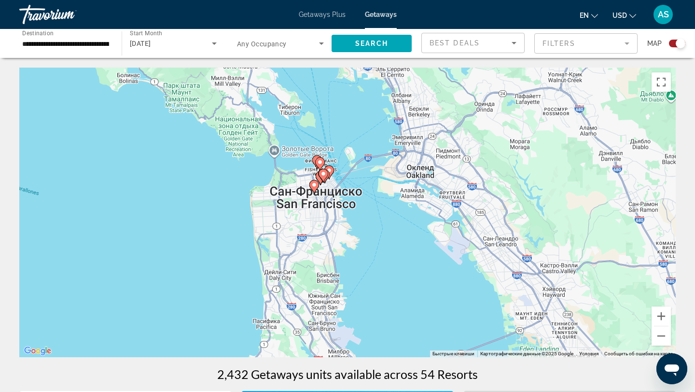
drag, startPoint x: 224, startPoint y: 196, endPoint x: 161, endPoint y: 217, distance: 66.2
click at [161, 217] on div "Чтобы активировать перетаскивание с помощью клавиатуры, нажмите Alt + Ввод. Пос…" at bounding box center [347, 213] width 656 height 290
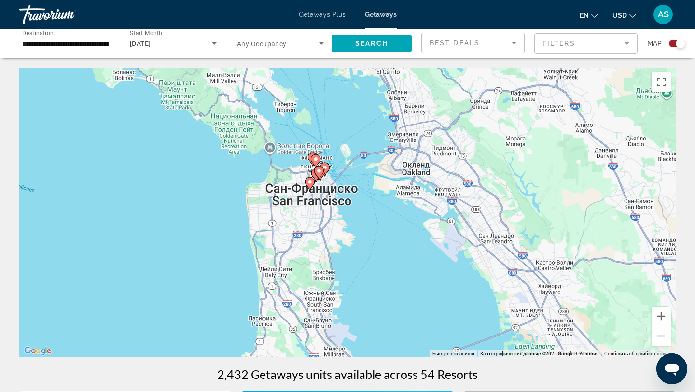
click at [673, 43] on div "Search widget" at bounding box center [677, 44] width 16 height 8
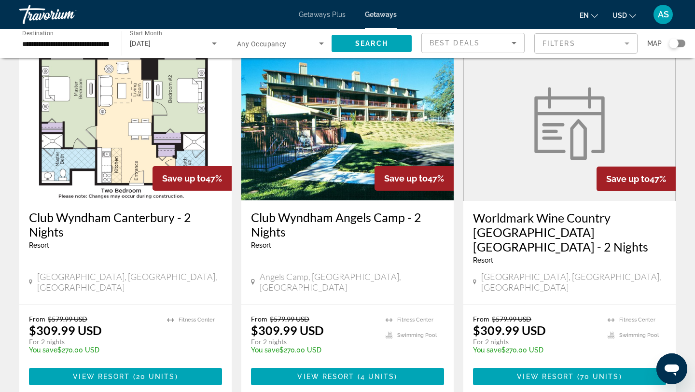
scroll to position [44, 0]
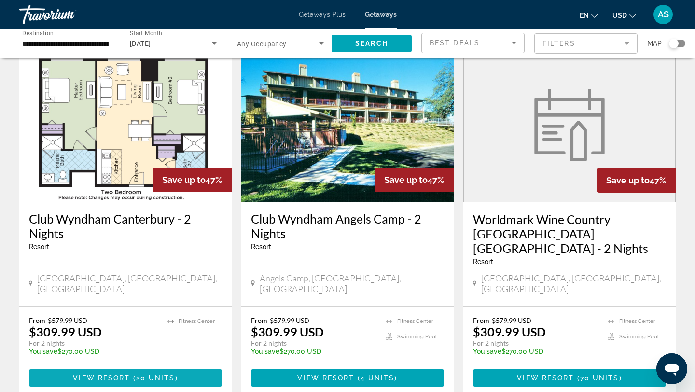
click at [148, 374] on span "20 units" at bounding box center [155, 378] width 39 height 8
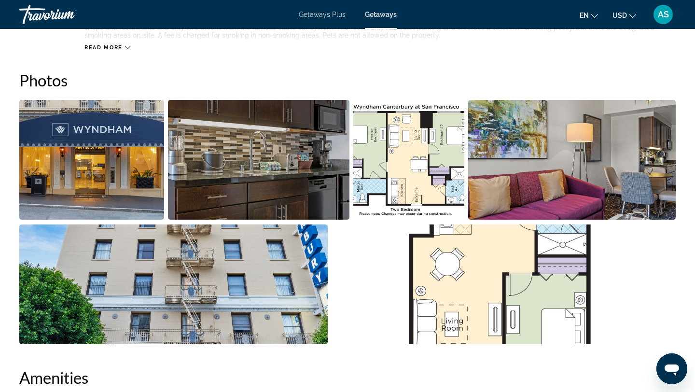
scroll to position [379, 0]
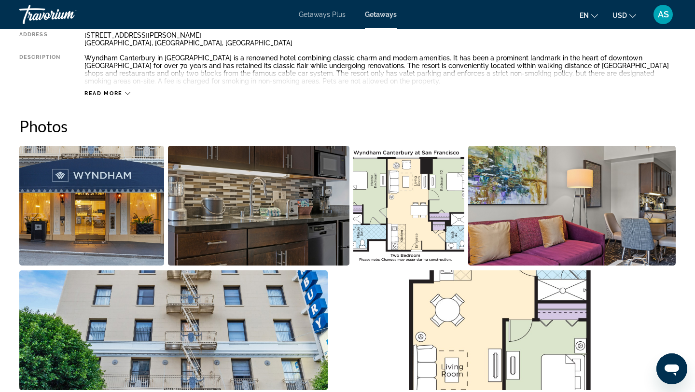
click at [406, 214] on img "Open full-screen image slider" at bounding box center [408, 206] width 111 height 120
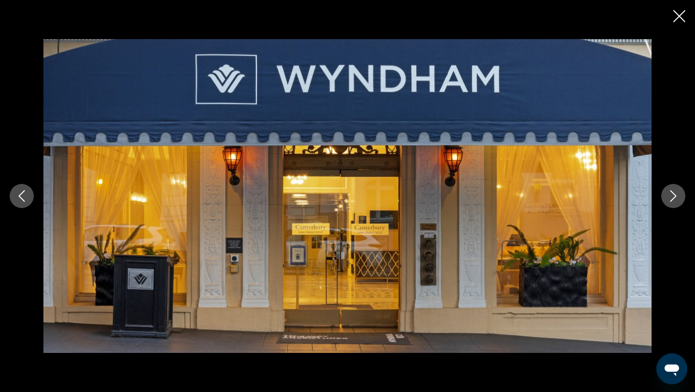
click at [677, 194] on icon "Next image" at bounding box center [673, 196] width 12 height 12
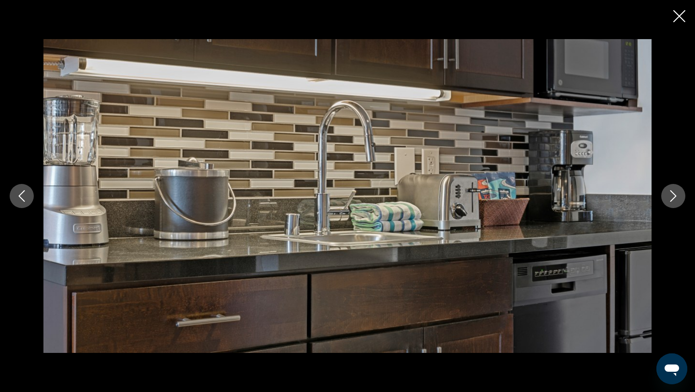
click at [677, 194] on icon "Next image" at bounding box center [673, 196] width 12 height 12
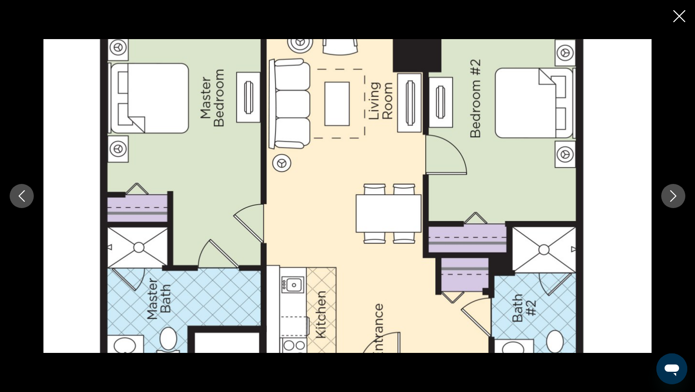
click at [680, 19] on icon "Close slideshow" at bounding box center [679, 16] width 12 height 12
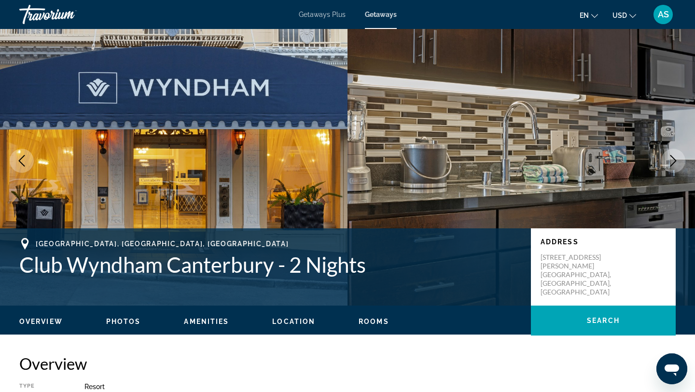
scroll to position [0, 0]
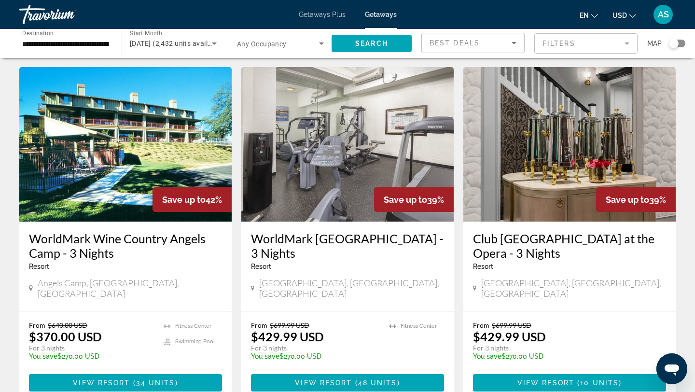
scroll to position [753, 0]
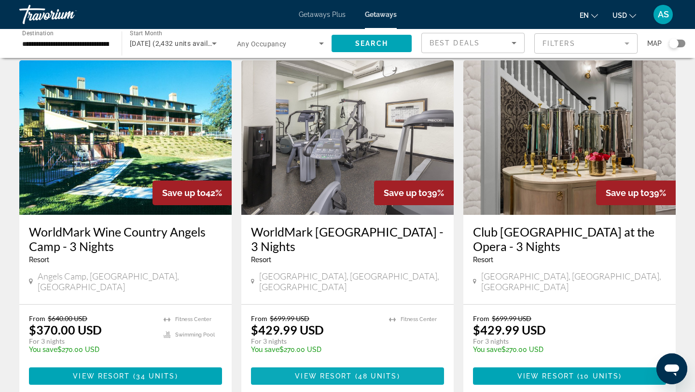
click at [340, 372] on span "View Resort" at bounding box center [323, 376] width 57 height 8
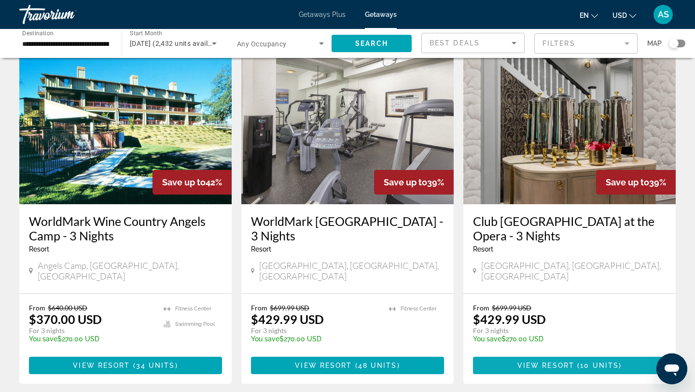
scroll to position [773, 0]
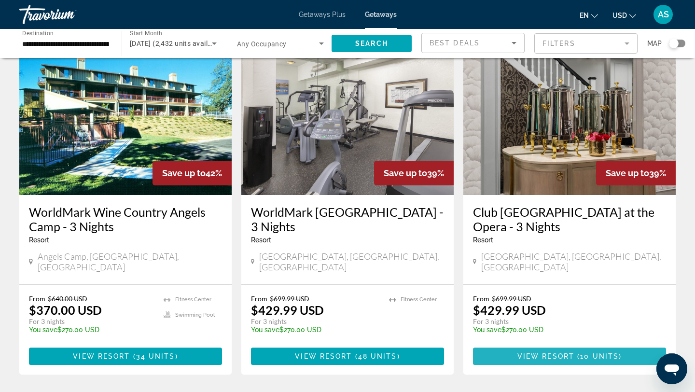
click at [526, 352] on span "View Resort" at bounding box center [545, 356] width 57 height 8
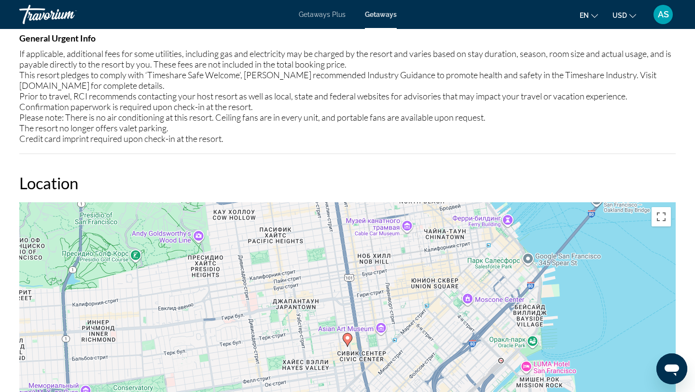
scroll to position [1021, 0]
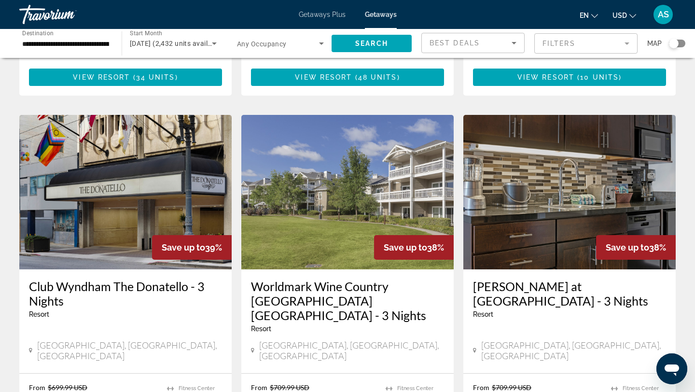
scroll to position [1050, 0]
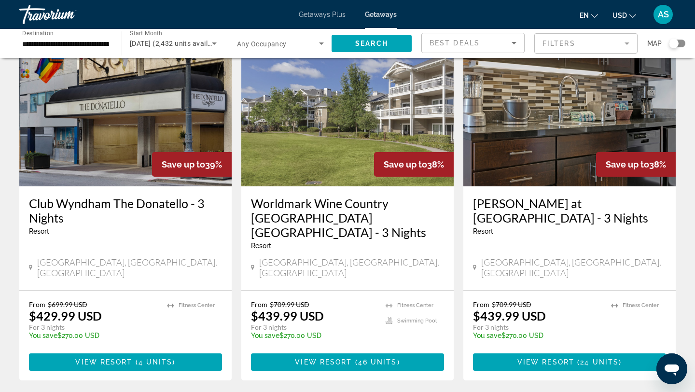
scroll to position [1228, 0]
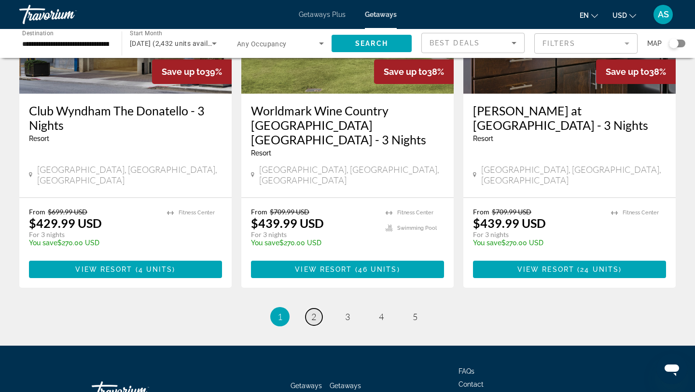
click at [313, 311] on span "2" at bounding box center [313, 316] width 5 height 11
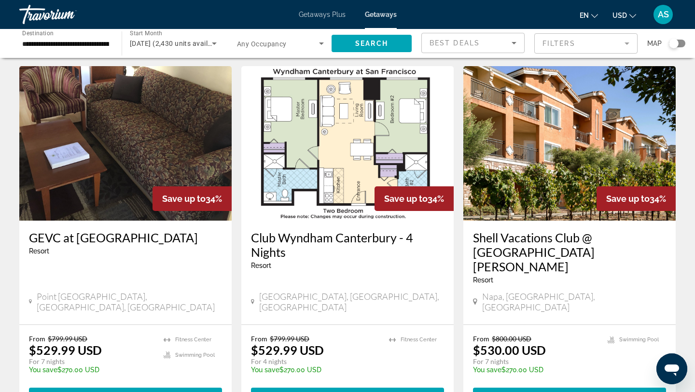
scroll to position [413, 0]
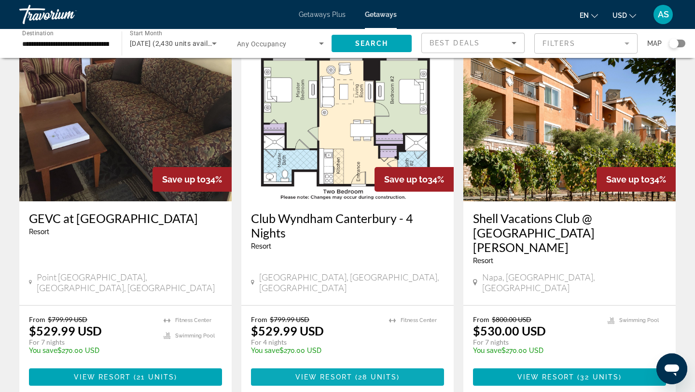
click at [331, 373] on span "View Resort" at bounding box center [323, 377] width 57 height 8
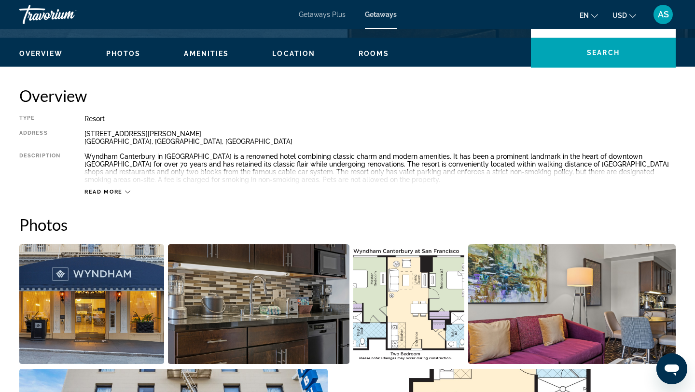
scroll to position [263, 0]
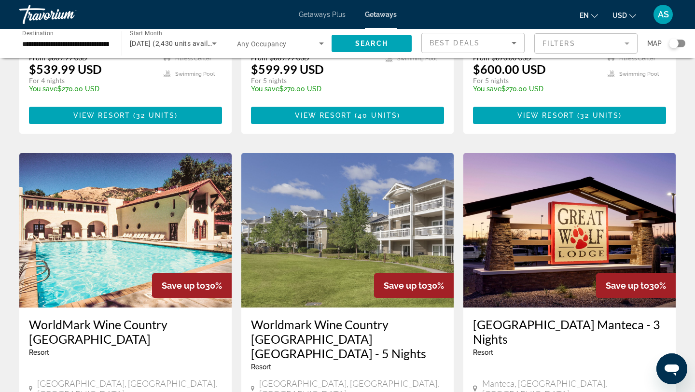
scroll to position [1228, 0]
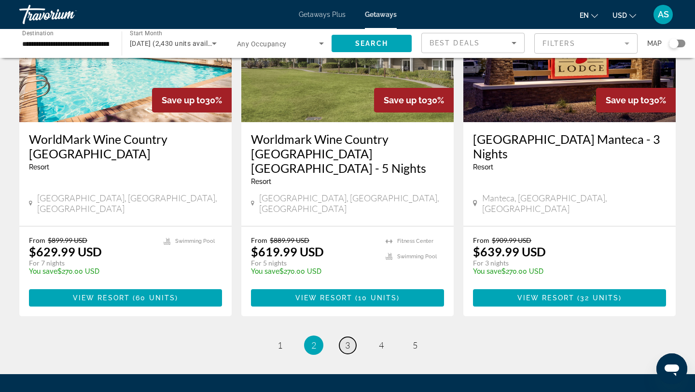
click at [347, 340] on span "3" at bounding box center [347, 345] width 5 height 11
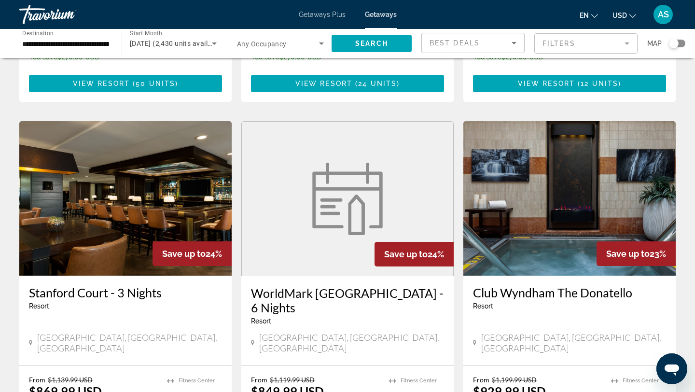
scroll to position [1046, 0]
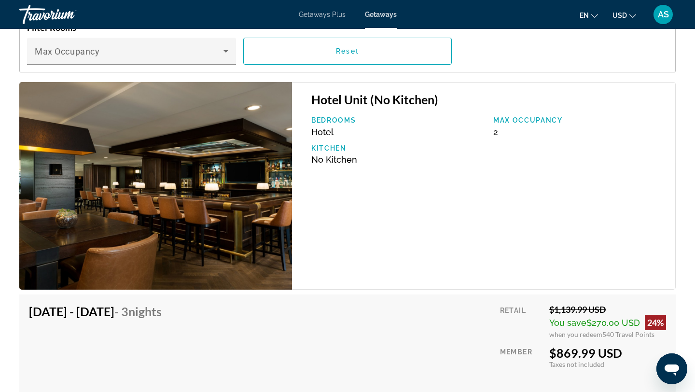
scroll to position [1432, 0]
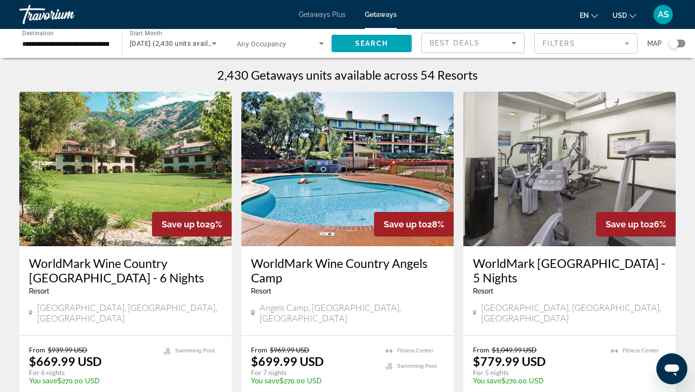
click at [681, 46] on div "Search widget" at bounding box center [677, 44] width 16 height 8
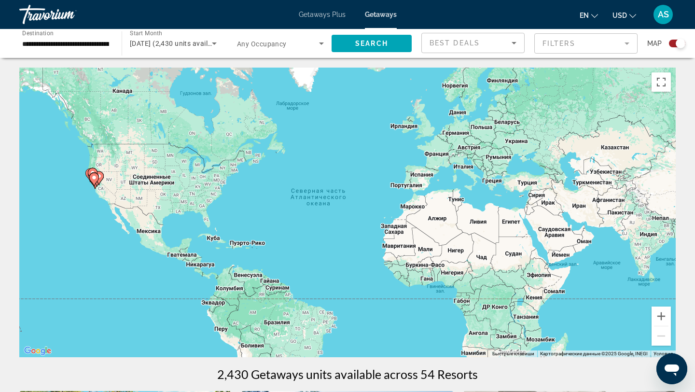
click at [72, 188] on div "Чтобы активировать перетаскивание с помощью клавиатуры, нажмите Alt + Ввод. Пос…" at bounding box center [347, 213] width 656 height 290
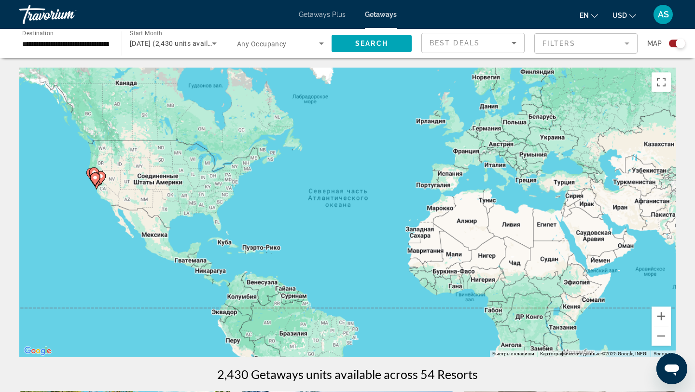
click at [72, 188] on div "Чтобы активировать перетаскивание с помощью клавиатуры, нажмите Alt + Ввод. Пос…" at bounding box center [347, 213] width 656 height 290
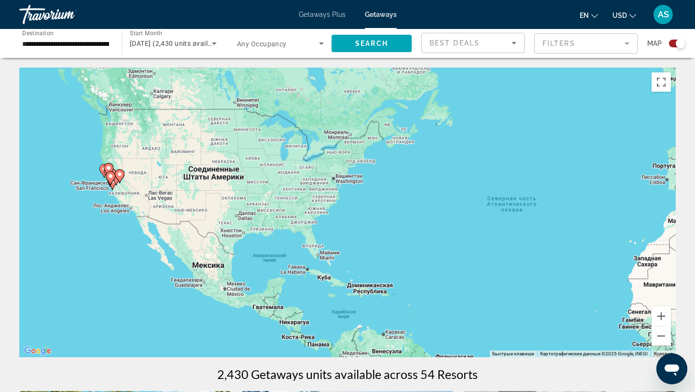
click at [72, 188] on div "Чтобы активировать перетаскивание с помощью клавиатуры, нажмите Alt + Ввод. Пос…" at bounding box center [347, 213] width 656 height 290
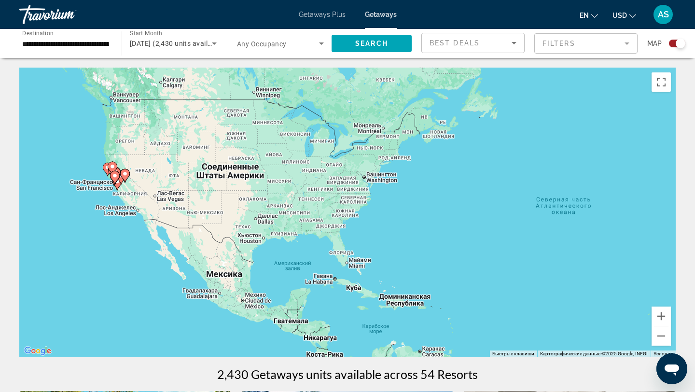
click at [72, 188] on div "Чтобы активировать перетаскивание с помощью клавиатуры, нажмите Alt + Ввод. Пос…" at bounding box center [347, 213] width 656 height 290
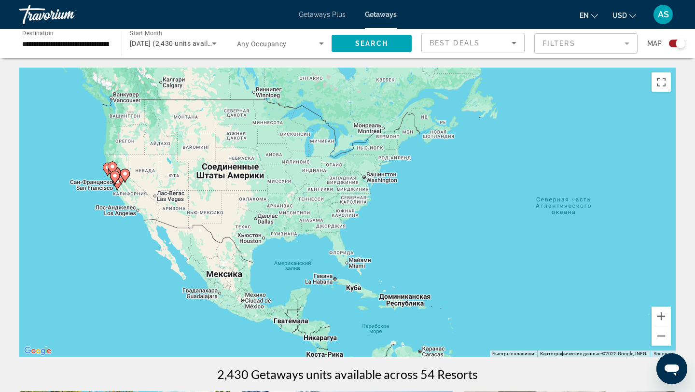
click at [93, 184] on div "Чтобы активировать перетаскивание с помощью клавиатуры, нажмите Alt + Ввод. Пос…" at bounding box center [347, 213] width 656 height 290
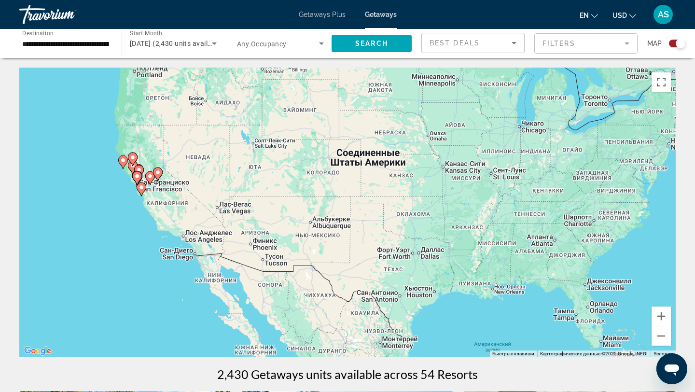
click at [103, 181] on div "Чтобы активировать перетаскивание с помощью клавиатуры, нажмите Alt + Ввод. Пос…" at bounding box center [347, 213] width 656 height 290
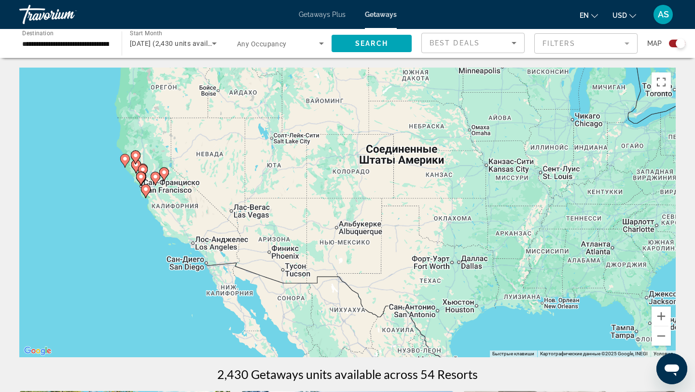
click at [103, 181] on div "Чтобы активировать перетаскивание с помощью клавиатуры, нажмите Alt + Ввод. Пос…" at bounding box center [347, 213] width 656 height 290
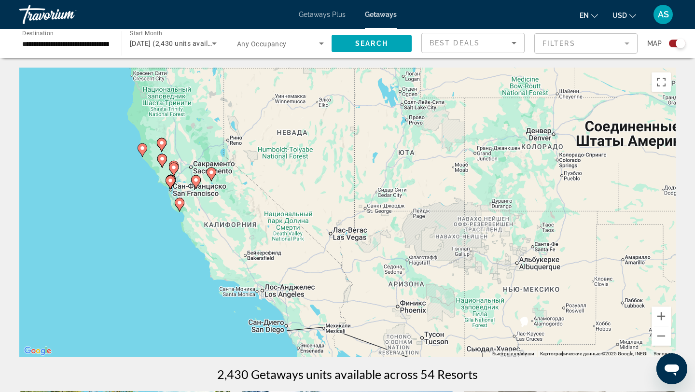
click at [103, 181] on div "Чтобы активировать перетаскивание с помощью клавиатуры, нажмите Alt + Ввод. Пос…" at bounding box center [347, 213] width 656 height 290
click at [138, 203] on div "Чтобы активировать перетаскивание с помощью клавиатуры, нажмите Alt + Ввод. Пос…" at bounding box center [347, 213] width 656 height 290
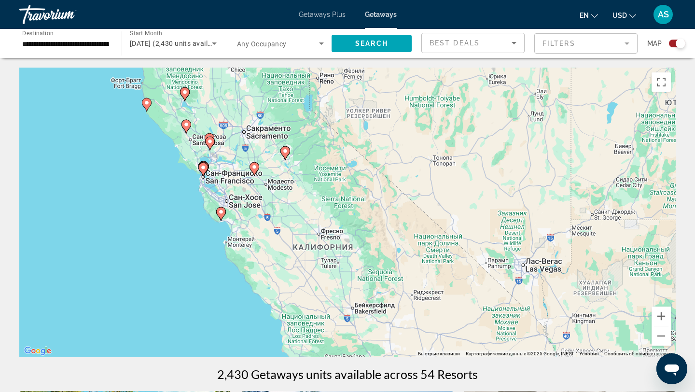
click at [175, 189] on div "Чтобы активировать перетаскивание с помощью клавиатуры, нажмите Alt + Ввод. Пос…" at bounding box center [347, 213] width 656 height 290
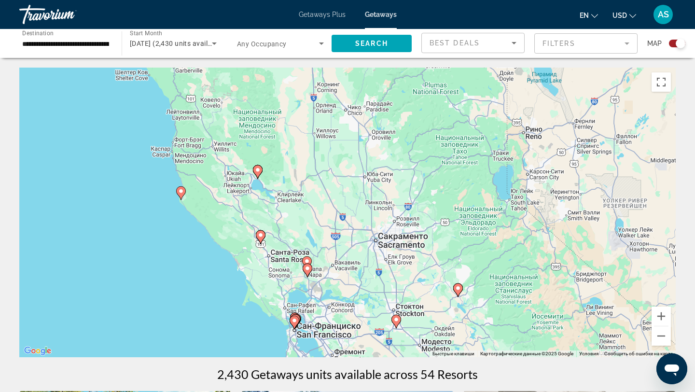
drag, startPoint x: 132, startPoint y: 116, endPoint x: 195, endPoint y: 286, distance: 181.7
click at [195, 286] on div "Чтобы активировать перетаскивание с помощью клавиатуры, нажмите Alt + Ввод. Пос…" at bounding box center [347, 213] width 656 height 290
click at [181, 192] on image "Main content" at bounding box center [181, 191] width 6 height 6
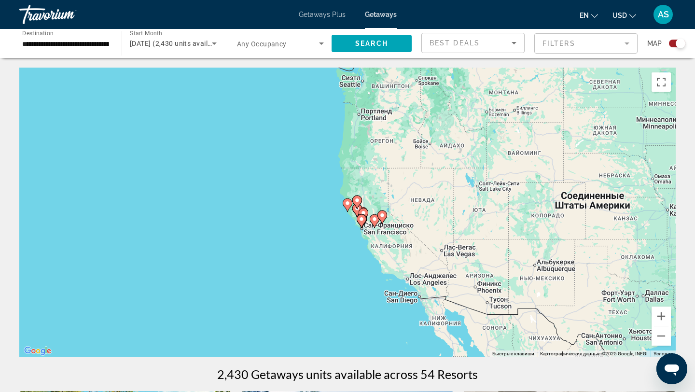
click at [348, 206] on image "Main content" at bounding box center [348, 203] width 6 height 6
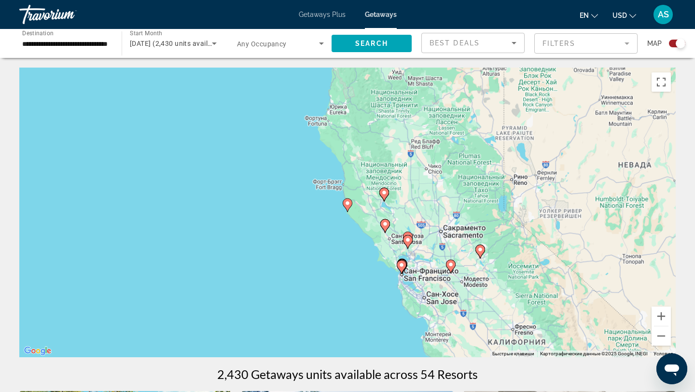
click at [348, 206] on image "Main content" at bounding box center [348, 203] width 6 height 6
type input "**********"
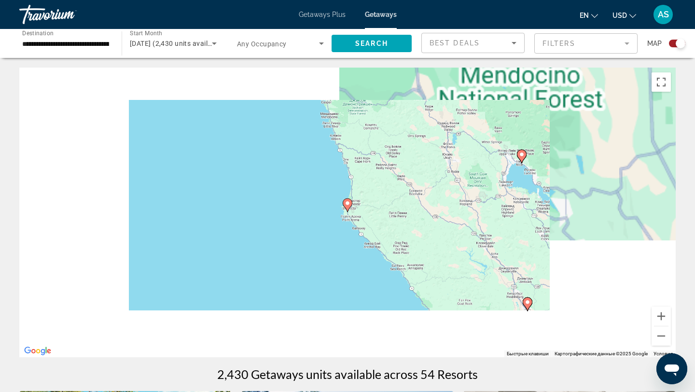
click at [348, 206] on image "Main content" at bounding box center [348, 203] width 6 height 6
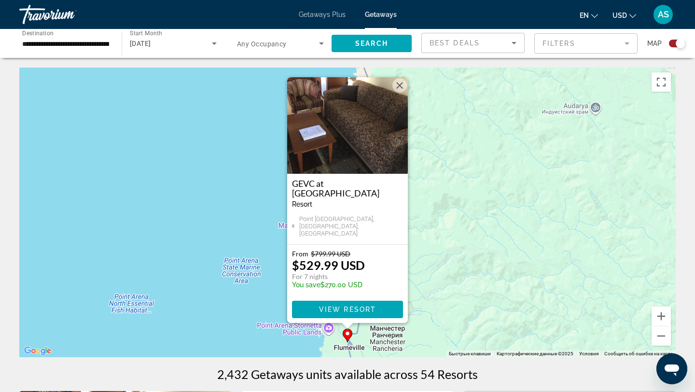
click at [232, 200] on div "Чтобы активировать перетаскивание с помощью клавиатуры, нажмите Alt + Ввод. Пос…" at bounding box center [347, 213] width 656 height 290
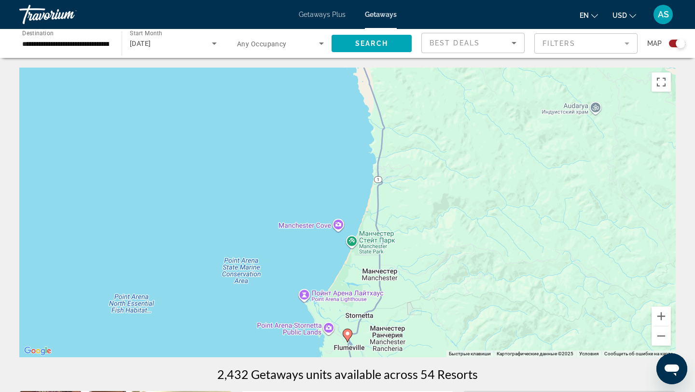
drag, startPoint x: 429, startPoint y: 278, endPoint x: 388, endPoint y: 114, distance: 168.6
click at [390, 121] on div "Чтобы активировать перетаскивание с помощью клавиатуры, нажмите Alt + Ввод. Пос…" at bounding box center [347, 213] width 656 height 290
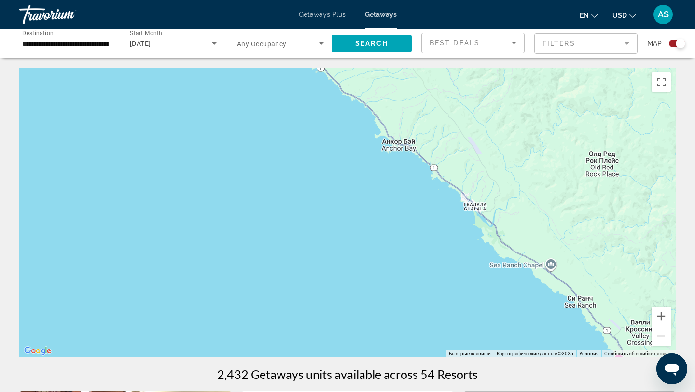
drag, startPoint x: 461, startPoint y: 286, endPoint x: 383, endPoint y: 144, distance: 162.2
click at [386, 146] on div "Main content" at bounding box center [347, 213] width 656 height 290
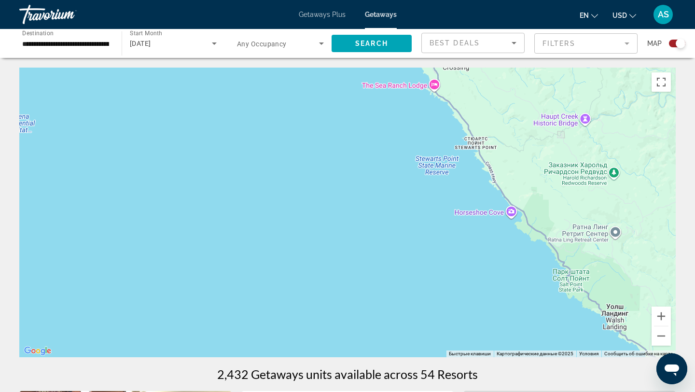
drag, startPoint x: 365, startPoint y: 115, endPoint x: 289, endPoint y: 39, distance: 107.1
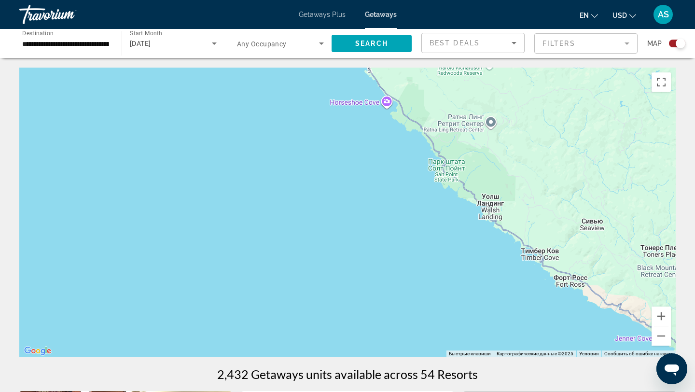
drag, startPoint x: 438, startPoint y: 204, endPoint x: 222, endPoint y: 14, distance: 287.2
click at [235, 22] on div "**********" at bounding box center [347, 196] width 695 height 392
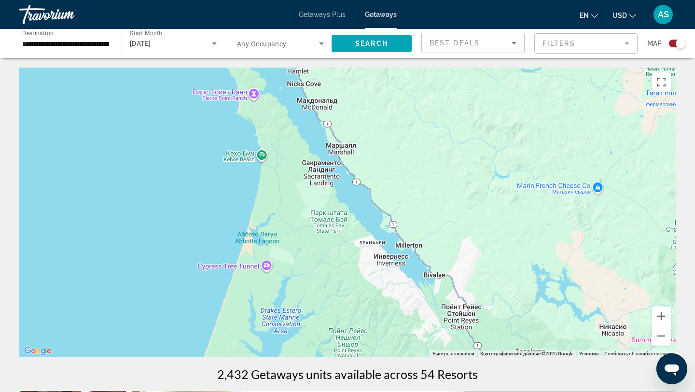
drag, startPoint x: 314, startPoint y: 194, endPoint x: 236, endPoint y: -42, distance: 249.3
click at [236, 0] on html "**********" at bounding box center [347, 196] width 695 height 392
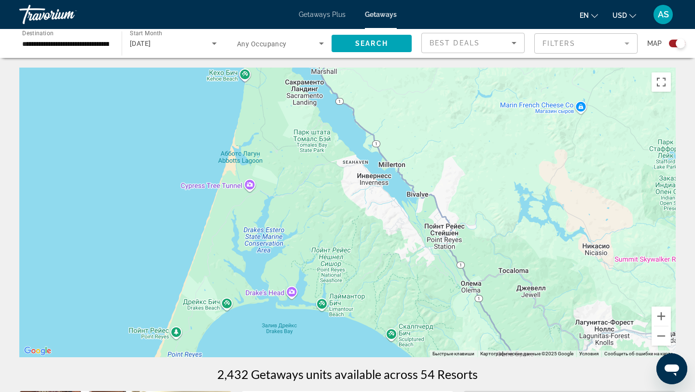
click at [294, 79] on div "Main content" at bounding box center [347, 213] width 656 height 290
click at [658, 335] on button "Уменьшить" at bounding box center [660, 335] width 19 height 19
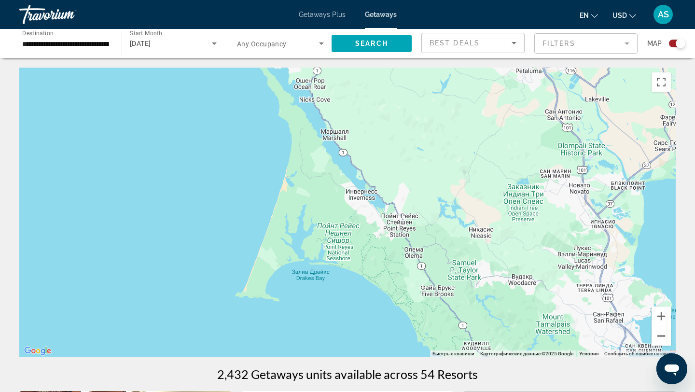
click at [658, 335] on button "Уменьшить" at bounding box center [660, 335] width 19 height 19
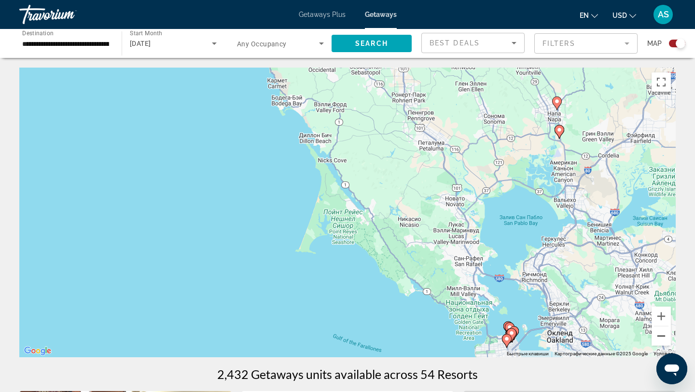
click at [658, 335] on button "Уменьшить" at bounding box center [660, 335] width 19 height 19
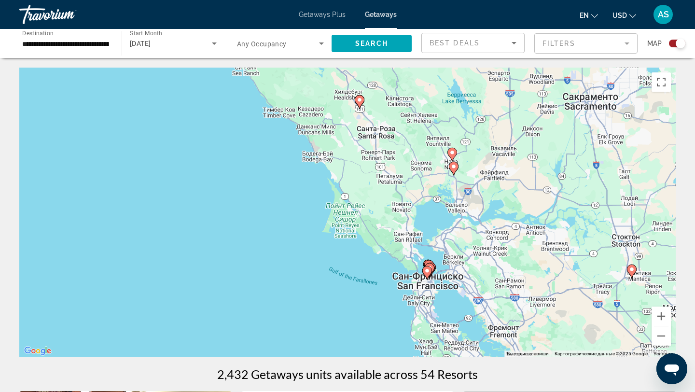
click at [431, 275] on gmp-advanced-marker "Main content" at bounding box center [427, 272] width 10 height 14
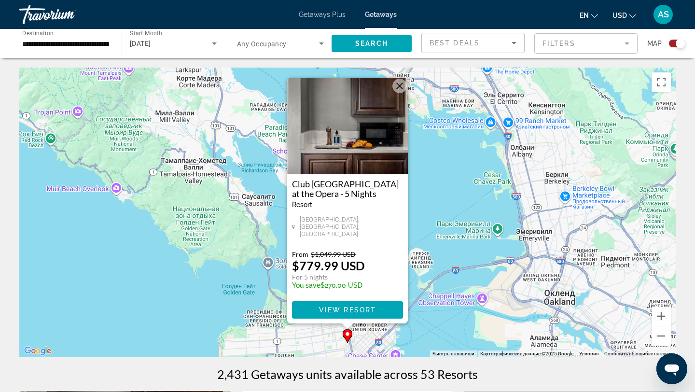
click at [431, 225] on div "Чтобы активировать перетаскивание с помощью клавиатуры, нажмите Alt + Ввод. Пос…" at bounding box center [347, 213] width 656 height 290
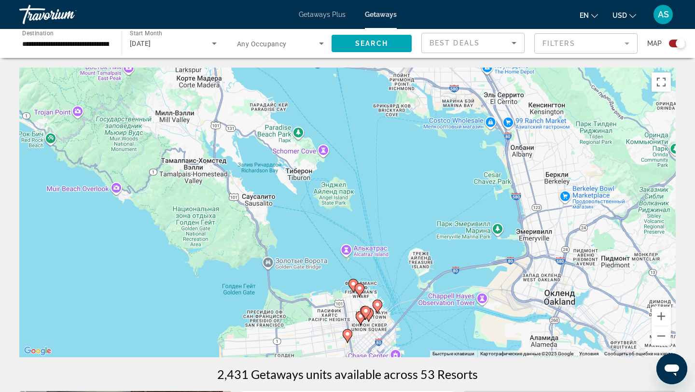
click at [352, 288] on icon "Main content" at bounding box center [353, 285] width 9 height 13
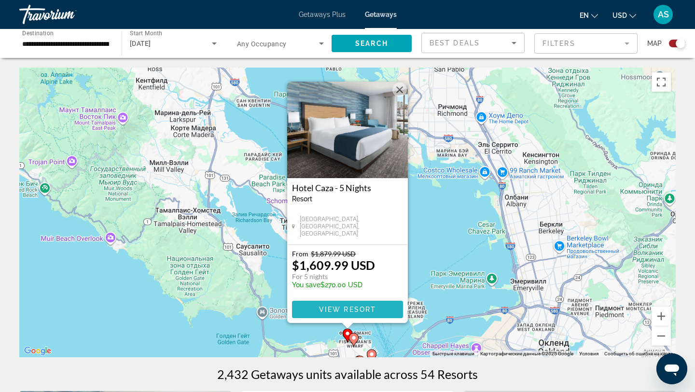
click at [354, 310] on span "View Resort" at bounding box center [347, 309] width 57 height 8
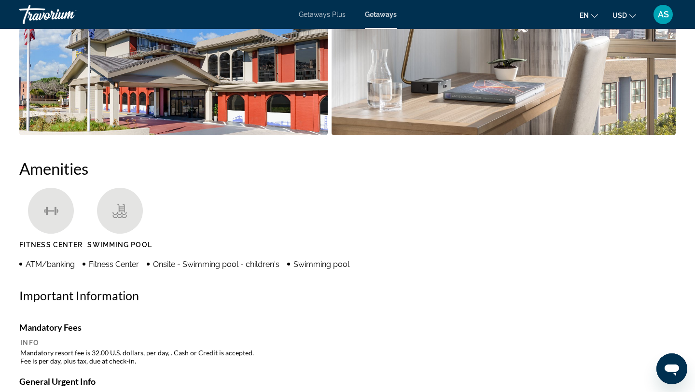
scroll to position [621, 0]
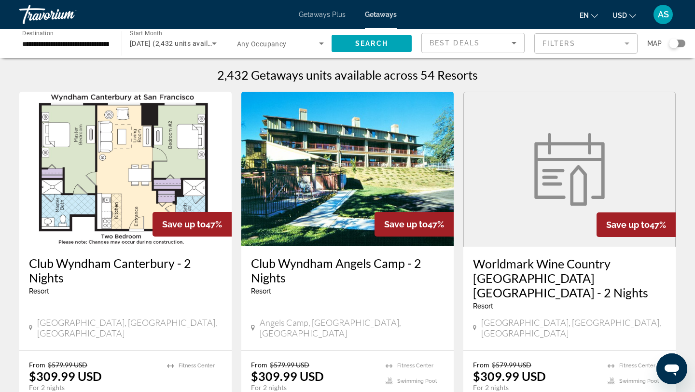
click at [681, 43] on div "Search widget" at bounding box center [677, 44] width 16 height 8
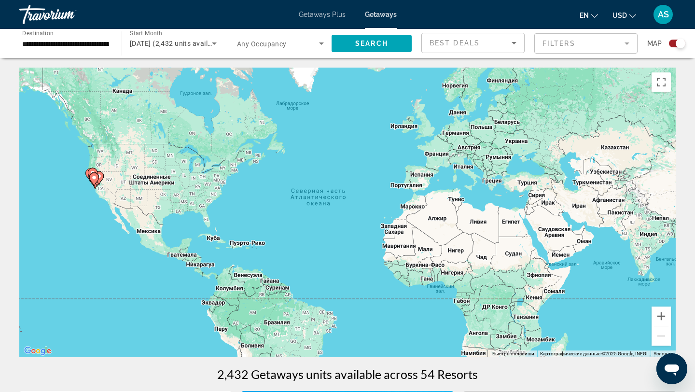
click at [84, 195] on div "Чтобы активировать перетаскивание с помощью клавиатуры, нажмите Alt + Ввод. Пос…" at bounding box center [347, 213] width 656 height 290
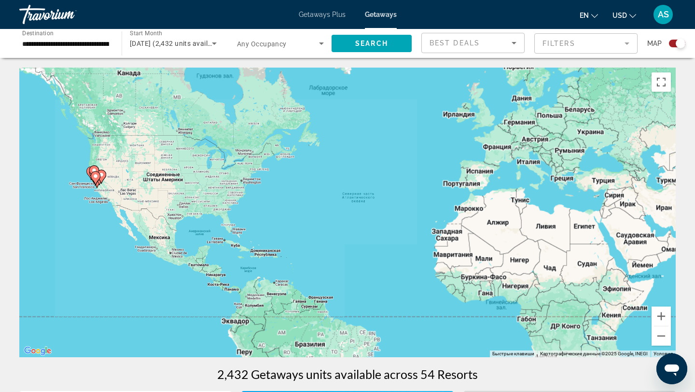
click at [84, 195] on div "Чтобы активировать перетаскивание с помощью клавиатуры, нажмите Alt + Ввод. Пос…" at bounding box center [347, 213] width 656 height 290
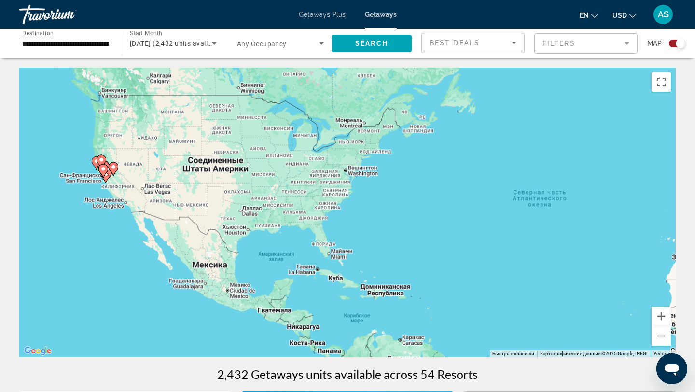
click at [84, 195] on div "Чтобы активировать перетаскивание с помощью клавиатуры, нажмите Alt + Ввод. Пос…" at bounding box center [347, 213] width 656 height 290
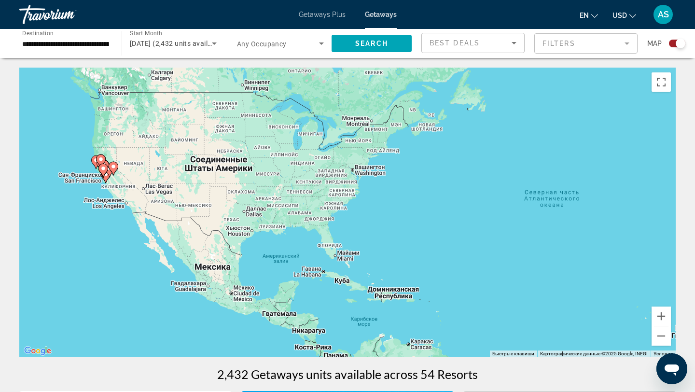
click at [84, 195] on div "Чтобы активировать перетаскивание с помощью клавиатуры, нажмите Alt + Ввод. Пос…" at bounding box center [347, 213] width 656 height 290
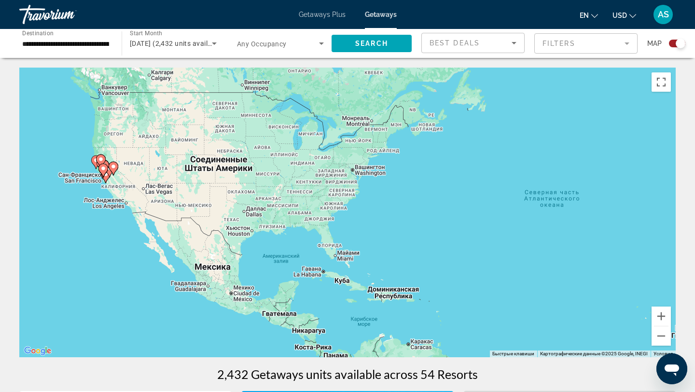
click at [84, 195] on div "Чтобы активировать перетаскивание с помощью клавиатуры, нажмите Alt + Ввод. Пос…" at bounding box center [347, 213] width 656 height 290
click at [83, 167] on div "Чтобы активировать перетаскивание с помощью клавиатуры, нажмите Alt + Ввод. Пос…" at bounding box center [347, 213] width 656 height 290
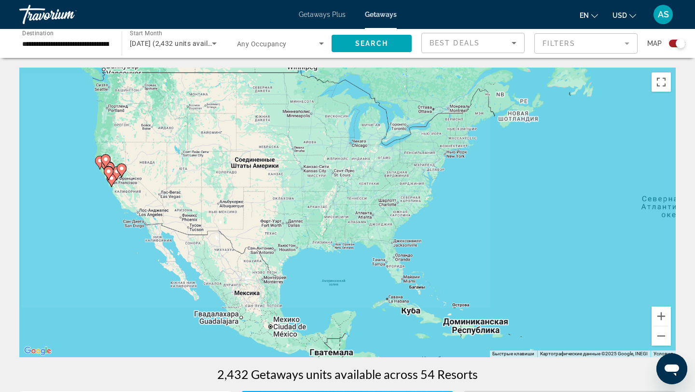
click at [83, 167] on div "Чтобы активировать перетаскивание с помощью клавиатуры, нажмите Alt + Ввод. Пос…" at bounding box center [347, 213] width 656 height 290
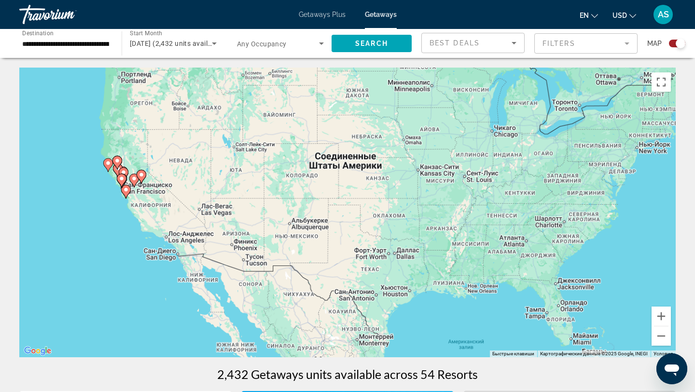
click at [83, 167] on div "Чтобы активировать перетаскивание с помощью клавиатуры, нажмите Alt + Ввод. Пос…" at bounding box center [347, 213] width 656 height 290
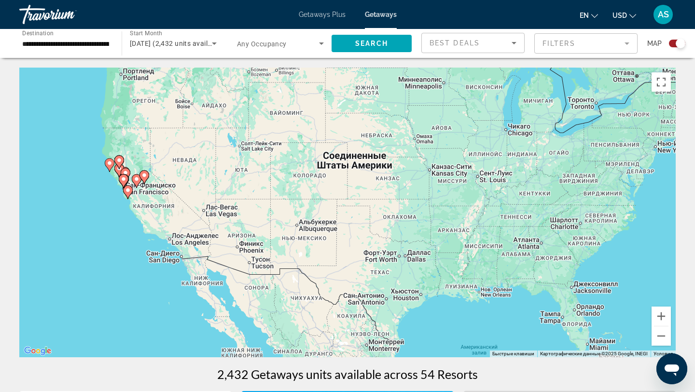
click at [83, 167] on div "Чтобы активировать перетаскивание с помощью клавиатуры, нажмите Alt + Ввод. Пос…" at bounding box center [347, 213] width 656 height 290
click at [115, 182] on div "Чтобы активировать перетаскивание с помощью клавиатуры, нажмите Alt + Ввод. Пос…" at bounding box center [347, 213] width 656 height 290
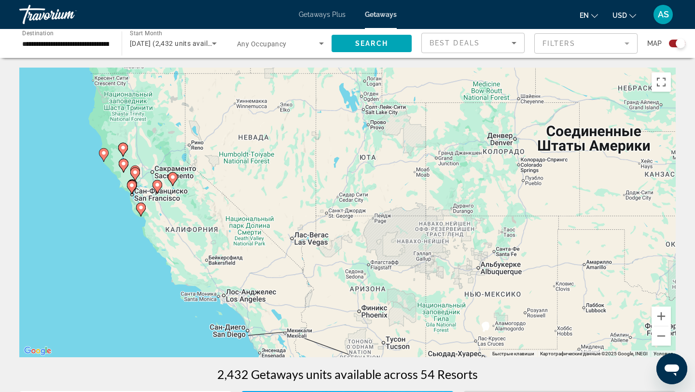
click at [122, 206] on div "Чтобы активировать перетаскивание с помощью клавиатуры, нажмите Alt + Ввод. Пос…" at bounding box center [347, 213] width 656 height 290
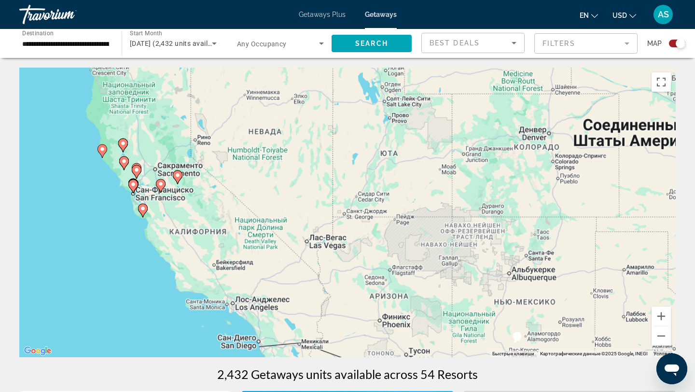
click at [122, 204] on div "Чтобы активировать перетаскивание с помощью клавиатуры, нажмите Alt + Ввод. Пос…" at bounding box center [347, 213] width 656 height 290
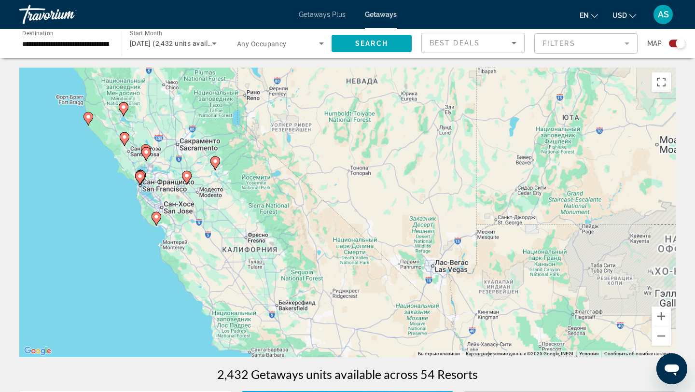
click at [122, 204] on div "Чтобы активировать перетаскивание с помощью клавиатуры, нажмите Alt + Ввод. Пос…" at bounding box center [347, 213] width 656 height 290
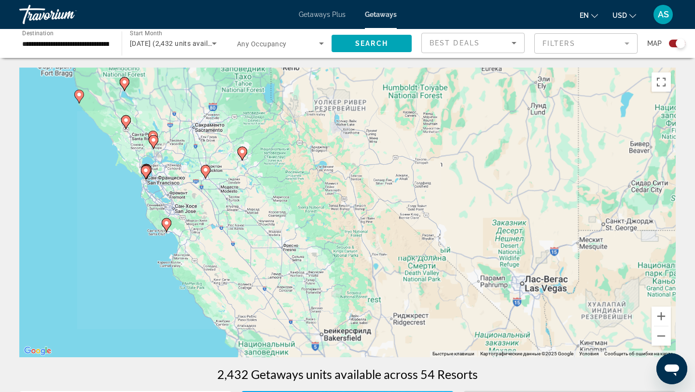
click at [122, 204] on div "Чтобы активировать перетаскивание с помощью клавиатуры, нажмите Alt + Ввод. Пос…" at bounding box center [347, 213] width 656 height 290
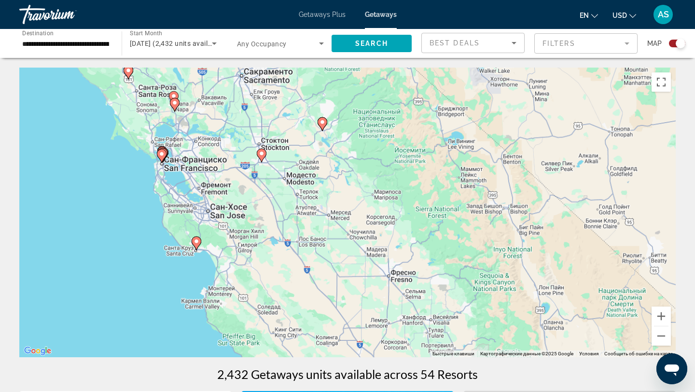
click at [122, 204] on div "Чтобы активировать перетаскивание с помощью клавиатуры, нажмите Alt + Ввод. Пос…" at bounding box center [347, 213] width 656 height 290
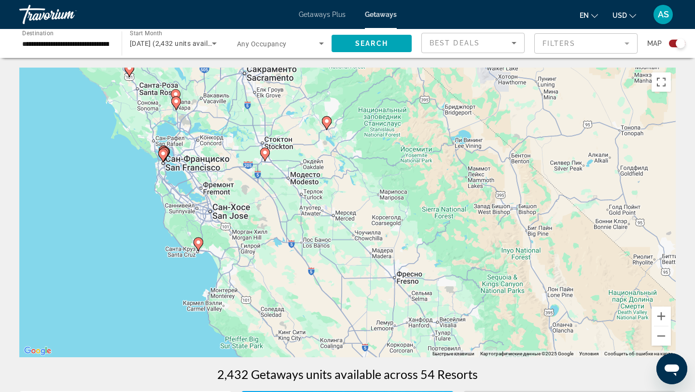
click at [152, 180] on div "Чтобы активировать перетаскивание с помощью клавиатуры, нажмите Alt + Ввод. Пос…" at bounding box center [347, 213] width 656 height 290
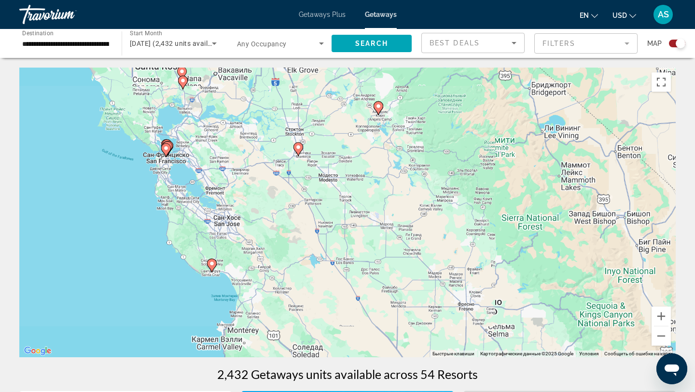
click at [152, 180] on div "Чтобы активировать перетаскивание с помощью клавиатуры, нажмите Alt + Ввод. Пос…" at bounding box center [347, 213] width 656 height 290
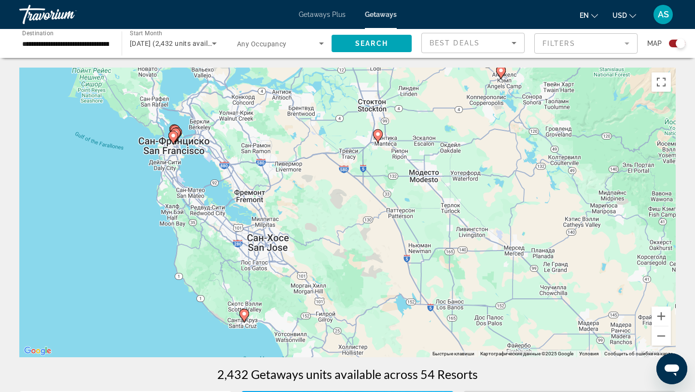
click at [152, 180] on div "Чтобы активировать перетаскивание с помощью клавиатуры, нажмите Alt + Ввод. Пос…" at bounding box center [347, 213] width 656 height 290
click at [152, 179] on div "Чтобы активировать перетаскивание с помощью клавиатуры, нажмите Alt + Ввод. Пос…" at bounding box center [347, 213] width 656 height 290
click at [173, 164] on div "Чтобы активировать перетаскивание с помощью клавиатуры, нажмите Alt + Ввод. Пос…" at bounding box center [347, 213] width 656 height 290
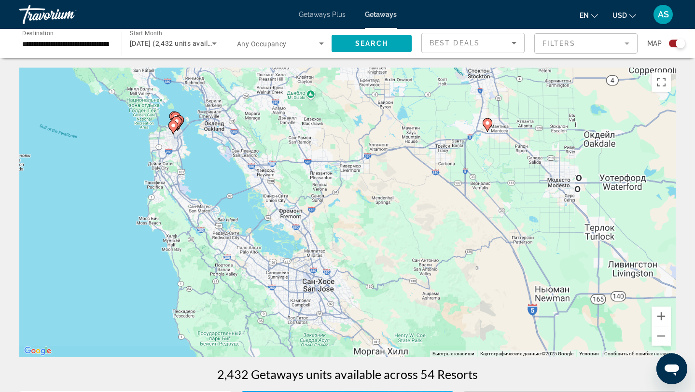
click at [173, 164] on div "Чтобы активировать перетаскивание с помощью клавиатуры, нажмите Alt + Ввод. Пос…" at bounding box center [347, 213] width 656 height 290
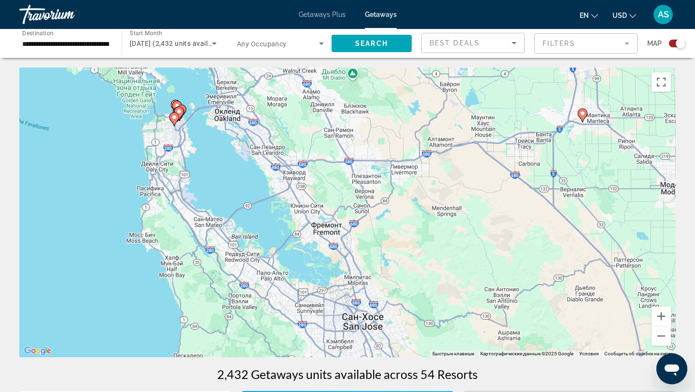
click at [173, 164] on div "Чтобы активировать перетаскивание с помощью клавиатуры, нажмите Alt + Ввод. Пос…" at bounding box center [347, 213] width 656 height 290
click at [193, 127] on div "Чтобы активировать перетаскивание с помощью клавиатуры, нажмите Alt + Ввод. Пос…" at bounding box center [347, 213] width 656 height 290
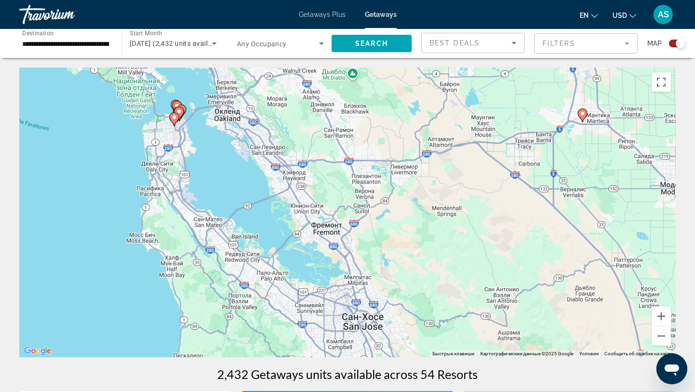
click at [193, 127] on div "Чтобы активировать перетаскивание с помощью клавиатуры, нажмите Alt + Ввод. Пос…" at bounding box center [347, 213] width 656 height 290
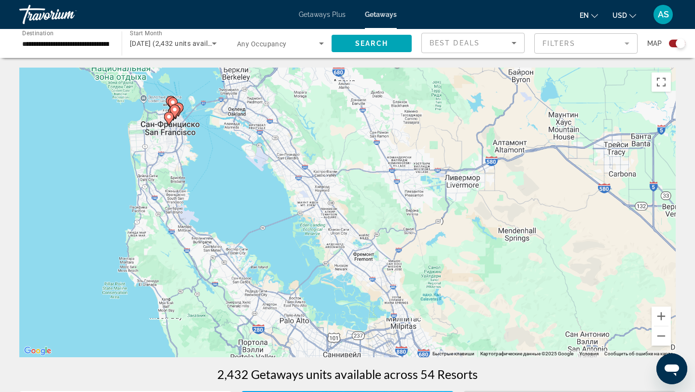
click at [193, 127] on div "Чтобы активировать перетаскивание с помощью клавиатуры, нажмите Alt + Ввод. Пос…" at bounding box center [347, 213] width 656 height 290
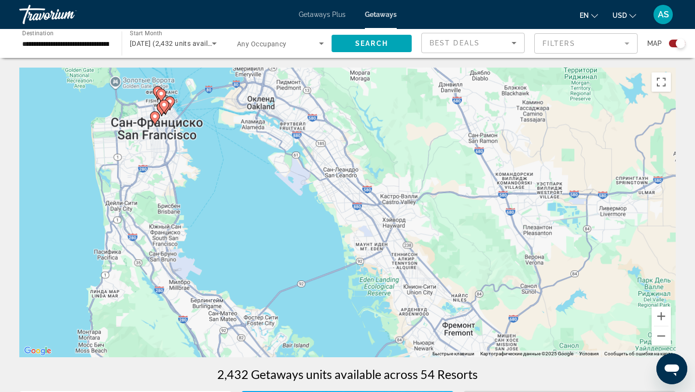
click at [193, 127] on div "Чтобы активировать перетаскивание с помощью клавиатуры, нажмите Alt + Ввод. Пос…" at bounding box center [347, 213] width 656 height 290
click at [172, 114] on div "Чтобы активировать перетаскивание с помощью клавиатуры, нажмите Alt + Ввод. Пос…" at bounding box center [347, 213] width 656 height 290
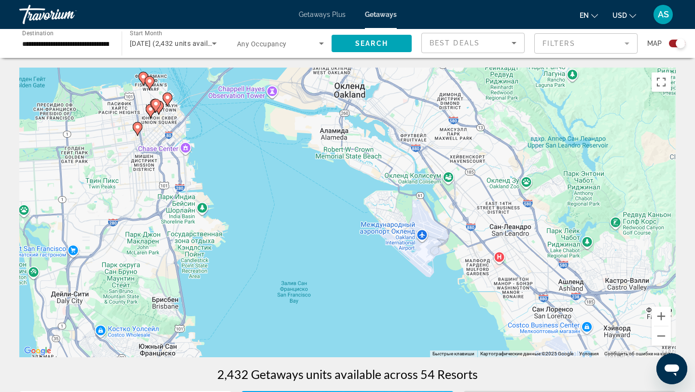
click at [178, 118] on div "Чтобы активировать перетаскивание с помощью клавиатуры, нажмите Alt + Ввод. Пос…" at bounding box center [347, 213] width 656 height 290
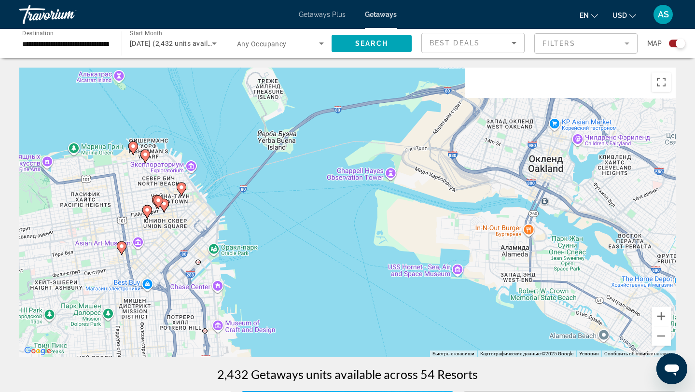
drag, startPoint x: 172, startPoint y: 115, endPoint x: 196, endPoint y: 220, distance: 107.4
click at [196, 220] on div "Чтобы активировать перетаскивание с помощью клавиатуры, нажмите Alt + Ввод. Пос…" at bounding box center [347, 213] width 656 height 290
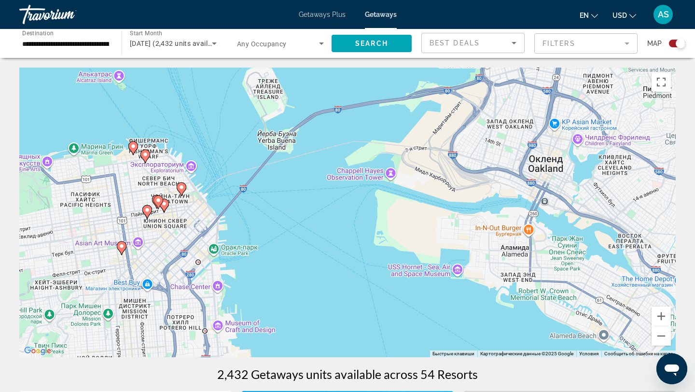
click at [146, 153] on image "Main content" at bounding box center [145, 155] width 6 height 6
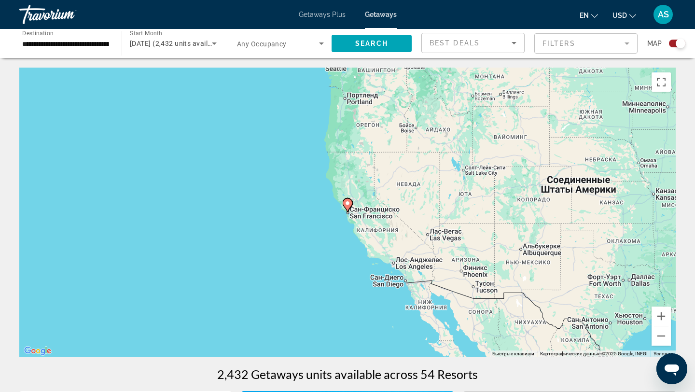
click at [325, 207] on div "Для навигации используйте клавиши со стрелками. Чтобы активировать перетаскиван…" at bounding box center [347, 213] width 656 height 290
click at [325, 207] on div "Чтобы активировать перетаскивание с помощью клавиатуры, нажмите Alt + Ввод. Пос…" at bounding box center [347, 213] width 656 height 290
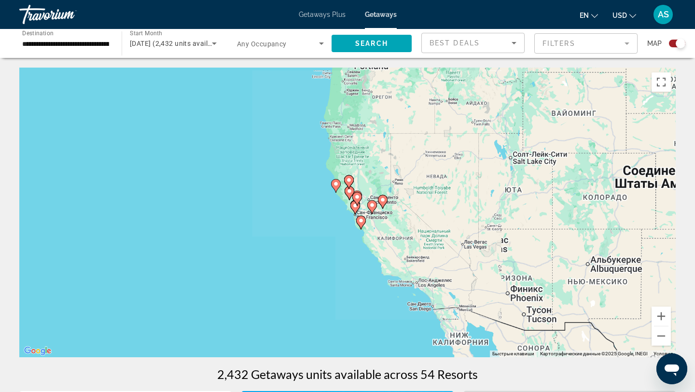
click at [325, 207] on div "Чтобы активировать перетаскивание с помощью клавиатуры, нажмите Alt + Ввод. Пос…" at bounding box center [347, 213] width 656 height 290
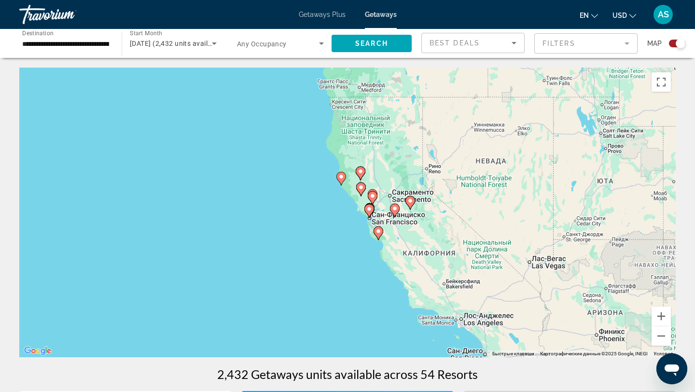
click at [325, 207] on div "Чтобы активировать перетаскивание с помощью клавиатуры, нажмите Alt + Ввод. Пос…" at bounding box center [347, 213] width 656 height 290
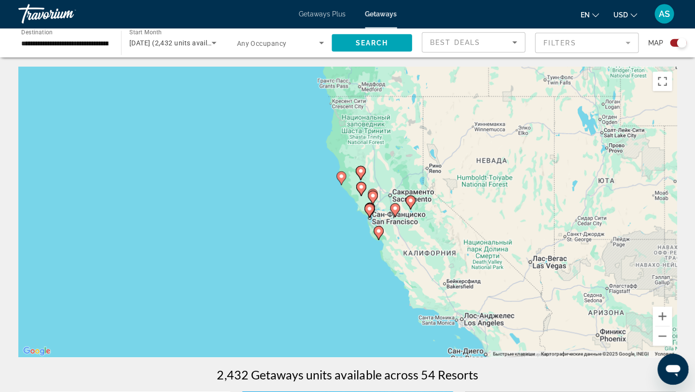
click at [350, 211] on div "Чтобы активировать перетаскивание с помощью клавиатуры, нажмите Alt + Ввод. Пос…" at bounding box center [347, 213] width 656 height 290
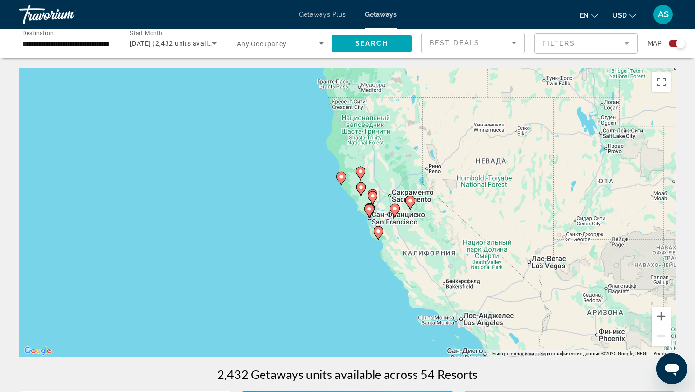
click at [350, 211] on div "Чтобы активировать перетаскивание с помощью клавиатуры, нажмите Alt + Ввод. Пос…" at bounding box center [347, 213] width 656 height 290
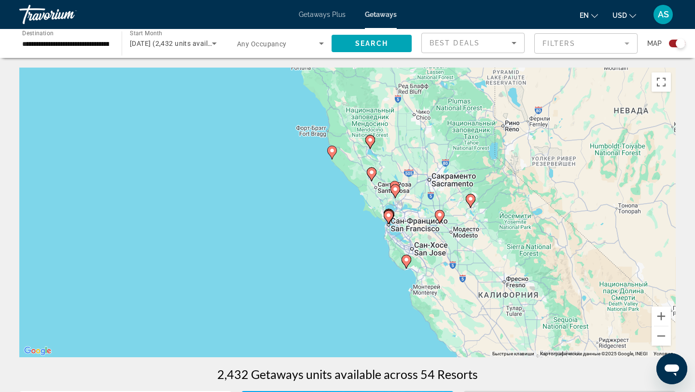
click at [377, 217] on div "Чтобы активировать перетаскивание с помощью клавиатуры, нажмите Alt + Ввод. Пос…" at bounding box center [347, 213] width 656 height 290
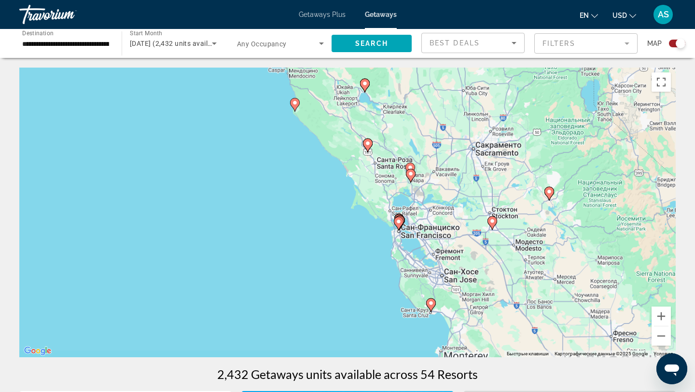
click at [377, 217] on div "Чтобы активировать перетаскивание с помощью клавиатуры, нажмите Alt + Ввод. Пос…" at bounding box center [347, 213] width 656 height 290
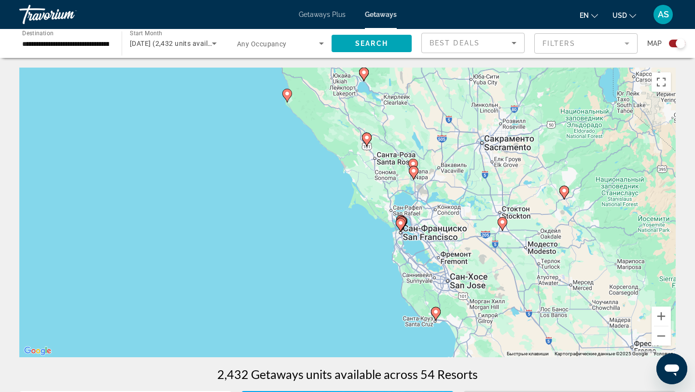
click at [377, 217] on div "Чтобы активировать перетаскивание с помощью клавиатуры, нажмите Alt + Ввод. Пос…" at bounding box center [347, 213] width 656 height 290
click at [388, 217] on div "Чтобы активировать перетаскивание с помощью клавиатуры, нажмите Alt + Ввод. Пос…" at bounding box center [347, 213] width 656 height 290
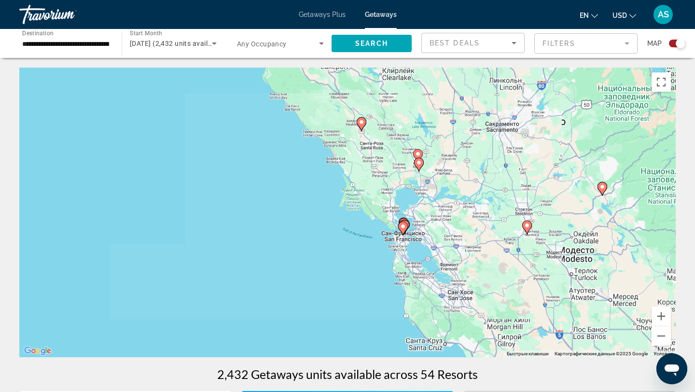
click at [388, 217] on div "Чтобы активировать перетаскивание с помощью клавиатуры, нажмите Alt + Ввод. Пос…" at bounding box center [347, 213] width 656 height 290
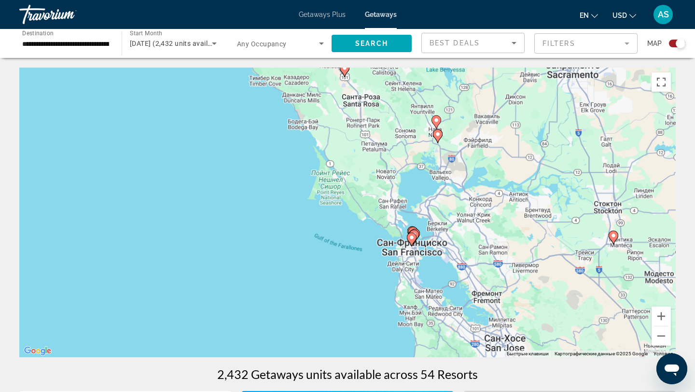
click at [388, 217] on div "Чтобы активировать перетаскивание с помощью клавиатуры, нажмите Alt + Ввод. Пос…" at bounding box center [347, 213] width 656 height 290
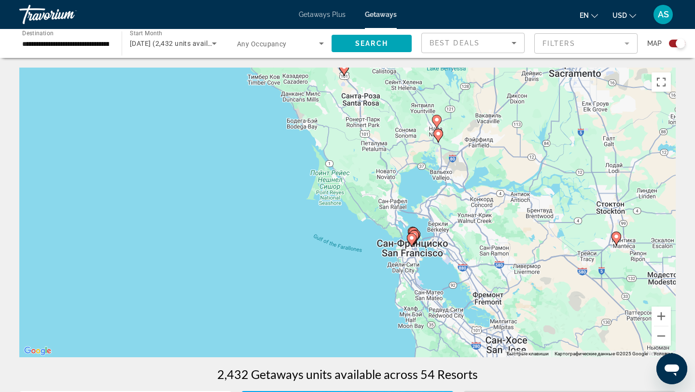
click at [415, 236] on icon "Main content" at bounding box center [411, 240] width 9 height 13
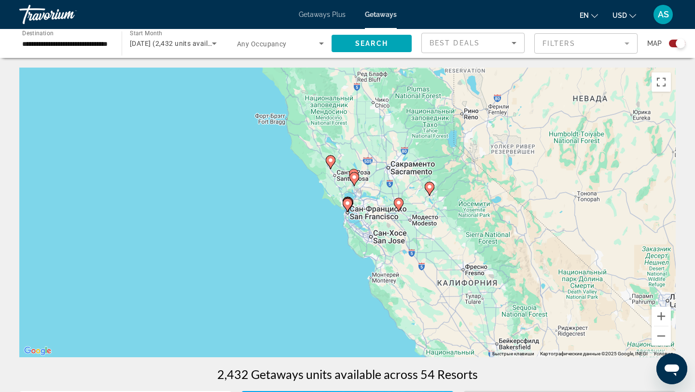
click at [350, 207] on icon "Main content" at bounding box center [348, 205] width 10 height 14
type input "**********"
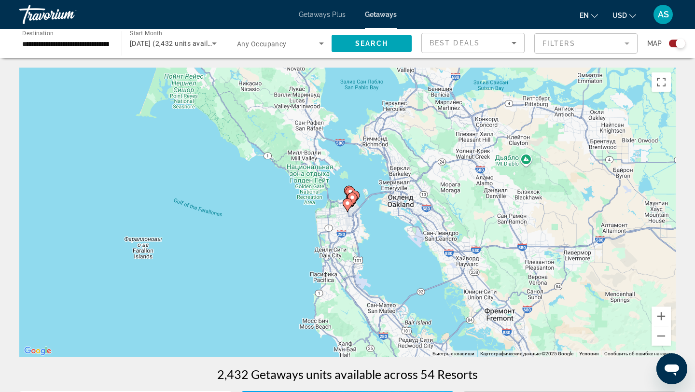
click at [354, 197] on image "Main content" at bounding box center [352, 197] width 6 height 6
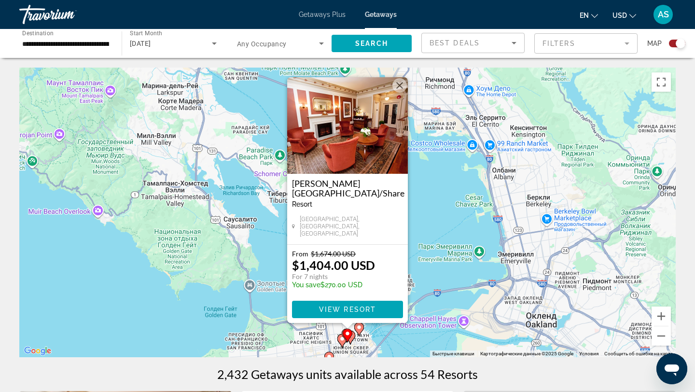
click at [357, 327] on image "Main content" at bounding box center [359, 327] width 6 height 6
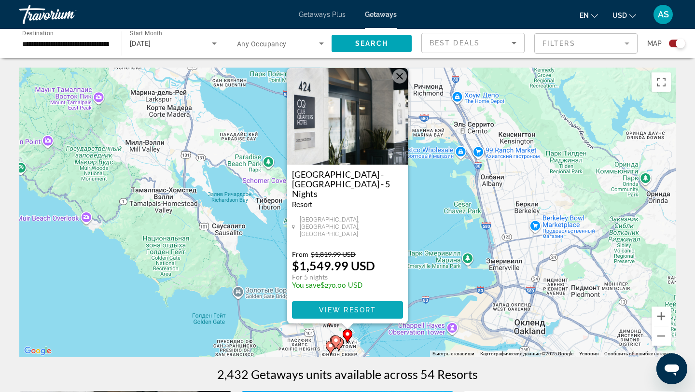
click at [349, 311] on span "View Resort" at bounding box center [347, 310] width 57 height 8
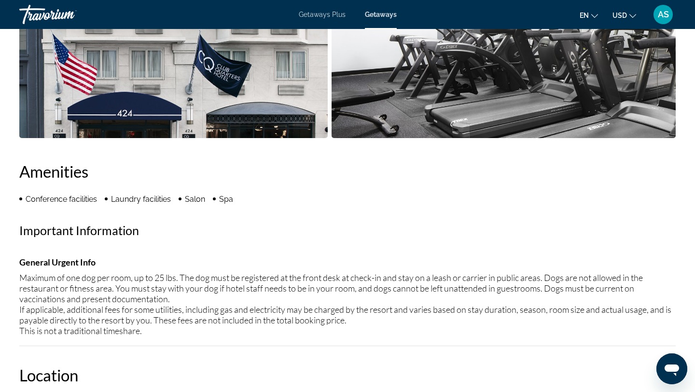
scroll to position [515, 0]
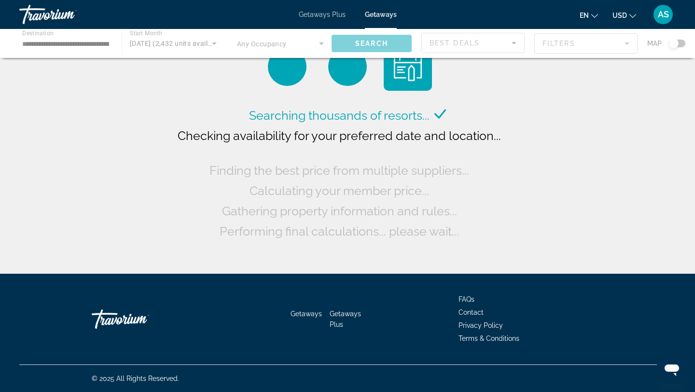
click at [316, 19] on div "Getaways Plus Getaways en English Español Français Italiano Português русский U…" at bounding box center [347, 14] width 695 height 25
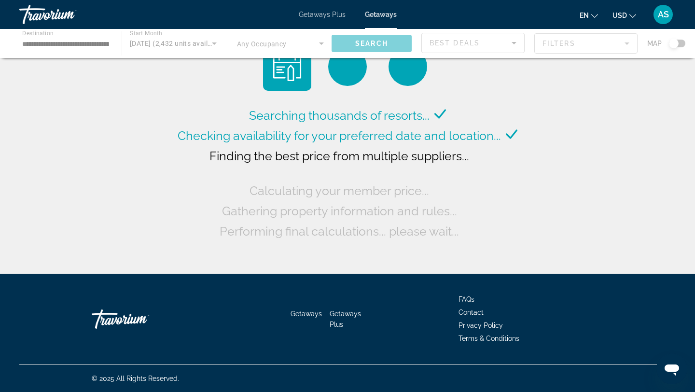
click at [316, 15] on span "Getaways Plus" at bounding box center [322, 15] width 47 height 8
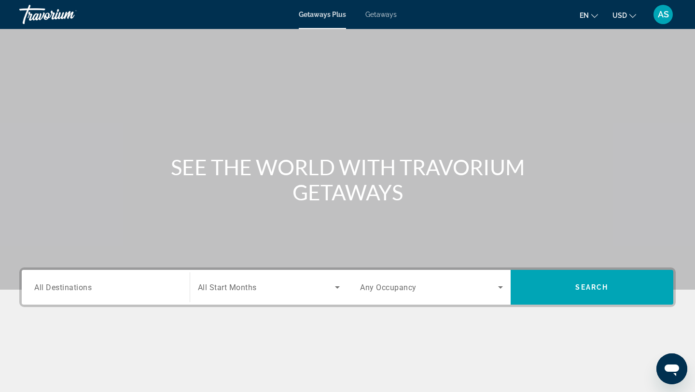
click at [137, 274] on div "Search widget" at bounding box center [105, 288] width 143 height 28
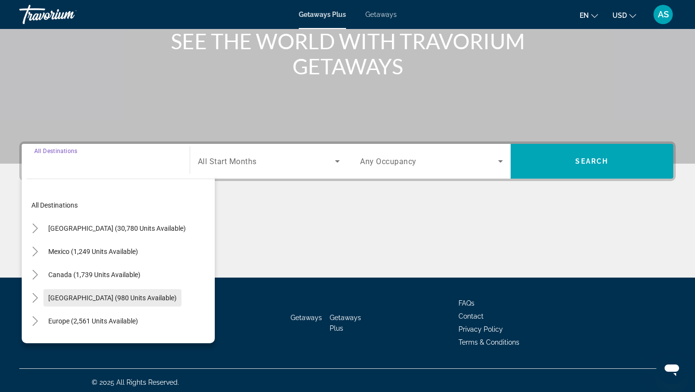
scroll to position [130, 0]
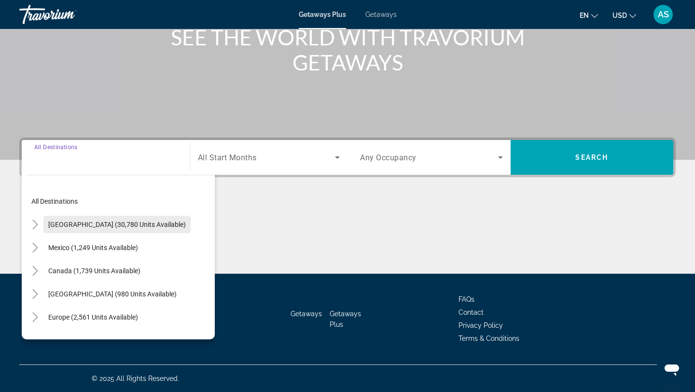
click at [117, 223] on span "[GEOGRAPHIC_DATA] (30,780 units available)" at bounding box center [117, 225] width 138 height 8
type input "**********"
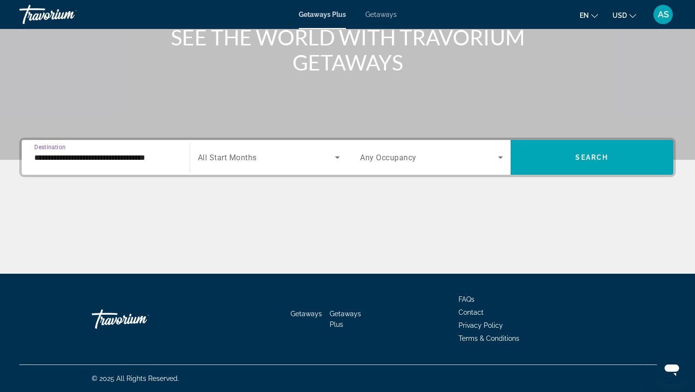
click at [249, 165] on div "Search widget" at bounding box center [269, 157] width 142 height 27
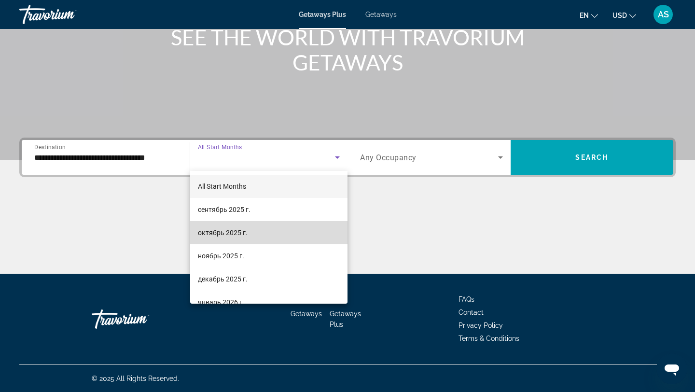
click at [223, 233] on span "октябрь 2025 г." at bounding box center [223, 233] width 50 height 12
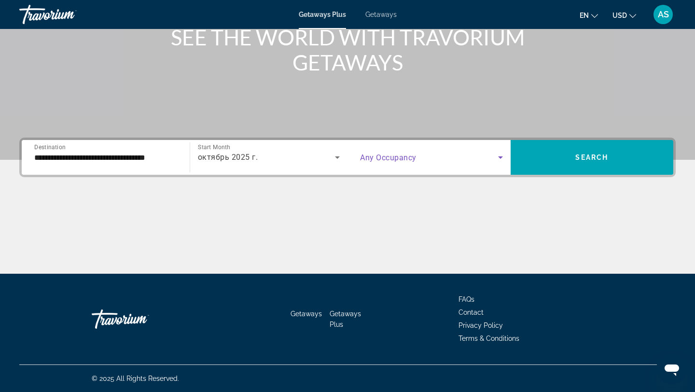
click at [386, 163] on span "Search widget" at bounding box center [429, 158] width 138 height 12
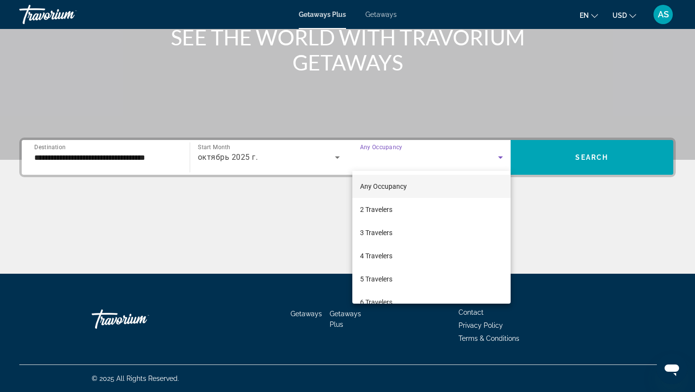
click at [369, 187] on span "Any Occupancy" at bounding box center [383, 186] width 47 height 8
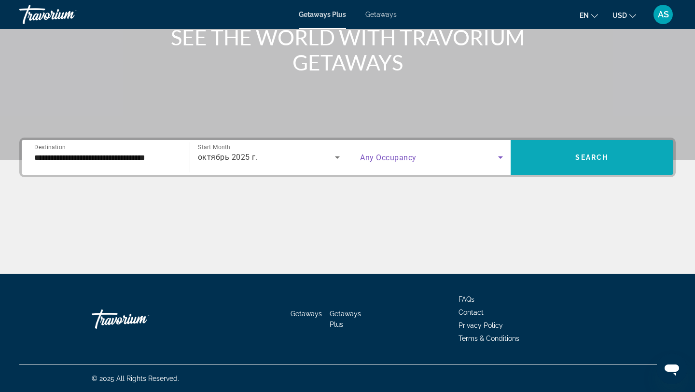
click at [552, 154] on span "Search widget" at bounding box center [592, 157] width 163 height 23
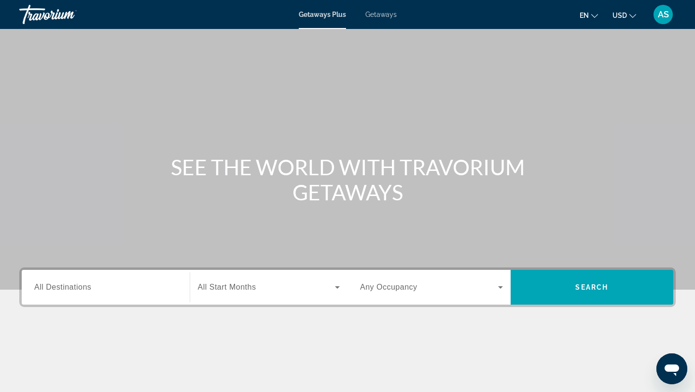
click at [313, 99] on div "Main content" at bounding box center [347, 145] width 695 height 290
click at [166, 294] on div "Search widget" at bounding box center [105, 288] width 143 height 28
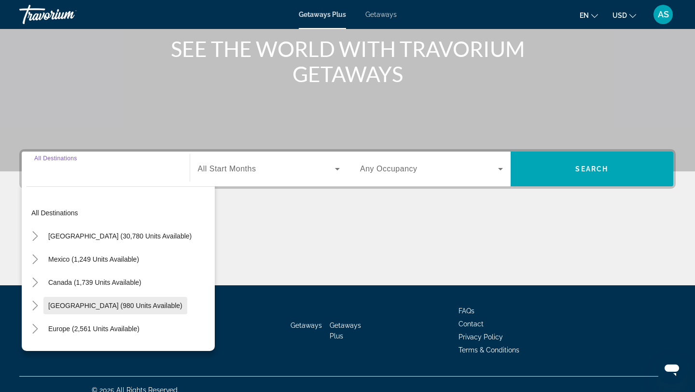
scroll to position [130, 0]
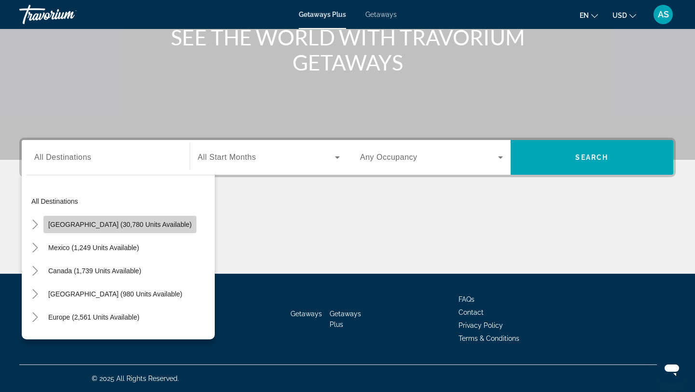
click at [125, 222] on span "[GEOGRAPHIC_DATA] (30,780 units available)" at bounding box center [119, 225] width 143 height 8
type input "**********"
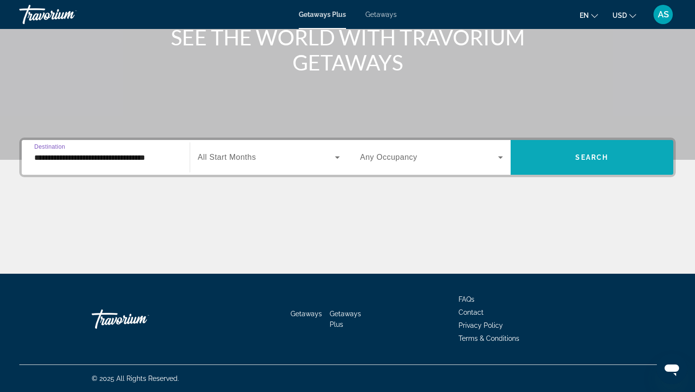
click at [574, 157] on span "Search widget" at bounding box center [592, 157] width 163 height 23
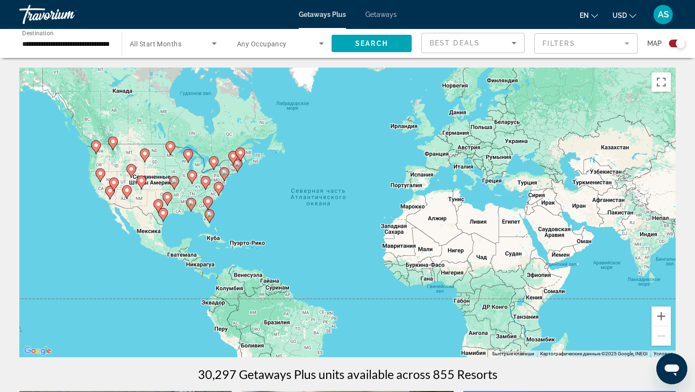
click at [80, 183] on div "Чтобы активировать перетаскивание с помощью клавиатуры, нажмите Alt + Ввод. Пос…" at bounding box center [347, 213] width 656 height 290
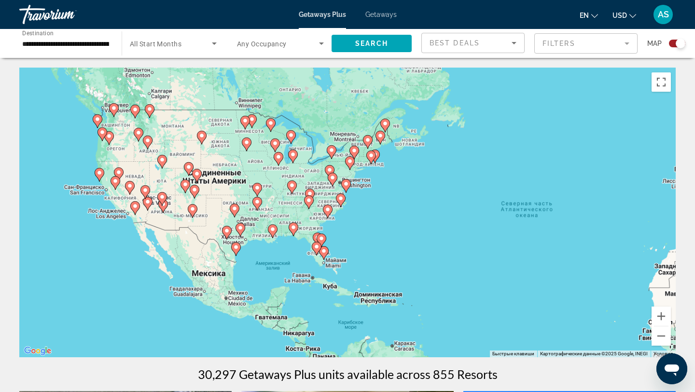
click at [80, 183] on div "Чтобы активировать перетаскивание с помощью клавиатуры, нажмите Alt + Ввод. Пос…" at bounding box center [347, 213] width 656 height 290
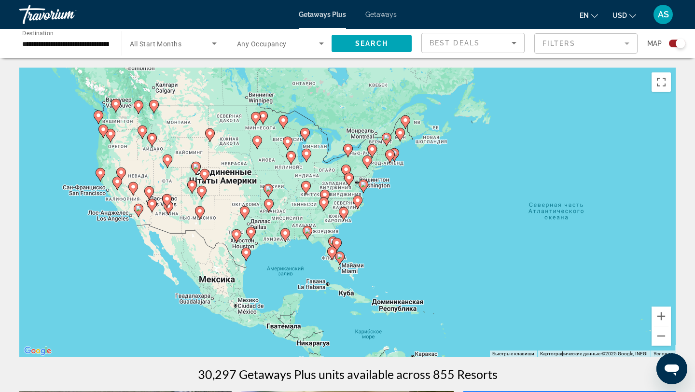
click at [80, 183] on div "Чтобы активировать перетаскивание с помощью клавиатуры, нажмите Alt + Ввод. Пос…" at bounding box center [347, 213] width 656 height 290
click at [83, 167] on div "Чтобы активировать перетаскивание с помощью клавиатуры, нажмите Alt + Ввод. Пос…" at bounding box center [347, 213] width 656 height 290
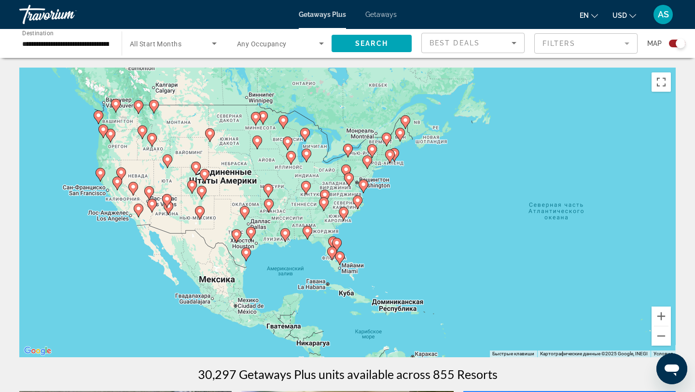
click at [83, 167] on div "Чтобы активировать перетаскивание с помощью клавиатуры, нажмите Alt + Ввод. Пос…" at bounding box center [347, 213] width 656 height 290
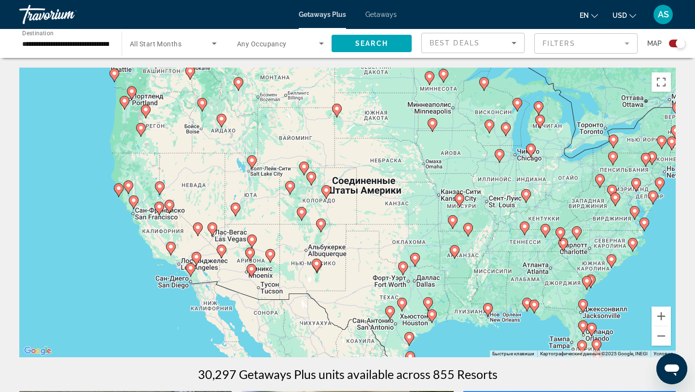
click at [83, 167] on div "Чтобы активировать перетаскивание с помощью клавиатуры, нажмите Alt + Ввод. Пос…" at bounding box center [347, 213] width 656 height 290
click at [124, 214] on div "Чтобы активировать перетаскивание с помощью клавиатуры, нажмите Alt + Ввод. Пос…" at bounding box center [347, 213] width 656 height 290
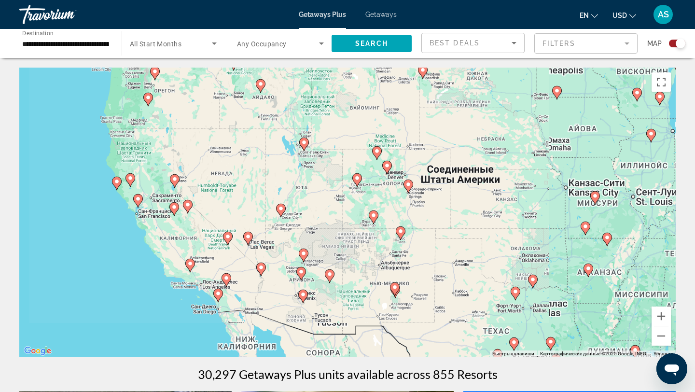
click at [124, 214] on div "Чтобы активировать перетаскивание с помощью клавиатуры, нажмите Alt + Ввод. Пос…" at bounding box center [347, 213] width 656 height 290
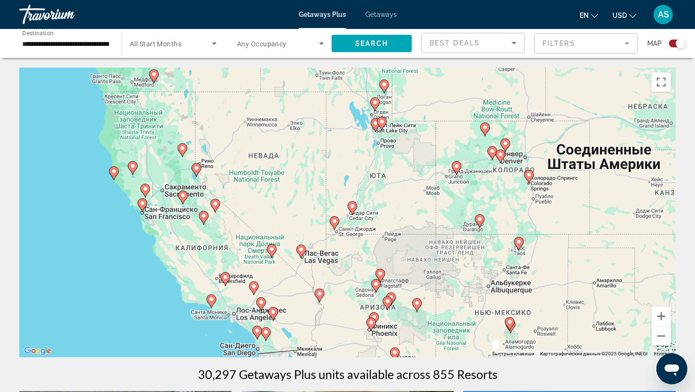
click at [124, 214] on div "Чтобы активировать перетаскивание с помощью клавиатуры, нажмите Alt + Ввод. Пос…" at bounding box center [347, 213] width 656 height 290
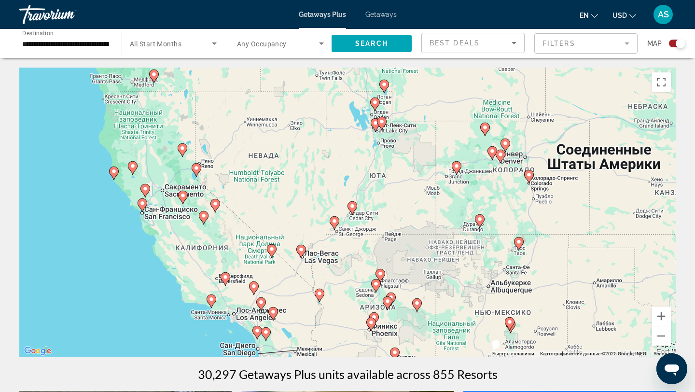
click at [124, 214] on div "Чтобы активировать перетаскивание с помощью клавиатуры, нажмите Alt + Ввод. Пос…" at bounding box center [347, 213] width 656 height 290
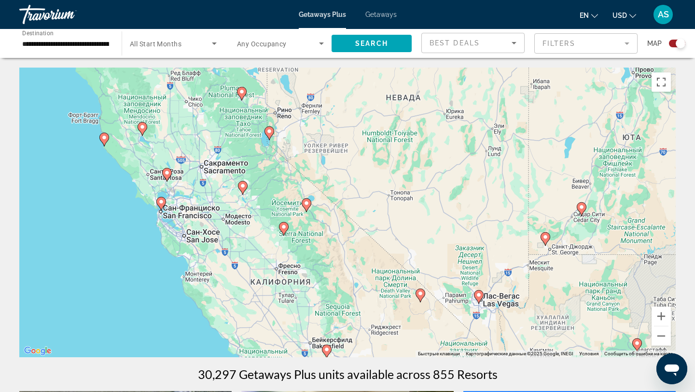
click at [124, 214] on div "Чтобы активировать перетаскивание с помощью клавиатуры, нажмите Alt + Ввод. Пос…" at bounding box center [347, 213] width 656 height 290
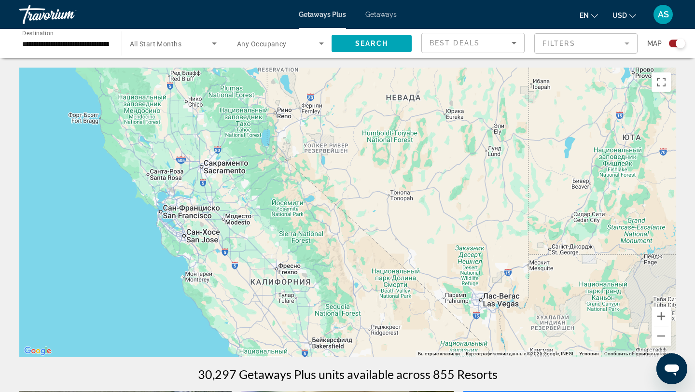
click at [124, 214] on div "Чтобы активировать перетаскивание с помощью клавиатуры, нажмите Alt + Ввод. Пос…" at bounding box center [347, 213] width 656 height 290
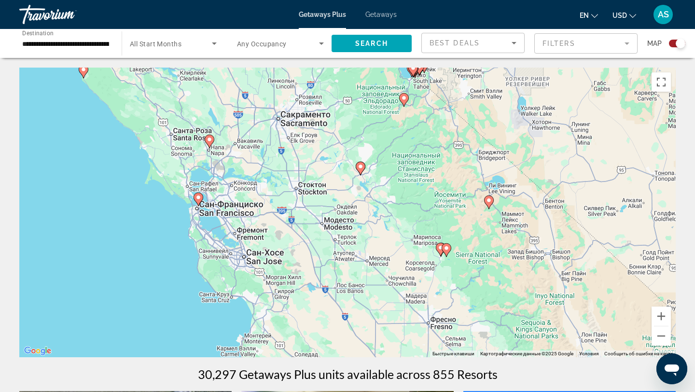
click at [165, 222] on div "Чтобы активировать перетаскивание с помощью клавиатуры, нажмите Alt + Ввод. Пос…" at bounding box center [347, 213] width 656 height 290
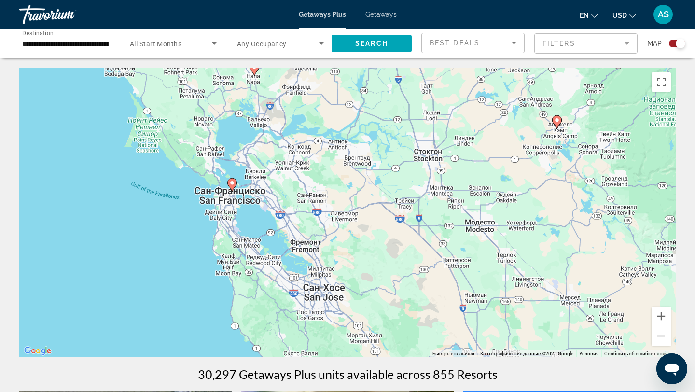
click at [193, 204] on div "Чтобы активировать перетаскивание с помощью клавиатуры, нажмите Alt + Ввод. Пос…" at bounding box center [347, 213] width 656 height 290
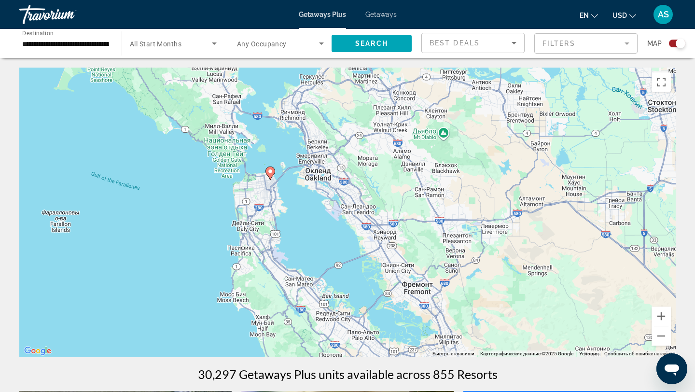
click at [286, 205] on div "Чтобы активировать перетаскивание с помощью клавиатуры, нажмите Alt + Ввод. Пос…" at bounding box center [347, 213] width 656 height 290
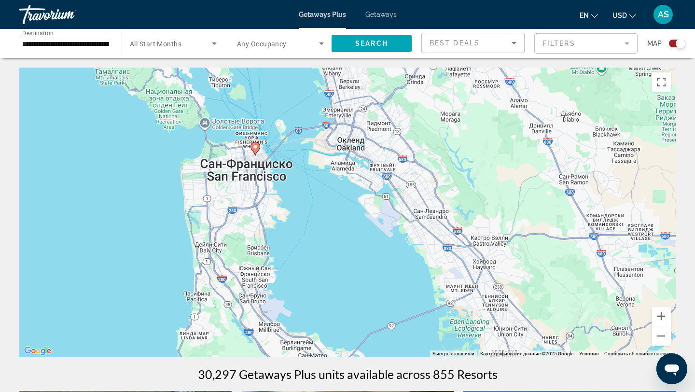
click at [259, 146] on icon "Main content" at bounding box center [255, 148] width 9 height 13
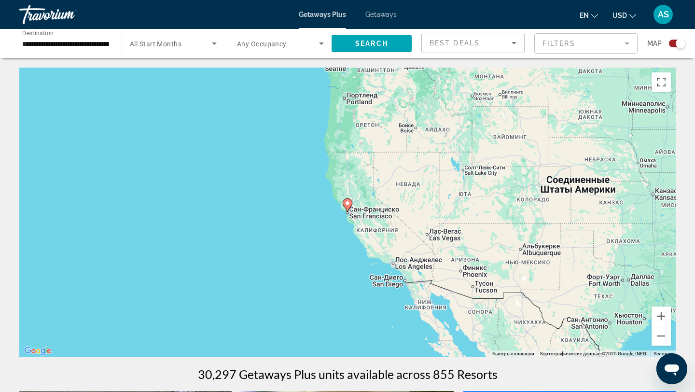
click at [345, 204] on image "Main content" at bounding box center [348, 203] width 6 height 6
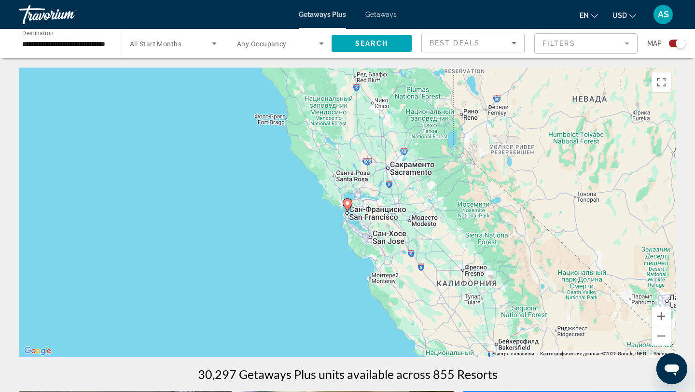
click at [345, 204] on image "Main content" at bounding box center [348, 203] width 6 height 6
type input "**********"
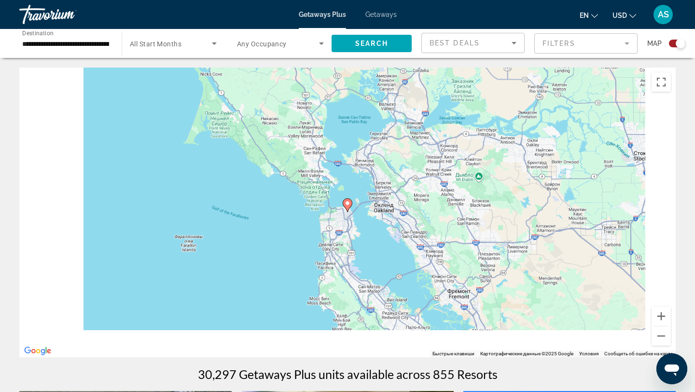
click at [345, 204] on image "Main content" at bounding box center [348, 203] width 6 height 6
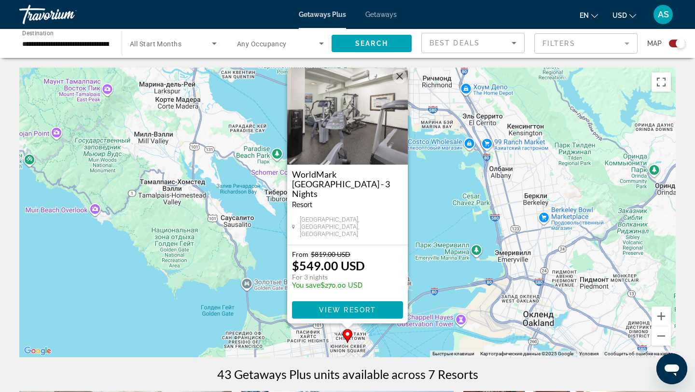
click at [253, 243] on div "Чтобы активировать перетаскивание с помощью клавиатуры, нажмите Alt + Ввод. Пос…" at bounding box center [347, 213] width 656 height 290
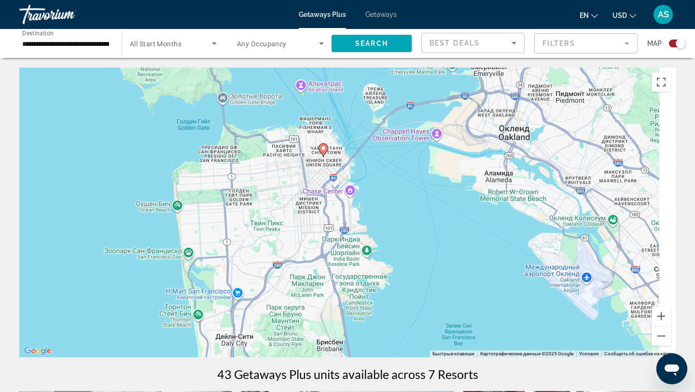
drag, startPoint x: 253, startPoint y: 243, endPoint x: 201, endPoint y: 2, distance: 246.2
click at [207, 11] on div "**********" at bounding box center [347, 196] width 695 height 392
